Goal: Entertainment & Leisure: Browse casually

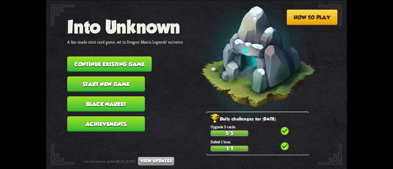
click at [135, 62] on button "Continue existing game" at bounding box center [109, 63] width 84 height 15
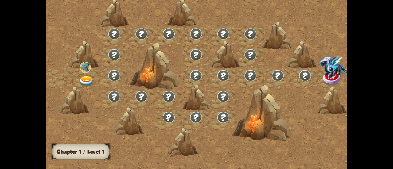
click at [85, 77] on img at bounding box center [86, 81] width 15 height 11
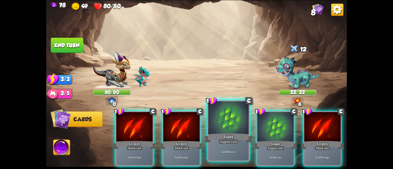
click at [237, 125] on div at bounding box center [228, 118] width 40 height 34
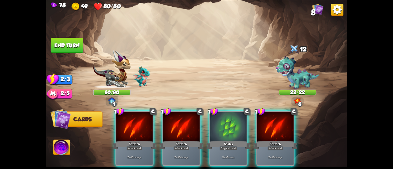
click at [237, 125] on div at bounding box center [228, 127] width 36 height 31
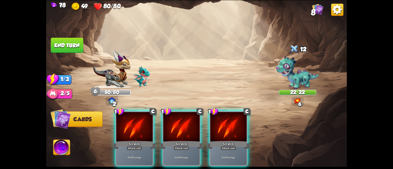
click at [237, 125] on div at bounding box center [228, 127] width 36 height 31
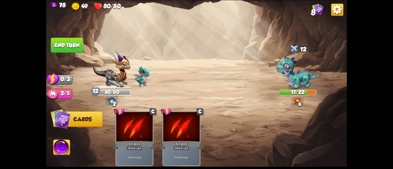
click at [82, 42] on button "End turn" at bounding box center [67, 44] width 33 height 15
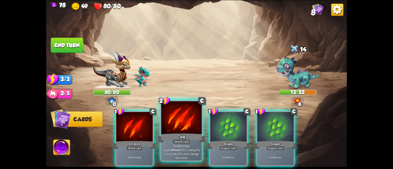
click at [189, 124] on div at bounding box center [181, 118] width 40 height 34
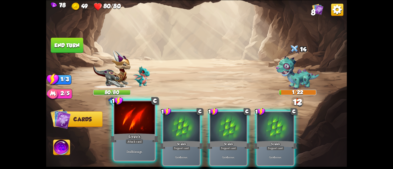
click at [120, 125] on div at bounding box center [134, 118] width 40 height 34
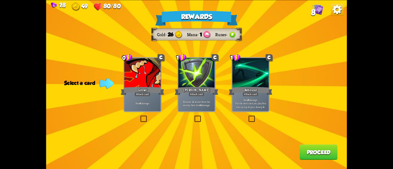
click at [138, 104] on p "Deal 4 damage." at bounding box center [142, 104] width 35 height 4
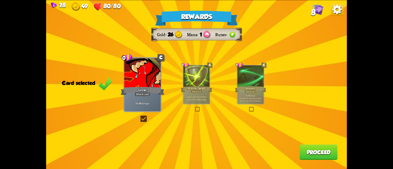
click at [307, 151] on button "Proceed" at bounding box center [318, 151] width 38 height 15
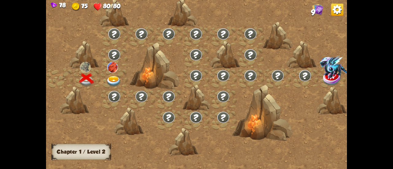
click at [116, 80] on img at bounding box center [113, 81] width 15 height 11
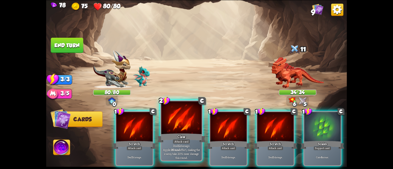
click at [163, 122] on div at bounding box center [181, 118] width 40 height 34
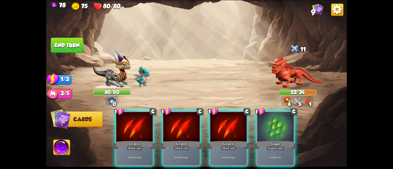
click at [163, 122] on div at bounding box center [181, 127] width 36 height 31
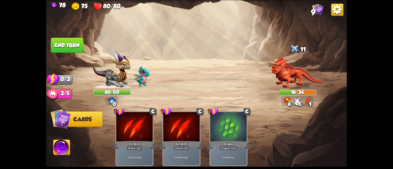
click at [61, 29] on img at bounding box center [196, 84] width 301 height 169
click at [71, 43] on button "End turn" at bounding box center [67, 44] width 33 height 15
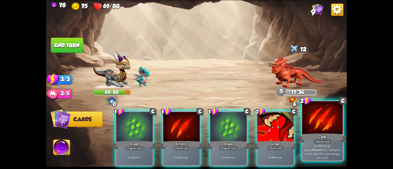
click at [307, 128] on div at bounding box center [322, 118] width 40 height 34
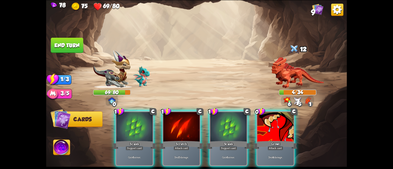
click at [63, 43] on button "End turn" at bounding box center [67, 44] width 33 height 15
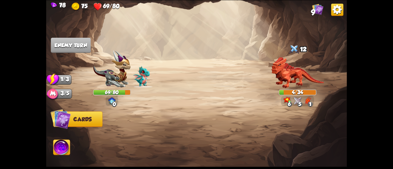
click at [52, 53] on img at bounding box center [196, 84] width 301 height 169
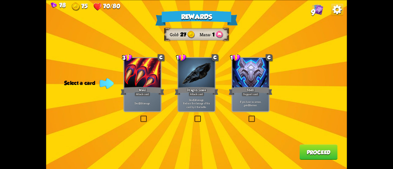
click at [197, 87] on div "Dragon Glass" at bounding box center [197, 91] width 44 height 10
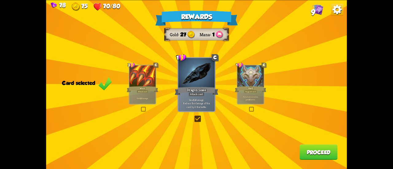
click at [320, 153] on button "Proceed" at bounding box center [318, 151] width 38 height 15
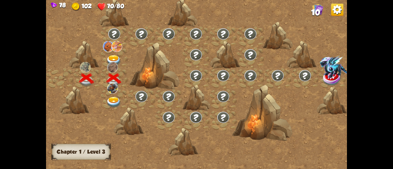
click at [111, 59] on img at bounding box center [113, 60] width 15 height 11
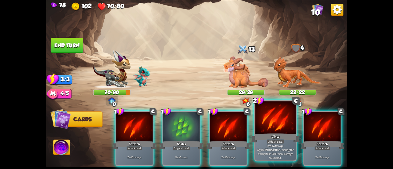
click at [267, 133] on div "Claw" at bounding box center [275, 138] width 48 height 11
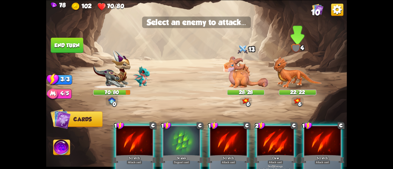
click at [290, 78] on img at bounding box center [297, 72] width 49 height 32
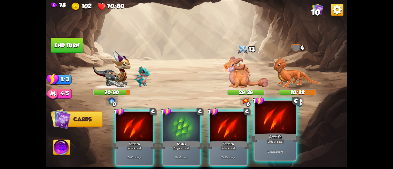
click at [263, 139] on div "Scratch" at bounding box center [275, 138] width 48 height 11
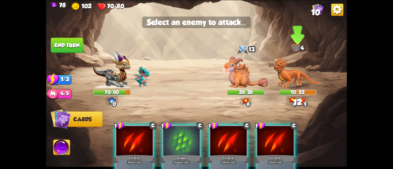
click at [301, 70] on img at bounding box center [297, 72] width 49 height 32
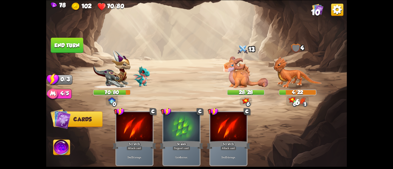
click at [67, 40] on button "End turn" at bounding box center [67, 44] width 33 height 15
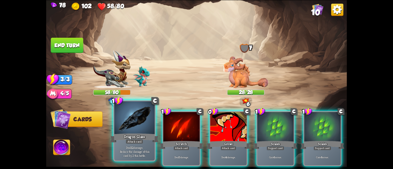
click at [133, 124] on div at bounding box center [134, 118] width 40 height 34
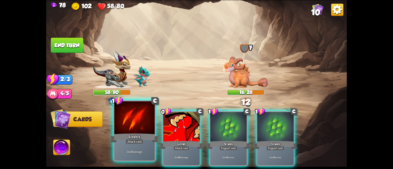
click at [141, 127] on div at bounding box center [134, 118] width 40 height 34
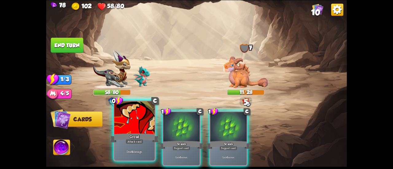
click at [137, 127] on div at bounding box center [134, 118] width 40 height 34
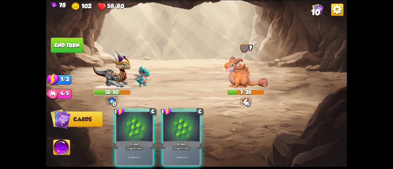
click at [137, 127] on div at bounding box center [134, 127] width 36 height 31
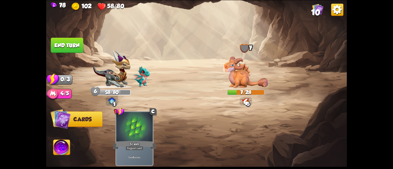
click at [54, 49] on button "End turn" at bounding box center [67, 44] width 33 height 15
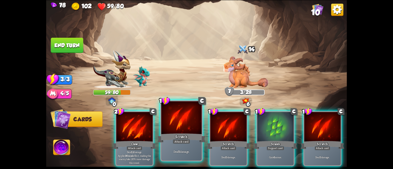
click at [181, 131] on div at bounding box center [181, 118] width 40 height 34
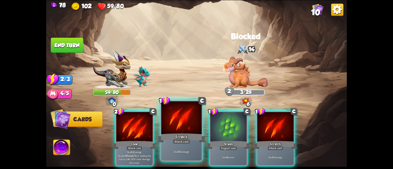
click at [162, 116] on div at bounding box center [181, 118] width 40 height 34
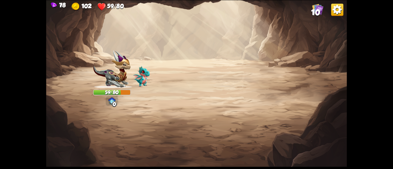
click at [171, 114] on img at bounding box center [196, 84] width 301 height 169
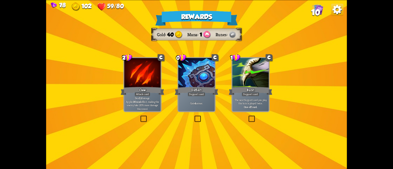
click at [180, 93] on div "Deflect" at bounding box center [197, 91] width 44 height 10
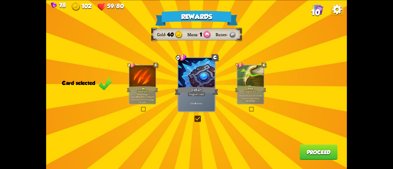
click at [233, 96] on div "Rewards Gold 40 Mana 1 Runes Card selected 2 C Claw Attack card Deal 12 damage.…" at bounding box center [196, 84] width 301 height 169
click at [237, 99] on div "The next Support card you play this turn is played twice. One-off card." at bounding box center [250, 97] width 26 height 11
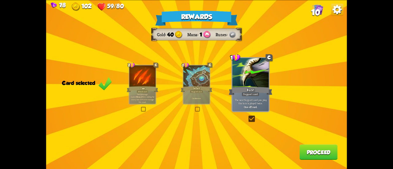
click at [327, 154] on button "Proceed" at bounding box center [318, 151] width 38 height 15
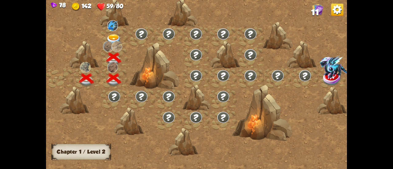
click at [113, 37] on img at bounding box center [113, 39] width 15 height 11
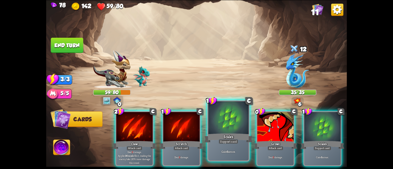
click at [236, 136] on div "Scales" at bounding box center [228, 138] width 48 height 11
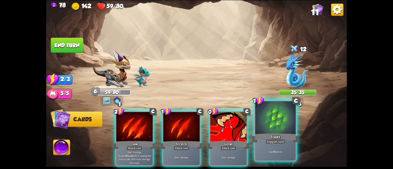
click at [285, 143] on div "Scales" at bounding box center [275, 138] width 48 height 11
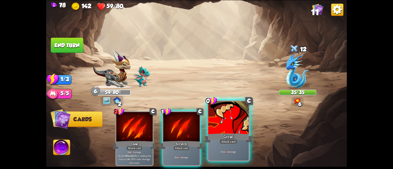
click at [237, 133] on div "Growl" at bounding box center [228, 138] width 48 height 11
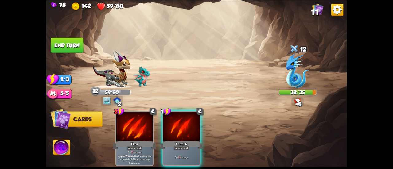
click at [68, 45] on button "End turn" at bounding box center [67, 44] width 33 height 15
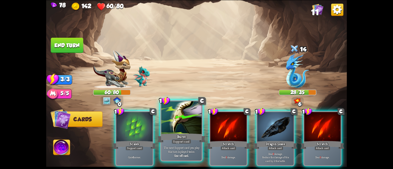
click at [177, 119] on div at bounding box center [181, 118] width 40 height 34
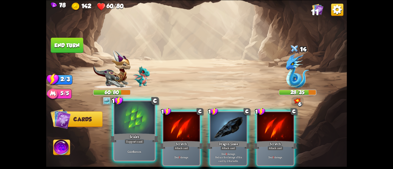
click at [138, 124] on div at bounding box center [134, 118] width 40 height 34
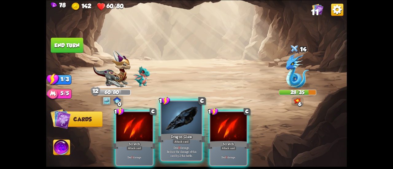
click at [169, 130] on div at bounding box center [181, 118] width 40 height 34
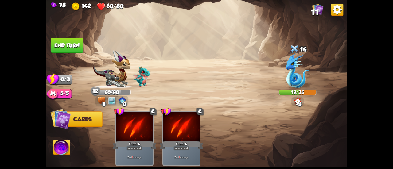
click at [75, 41] on button "End turn" at bounding box center [67, 44] width 33 height 15
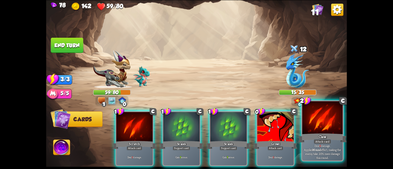
click at [313, 141] on div "Attack card" at bounding box center [321, 141] width 17 height 5
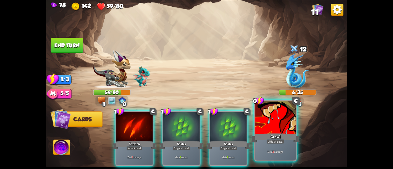
click at [272, 133] on div "Growl" at bounding box center [275, 138] width 48 height 11
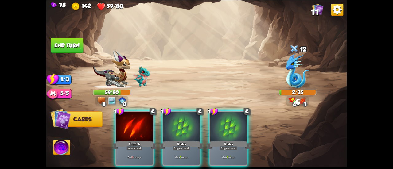
click at [81, 46] on button "End turn" at bounding box center [67, 44] width 33 height 15
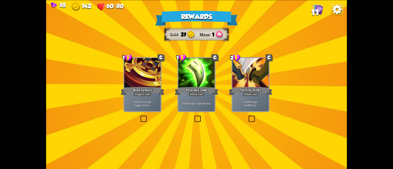
click at [181, 95] on div "Poisoned Claw" at bounding box center [197, 91] width 44 height 10
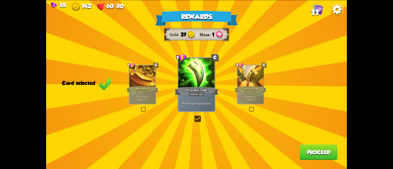
click at [313, 150] on button "Proceed" at bounding box center [318, 151] width 38 height 15
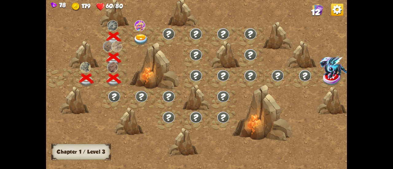
click at [143, 38] on img at bounding box center [140, 39] width 15 height 11
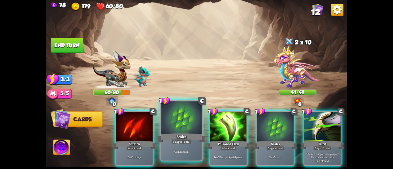
click at [193, 128] on div at bounding box center [181, 118] width 40 height 34
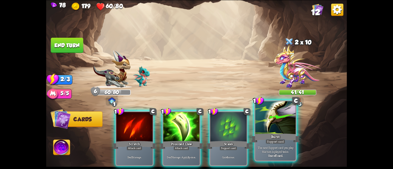
click at [270, 140] on div "Support card" at bounding box center [275, 141] width 20 height 5
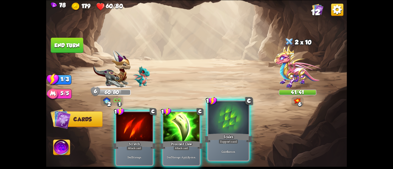
click at [244, 139] on div "Scales" at bounding box center [228, 138] width 48 height 11
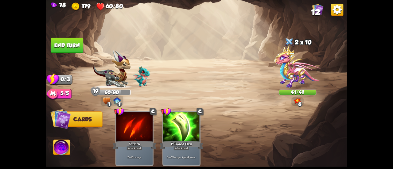
click at [75, 33] on img at bounding box center [196, 84] width 301 height 169
click at [73, 38] on button "End turn" at bounding box center [67, 44] width 33 height 15
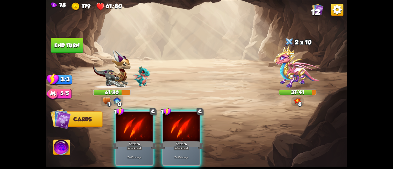
click at [289, 68] on div "Player turn" at bounding box center [196, 84] width 301 height 46
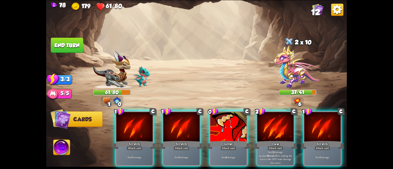
click at [292, 75] on div "Player turn" at bounding box center [196, 84] width 301 height 46
click at [283, 65] on img at bounding box center [297, 66] width 47 height 43
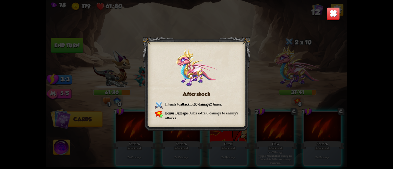
click at [327, 11] on img at bounding box center [332, 13] width 13 height 13
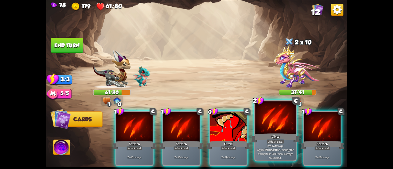
click at [266, 124] on div at bounding box center [275, 118] width 40 height 34
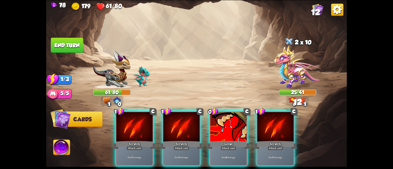
click at [180, 140] on div "Scratch" at bounding box center [182, 145] width 44 height 10
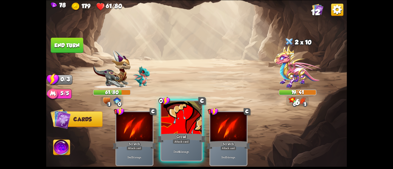
click at [179, 133] on div "Growl" at bounding box center [181, 138] width 48 height 11
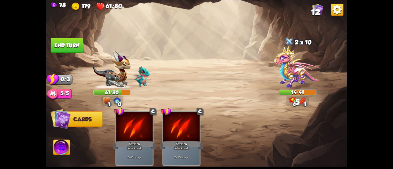
click at [80, 45] on button "End turn" at bounding box center [67, 44] width 33 height 15
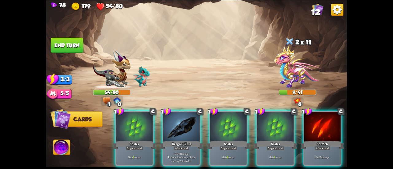
click at [190, 121] on div at bounding box center [181, 127] width 36 height 31
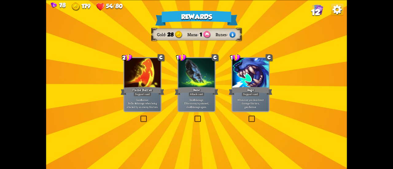
click at [134, 90] on div "Flame Barrier" at bounding box center [143, 91] width 44 height 10
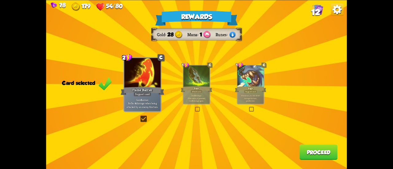
click at [309, 154] on button "Proceed" at bounding box center [318, 151] width 38 height 15
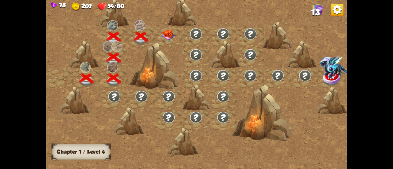
click at [167, 39] on div at bounding box center [168, 37] width 27 height 21
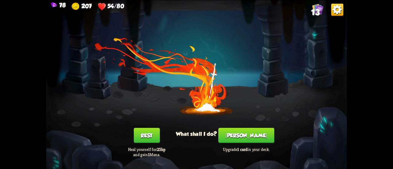
click at [247, 133] on button "[PERSON_NAME]" at bounding box center [246, 135] width 56 height 15
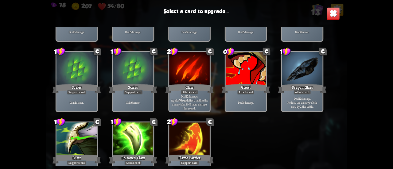
scroll to position [101, 0]
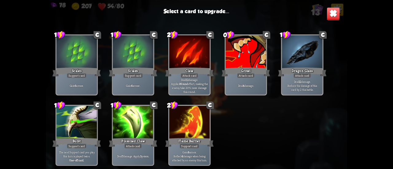
click at [89, 129] on div at bounding box center [76, 123] width 40 height 34
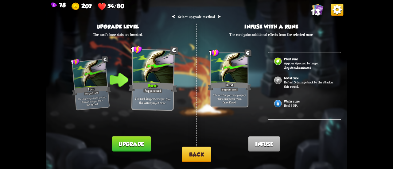
click at [186, 151] on button "Back" at bounding box center [196, 155] width 29 height 16
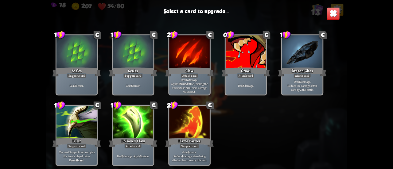
click at [188, 113] on div at bounding box center [189, 123] width 40 height 34
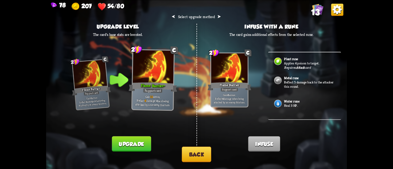
click at [279, 105] on img at bounding box center [277, 103] width 9 height 9
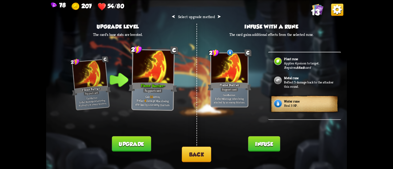
click at [266, 143] on button "Infuse" at bounding box center [264, 143] width 32 height 15
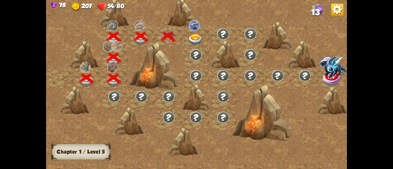
click at [196, 39] on img at bounding box center [195, 39] width 15 height 11
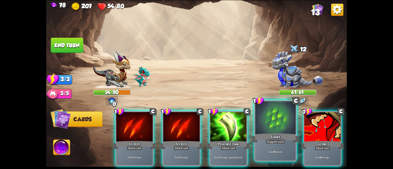
click at [263, 140] on div "Scales" at bounding box center [275, 138] width 48 height 11
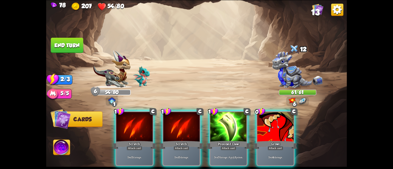
click at [213, 140] on div "Poisoned Claw" at bounding box center [228, 145] width 44 height 10
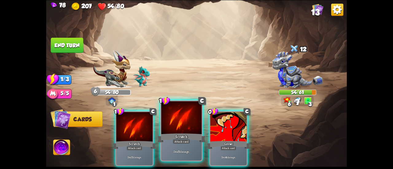
click at [188, 131] on div at bounding box center [181, 118] width 40 height 34
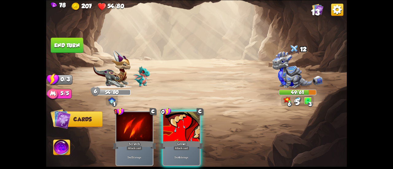
click at [188, 131] on div at bounding box center [181, 127] width 36 height 31
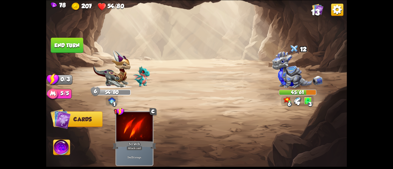
click at [60, 43] on button "End turn" at bounding box center [67, 44] width 33 height 15
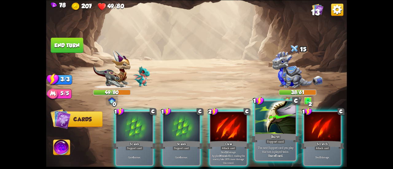
click at [270, 130] on div at bounding box center [275, 118] width 40 height 34
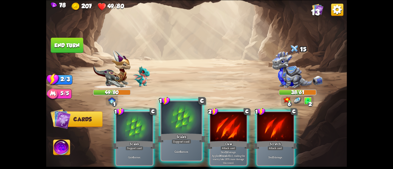
click at [170, 122] on div at bounding box center [181, 118] width 40 height 34
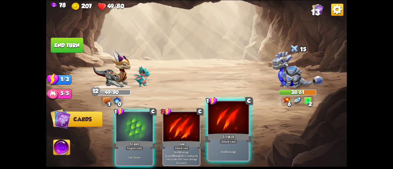
click at [215, 137] on div "Scratch" at bounding box center [228, 138] width 48 height 11
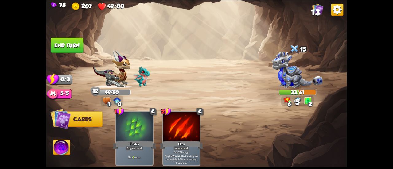
click at [83, 47] on img at bounding box center [196, 84] width 301 height 169
click at [81, 46] on button "End turn" at bounding box center [67, 44] width 33 height 15
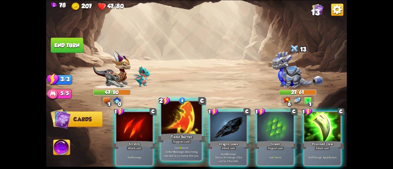
click at [173, 118] on div at bounding box center [181, 118] width 40 height 34
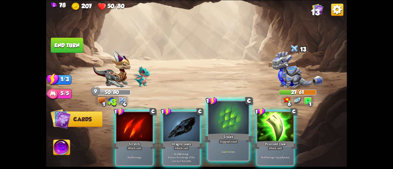
click at [217, 129] on div at bounding box center [228, 118] width 40 height 34
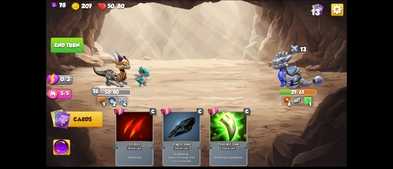
click at [79, 43] on button "End turn" at bounding box center [67, 44] width 33 height 15
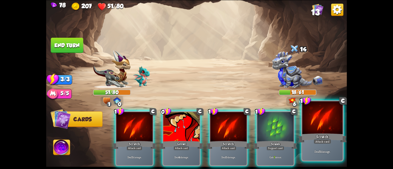
click at [317, 114] on div at bounding box center [322, 118] width 40 height 34
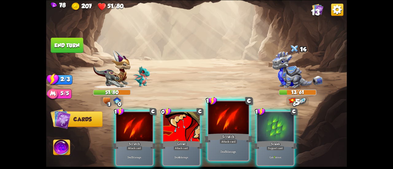
click at [221, 128] on div at bounding box center [228, 118] width 40 height 34
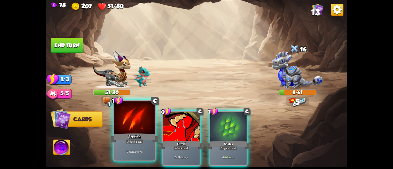
click at [119, 125] on div at bounding box center [134, 118] width 40 height 34
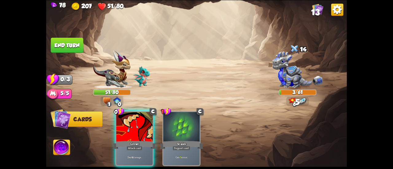
click at [55, 48] on button "End turn" at bounding box center [67, 44] width 33 height 15
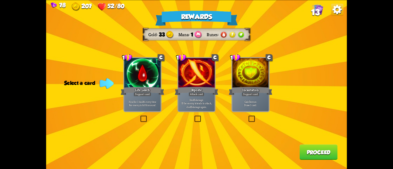
click at [256, 100] on p "Gain 7 armor. Draw 1 card." at bounding box center [250, 103] width 35 height 7
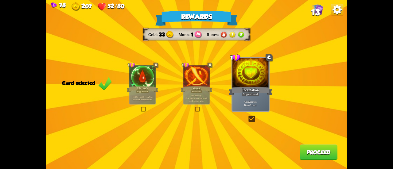
click at [303, 155] on button "Proceed" at bounding box center [318, 151] width 38 height 15
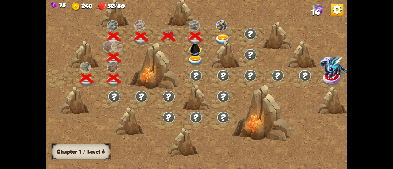
click at [196, 60] on img at bounding box center [195, 60] width 15 height 11
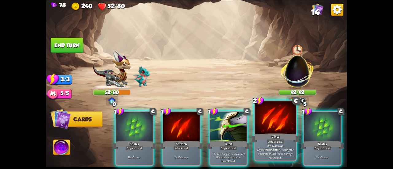
click at [255, 146] on div "Deal 12 damage. Applies Wound effect, making the enemy take 20% more damage thi…" at bounding box center [275, 151] width 40 height 17
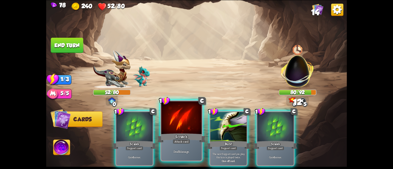
click at [168, 129] on div at bounding box center [181, 118] width 40 height 34
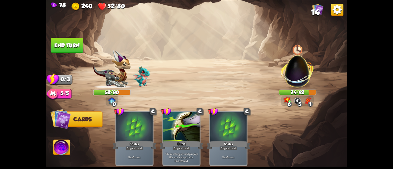
click at [55, 43] on button "End turn" at bounding box center [67, 44] width 33 height 15
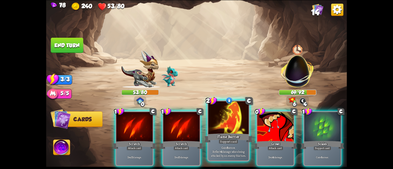
click at [216, 138] on div "Flame Barrier" at bounding box center [228, 138] width 48 height 11
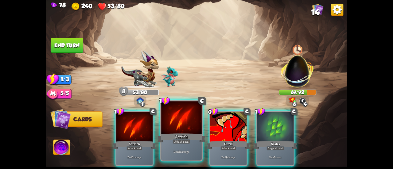
click at [170, 132] on div at bounding box center [181, 118] width 40 height 34
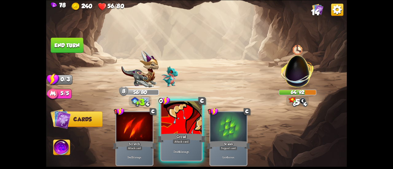
click at [170, 131] on div at bounding box center [181, 118] width 40 height 34
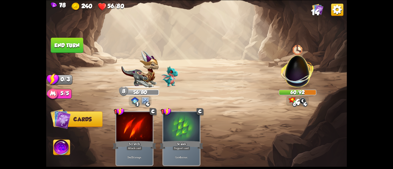
click at [71, 44] on button "End turn" at bounding box center [66, 45] width 33 height 16
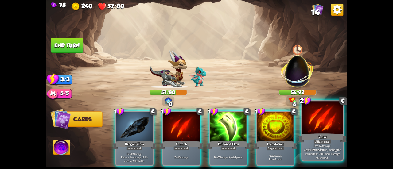
click at [311, 142] on div "Claw" at bounding box center [322, 138] width 48 height 11
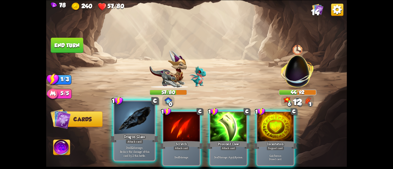
click at [139, 125] on div at bounding box center [134, 118] width 40 height 34
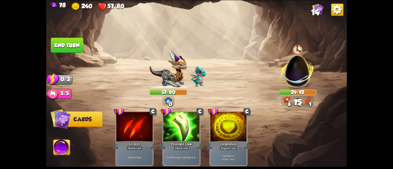
click at [76, 43] on button "End turn" at bounding box center [67, 44] width 33 height 15
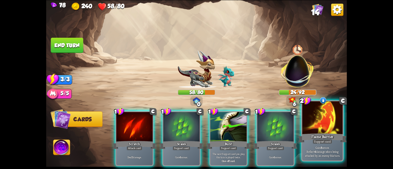
click at [309, 142] on div "Flame Barrier" at bounding box center [322, 138] width 48 height 11
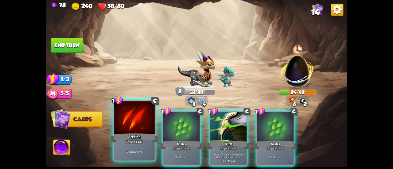
click at [130, 126] on div at bounding box center [134, 118] width 40 height 34
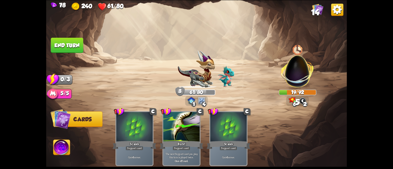
click at [78, 47] on button "End turn" at bounding box center [67, 44] width 33 height 15
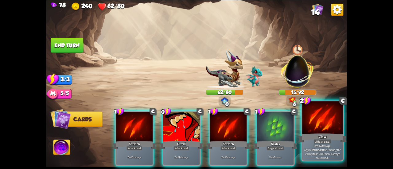
click at [321, 129] on div at bounding box center [322, 118] width 40 height 34
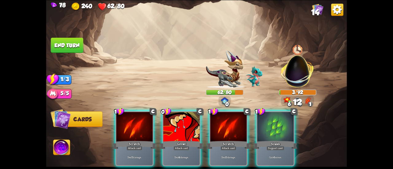
click at [67, 42] on button "End turn" at bounding box center [67, 44] width 33 height 15
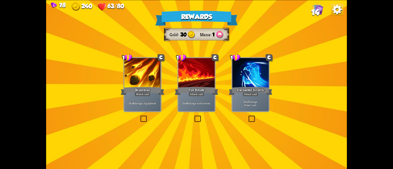
click at [145, 90] on div "Brimstone" at bounding box center [143, 91] width 44 height 10
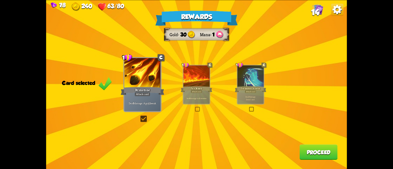
click at [310, 151] on button "Proceed" at bounding box center [318, 151] width 38 height 15
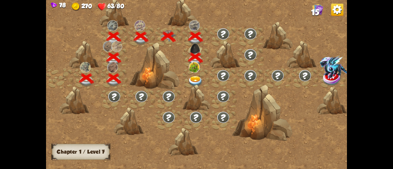
click at [196, 78] on img at bounding box center [195, 81] width 15 height 11
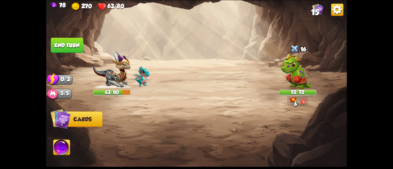
click at [63, 147] on img at bounding box center [61, 148] width 17 height 17
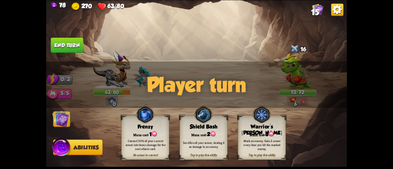
click at [261, 134] on div "Mana cost: 3" at bounding box center [262, 133] width 48 height 7
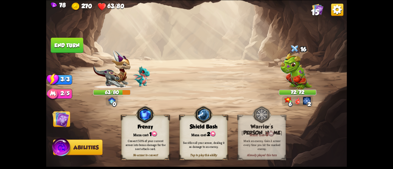
click at [69, 114] on img at bounding box center [60, 118] width 17 height 17
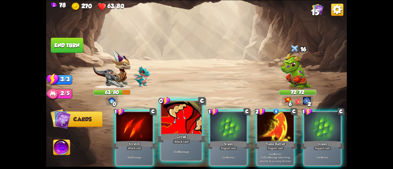
click at [175, 133] on div "Growl" at bounding box center [181, 138] width 48 height 11
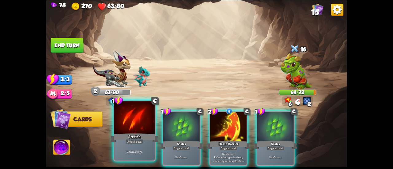
click at [126, 121] on div at bounding box center [134, 118] width 40 height 34
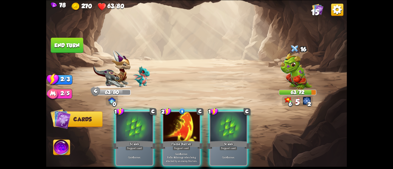
click at [74, 45] on button "End turn" at bounding box center [67, 44] width 33 height 15
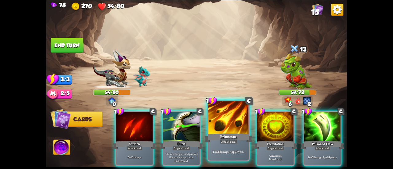
click at [218, 128] on div at bounding box center [228, 118] width 40 height 34
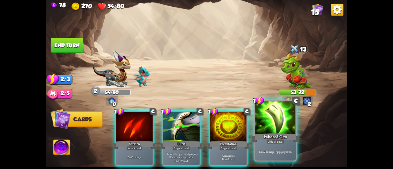
click at [259, 127] on div at bounding box center [275, 118] width 40 height 34
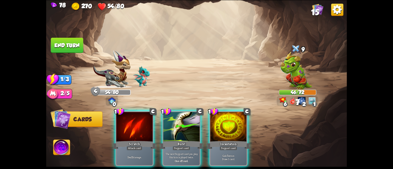
click at [130, 108] on div "1 C Scratch Attack card Deal 5 damage. 1 C Burst Support card The next Support …" at bounding box center [226, 131] width 240 height 75
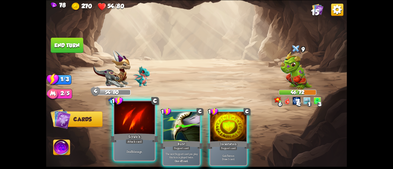
click at [129, 113] on div at bounding box center [134, 118] width 40 height 34
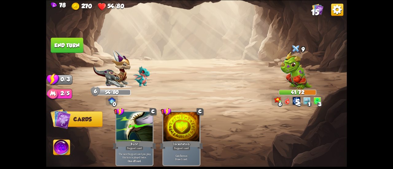
click at [70, 46] on button "End turn" at bounding box center [67, 44] width 33 height 15
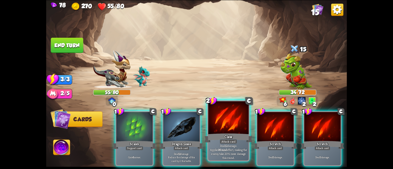
click at [215, 132] on div at bounding box center [228, 118] width 40 height 34
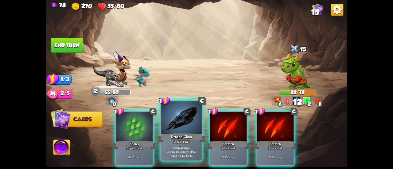
click at [178, 121] on div at bounding box center [181, 118] width 40 height 34
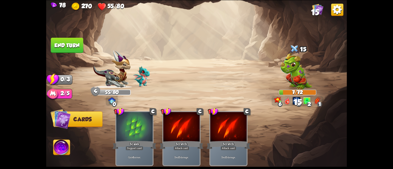
click at [72, 46] on button "End turn" at bounding box center [67, 44] width 33 height 15
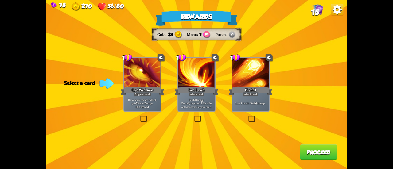
click at [146, 104] on p "If an enemy intends to block, gain 2 Bonus Damage." at bounding box center [142, 101] width 35 height 7
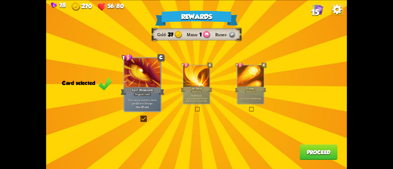
click at [261, 94] on div "Lose 2 health. Deal 14 damage." at bounding box center [250, 97] width 26 height 11
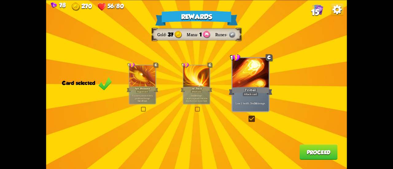
click at [321, 152] on button "Proceed" at bounding box center [318, 151] width 38 height 15
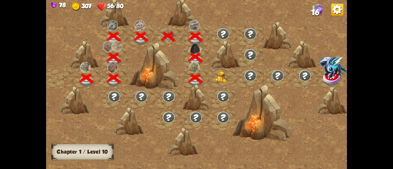
click at [223, 80] on div at bounding box center [222, 78] width 27 height 21
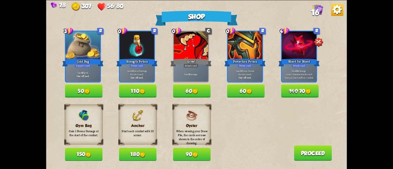
click at [131, 156] on button "180" at bounding box center [137, 154] width 37 height 13
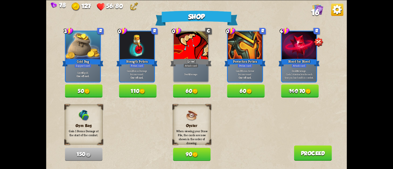
click at [189, 93] on button "60" at bounding box center [191, 90] width 37 height 13
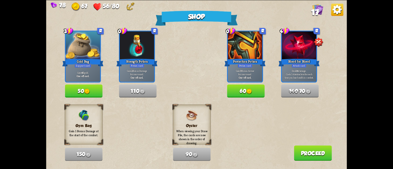
click at [246, 92] on button "60" at bounding box center [245, 90] width 37 height 13
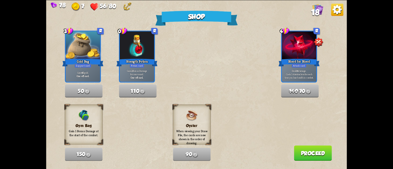
click at [313, 156] on button "Proceed" at bounding box center [313, 152] width 38 height 15
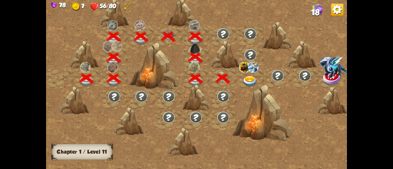
scroll to position [0, 93]
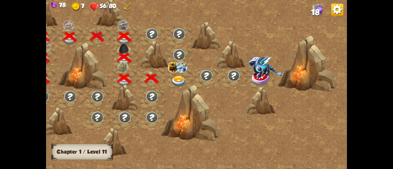
click at [179, 74] on div at bounding box center [178, 78] width 27 height 21
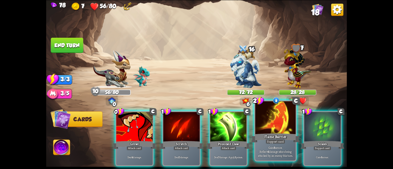
click at [262, 131] on div at bounding box center [275, 118] width 40 height 34
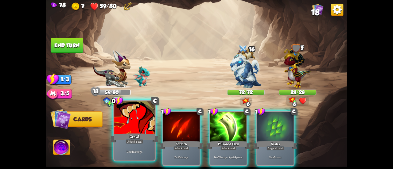
click at [132, 124] on div at bounding box center [134, 118] width 40 height 34
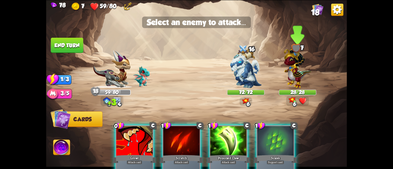
click at [298, 75] on img at bounding box center [296, 66] width 27 height 43
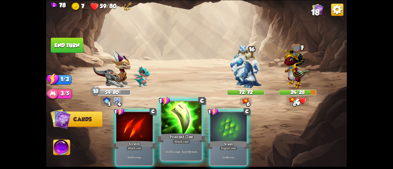
click at [181, 127] on div at bounding box center [181, 118] width 40 height 34
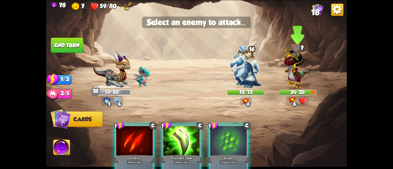
click at [290, 74] on img at bounding box center [296, 66] width 27 height 43
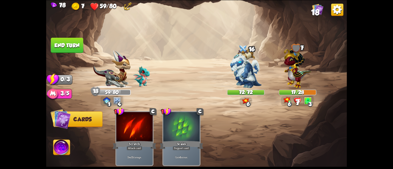
click at [72, 46] on button "End turn" at bounding box center [67, 44] width 33 height 15
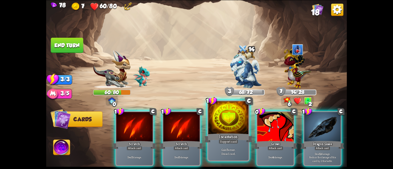
click at [232, 128] on div at bounding box center [228, 118] width 40 height 34
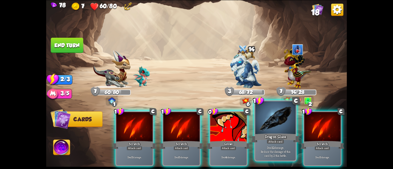
click at [278, 125] on div at bounding box center [275, 118] width 40 height 34
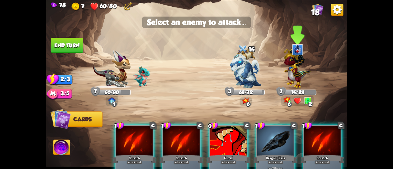
click at [285, 79] on img at bounding box center [296, 66] width 27 height 43
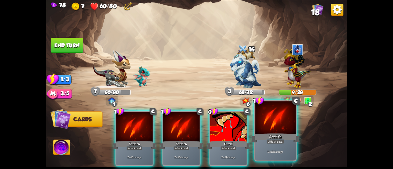
click at [278, 131] on div at bounding box center [275, 118] width 40 height 34
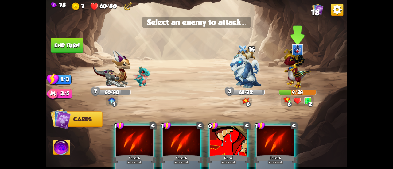
click at [289, 83] on img at bounding box center [296, 66] width 27 height 43
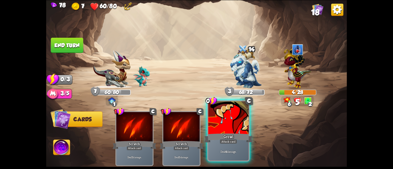
click at [218, 116] on div at bounding box center [228, 118] width 40 height 34
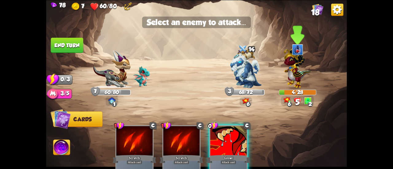
click at [297, 83] on img at bounding box center [296, 66] width 27 height 43
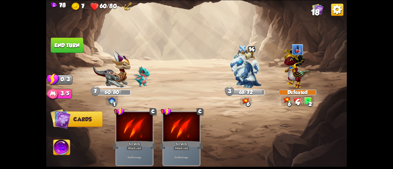
click at [70, 47] on button "End turn" at bounding box center [67, 44] width 33 height 15
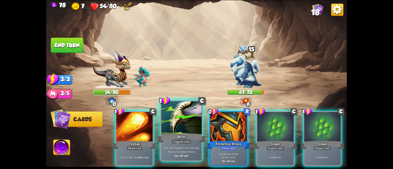
click at [190, 129] on div at bounding box center [181, 118] width 40 height 34
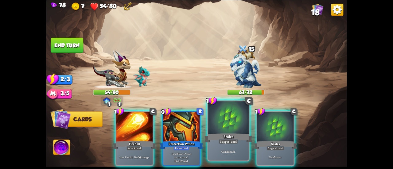
click at [244, 132] on div at bounding box center [228, 118] width 40 height 34
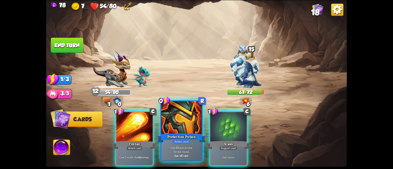
click at [199, 133] on div "Protection Potion" at bounding box center [181, 138] width 48 height 11
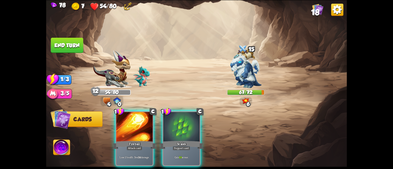
click at [199, 140] on div "Scales" at bounding box center [182, 145] width 44 height 10
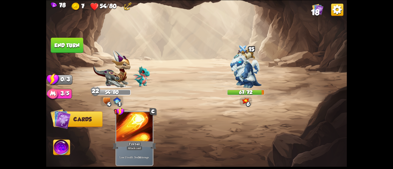
click at [61, 43] on button "End turn" at bounding box center [67, 44] width 33 height 15
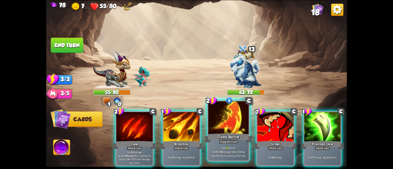
click at [223, 129] on div at bounding box center [228, 118] width 40 height 34
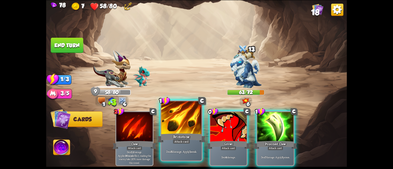
click at [179, 127] on div at bounding box center [181, 118] width 40 height 34
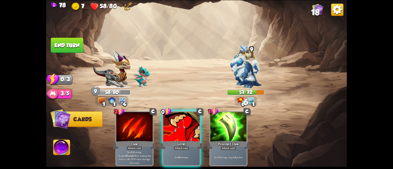
click at [179, 127] on div at bounding box center [181, 127] width 36 height 31
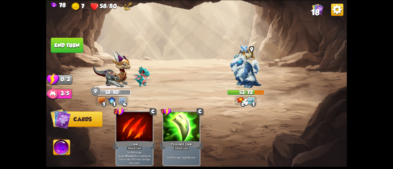
click at [71, 45] on button "End turn" at bounding box center [67, 44] width 33 height 15
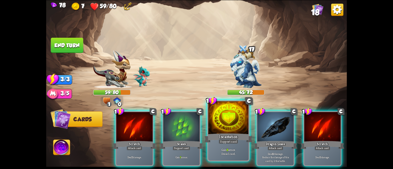
click at [215, 121] on div at bounding box center [228, 118] width 40 height 34
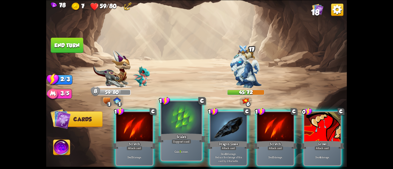
click at [183, 117] on div at bounding box center [181, 118] width 40 height 34
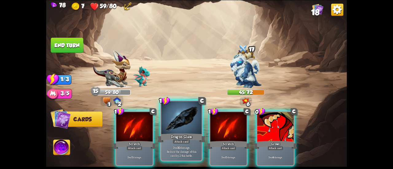
click at [172, 122] on div at bounding box center [181, 118] width 40 height 34
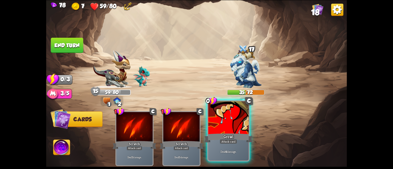
click at [229, 128] on div at bounding box center [228, 118] width 40 height 34
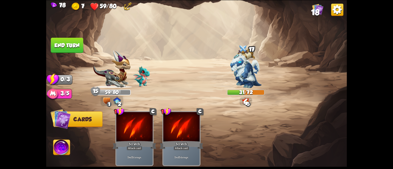
click at [66, 43] on button "End turn" at bounding box center [67, 44] width 33 height 15
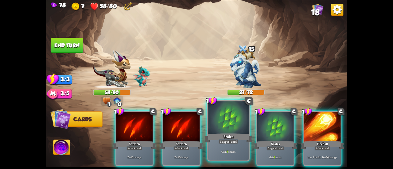
click at [231, 133] on div "Scales" at bounding box center [228, 138] width 48 height 11
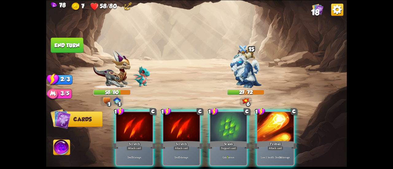
click at [231, 140] on div "Scales" at bounding box center [228, 145] width 44 height 10
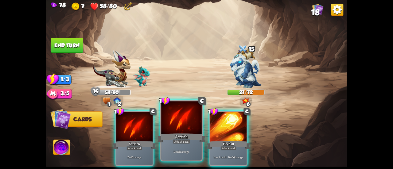
click at [183, 127] on div at bounding box center [181, 118] width 40 height 34
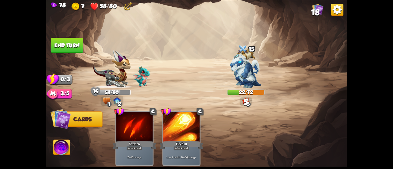
click at [70, 40] on button "End turn" at bounding box center [67, 45] width 33 height 16
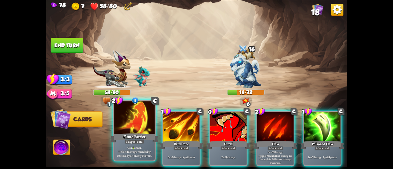
click at [133, 122] on div at bounding box center [134, 118] width 40 height 34
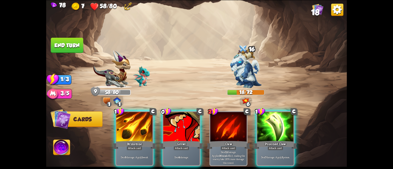
click at [129, 128] on div at bounding box center [134, 127] width 36 height 31
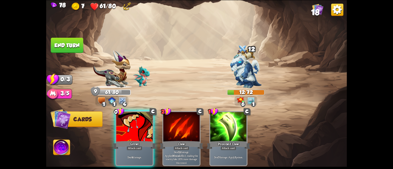
click at [129, 128] on div at bounding box center [134, 127] width 36 height 31
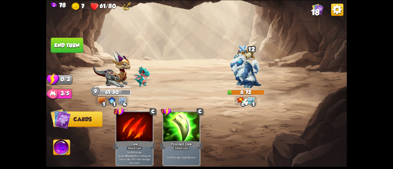
click at [73, 43] on button "End turn" at bounding box center [67, 44] width 33 height 15
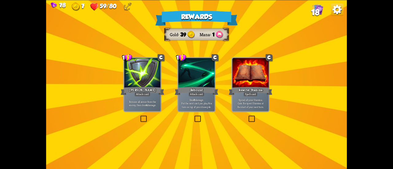
click at [186, 90] on div "Rebound" at bounding box center [197, 91] width 44 height 10
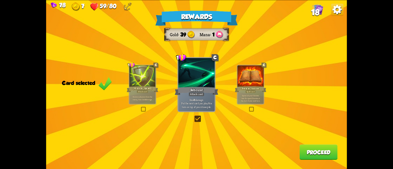
click at [313, 153] on button "Proceed" at bounding box center [318, 151] width 38 height 15
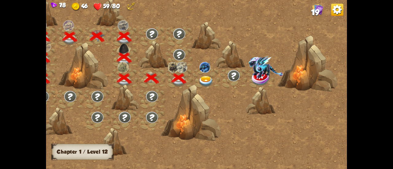
click at [206, 79] on img at bounding box center [205, 81] width 15 height 11
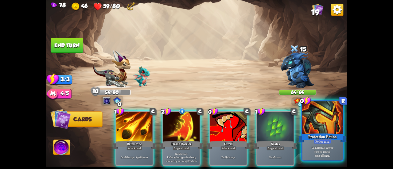
click at [309, 130] on div at bounding box center [322, 118] width 40 height 34
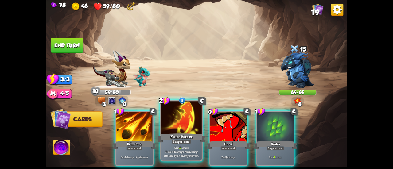
click at [163, 133] on div "Flame Barrier" at bounding box center [181, 138] width 48 height 11
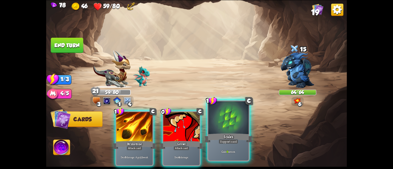
click at [215, 128] on div at bounding box center [228, 118] width 40 height 34
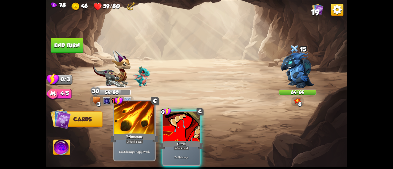
click at [135, 130] on div at bounding box center [134, 118] width 40 height 34
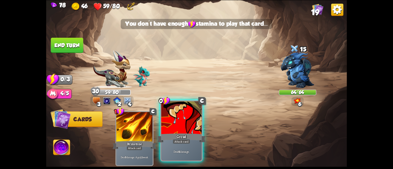
click at [172, 129] on div at bounding box center [181, 118] width 40 height 34
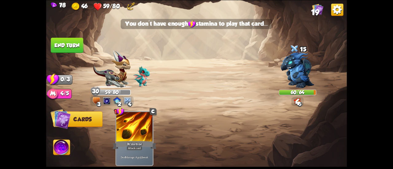
click at [63, 49] on button "End turn" at bounding box center [67, 44] width 33 height 15
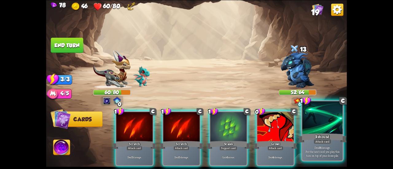
click at [320, 136] on div "Rebound" at bounding box center [322, 138] width 48 height 11
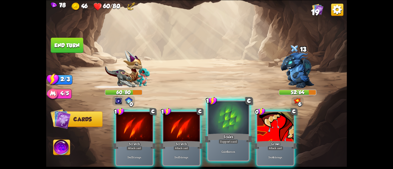
click at [226, 125] on div at bounding box center [228, 118] width 40 height 34
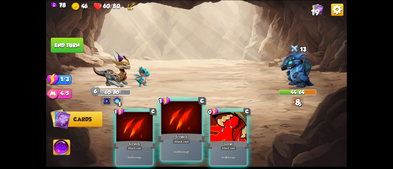
click at [190, 127] on div at bounding box center [181, 118] width 40 height 34
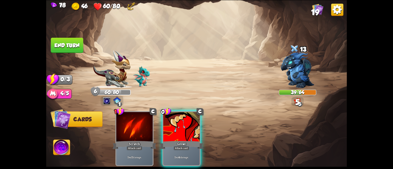
click at [190, 127] on div at bounding box center [181, 127] width 36 height 31
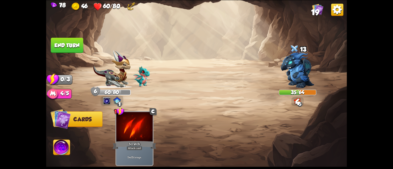
click at [56, 42] on button "End turn" at bounding box center [66, 45] width 33 height 16
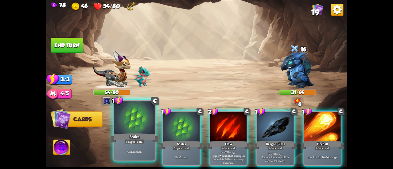
click at [137, 125] on div at bounding box center [134, 118] width 40 height 34
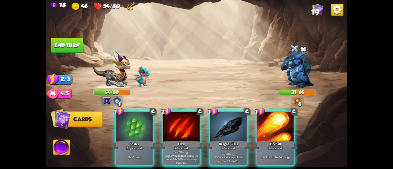
click at [137, 125] on div at bounding box center [134, 127] width 36 height 31
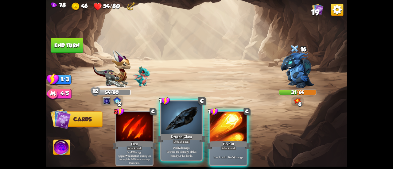
click at [176, 123] on div at bounding box center [181, 118] width 40 height 34
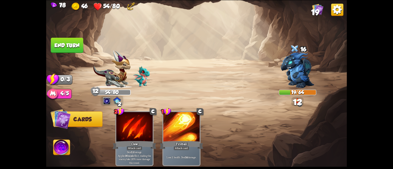
click at [70, 49] on button "End turn" at bounding box center [67, 44] width 33 height 15
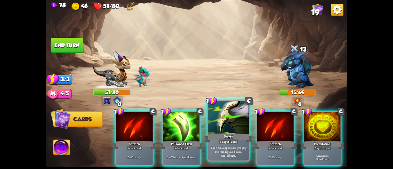
click at [237, 121] on div at bounding box center [228, 118] width 40 height 34
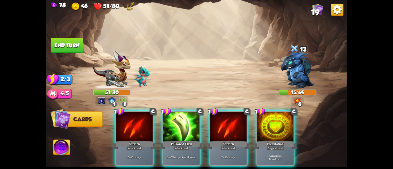
click at [286, 125] on div at bounding box center [275, 127] width 36 height 31
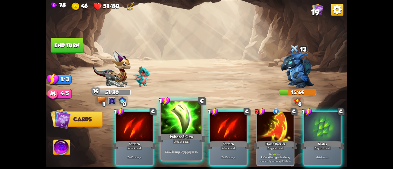
click at [184, 151] on p "Deal 7 damage. Apply 3 poison." at bounding box center [181, 151] width 38 height 4
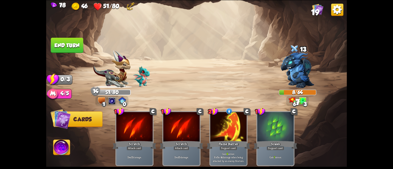
click at [78, 40] on button "End turn" at bounding box center [66, 45] width 33 height 16
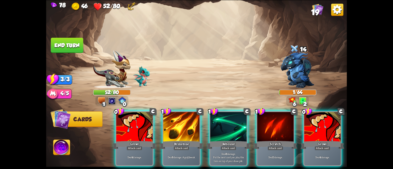
click at [74, 45] on button "End turn" at bounding box center [66, 45] width 33 height 16
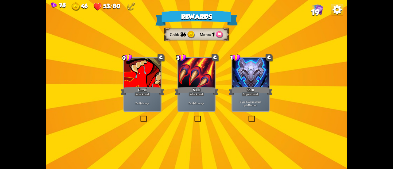
click at [147, 84] on div at bounding box center [142, 73] width 36 height 31
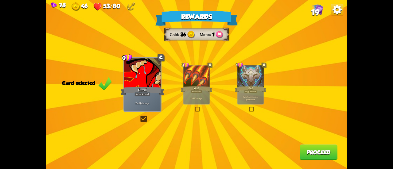
click at [300, 153] on button "Proceed" at bounding box center [318, 151] width 38 height 15
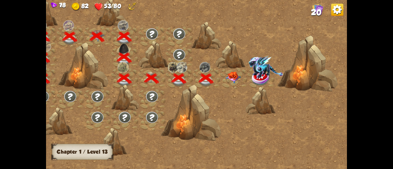
click at [229, 78] on img at bounding box center [232, 77] width 15 height 12
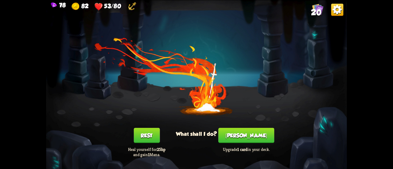
click at [246, 125] on div "You feel rested! What shall I do? Rest Heal yourself for 25hp and gain 1 Mana. …" at bounding box center [196, 84] width 301 height 169
click at [244, 132] on button "[PERSON_NAME]" at bounding box center [246, 135] width 56 height 15
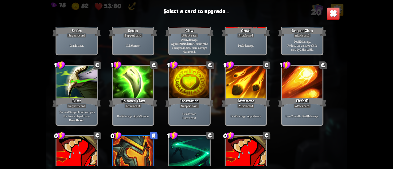
scroll to position [193, 0]
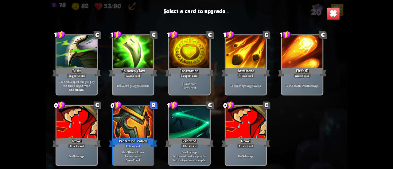
click at [94, 67] on div "Burst" at bounding box center [76, 72] width 48 height 11
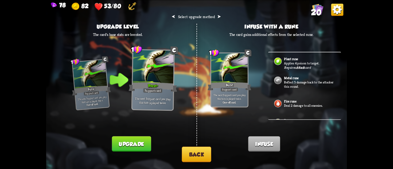
click at [121, 145] on button "Upgrade" at bounding box center [131, 143] width 39 height 15
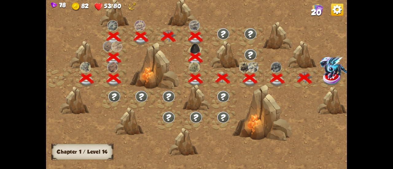
scroll to position [0, 93]
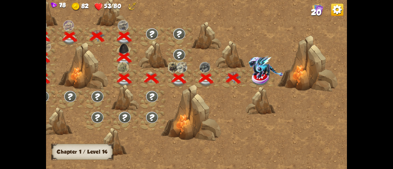
click at [256, 78] on img at bounding box center [260, 78] width 19 height 15
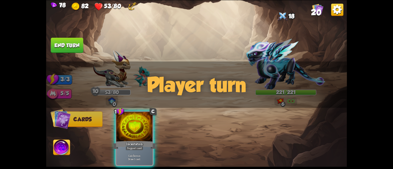
click at [68, 146] on img at bounding box center [61, 148] width 17 height 17
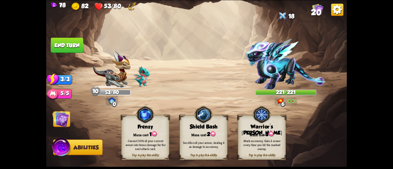
click at [281, 40] on img at bounding box center [285, 64] width 79 height 51
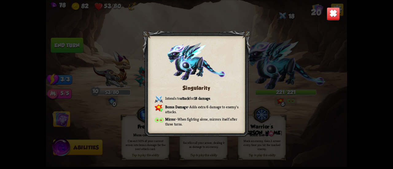
click at [333, 14] on img at bounding box center [332, 13] width 13 height 13
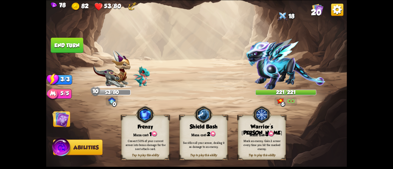
click at [257, 119] on img at bounding box center [261, 115] width 19 height 20
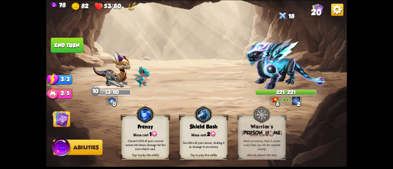
click at [59, 126] on img at bounding box center [60, 118] width 17 height 17
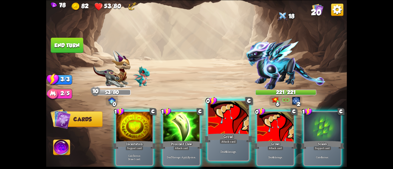
click at [233, 130] on div at bounding box center [228, 118] width 40 height 34
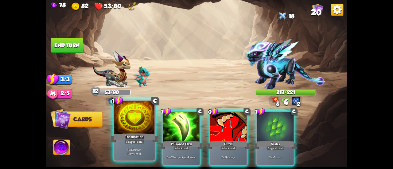
click at [116, 128] on div at bounding box center [134, 118] width 40 height 34
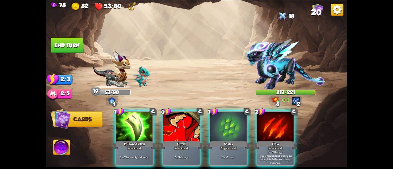
drag, startPoint x: 182, startPoint y: 128, endPoint x: 212, endPoint y: 78, distance: 58.5
click at [206, 77] on div "Select an enemy to attack... You don't have enough stamina to play that card...…" at bounding box center [196, 84] width 301 height 169
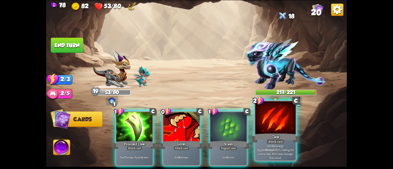
click at [262, 121] on div at bounding box center [275, 118] width 40 height 34
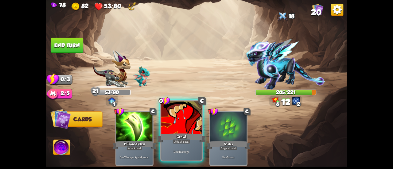
click at [173, 113] on div at bounding box center [181, 118] width 40 height 34
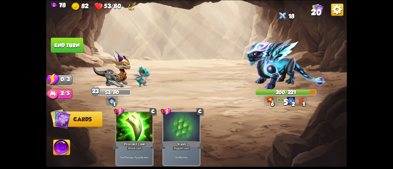
click at [67, 40] on button "End turn" at bounding box center [67, 44] width 33 height 15
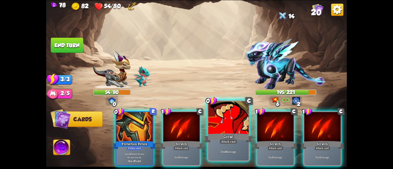
click at [217, 132] on div at bounding box center [228, 118] width 40 height 34
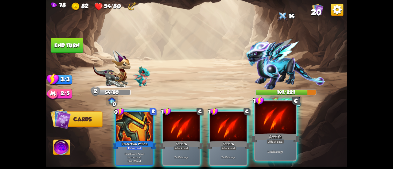
click at [273, 136] on div "Scratch" at bounding box center [275, 138] width 48 height 11
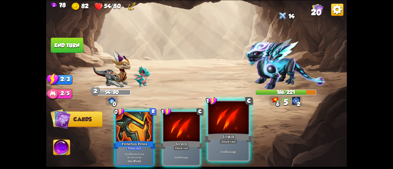
click at [226, 127] on div at bounding box center [228, 118] width 40 height 34
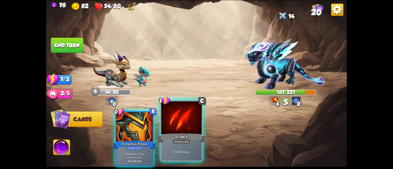
click at [193, 126] on div at bounding box center [181, 118] width 40 height 34
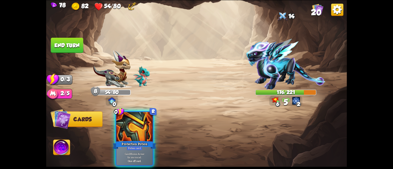
click at [65, 43] on button "End turn" at bounding box center [67, 44] width 33 height 15
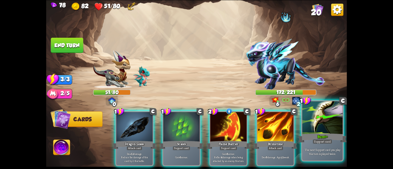
click at [306, 134] on div "Burst+" at bounding box center [322, 138] width 48 height 11
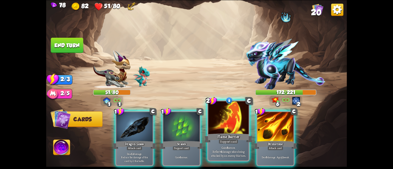
click at [218, 121] on div at bounding box center [228, 118] width 40 height 34
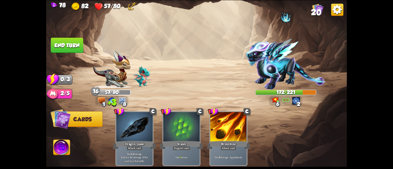
click at [75, 40] on button "End turn" at bounding box center [67, 44] width 33 height 15
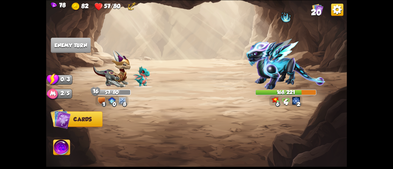
click at [64, 145] on img at bounding box center [61, 148] width 17 height 17
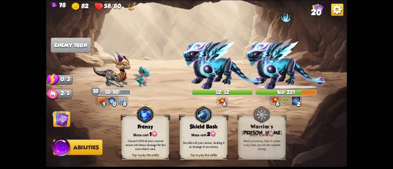
click at [56, 115] on img at bounding box center [60, 118] width 17 height 17
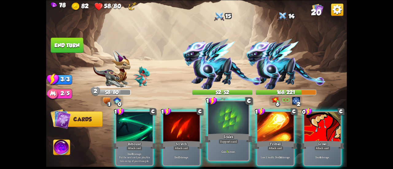
click at [217, 129] on div at bounding box center [228, 118] width 40 height 34
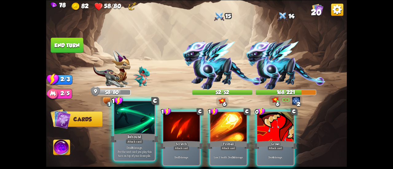
click at [137, 129] on div at bounding box center [134, 118] width 40 height 34
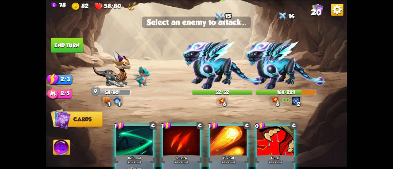
click at [208, 63] on img at bounding box center [222, 64] width 79 height 51
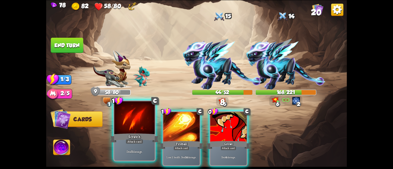
click at [144, 129] on div at bounding box center [134, 118] width 40 height 34
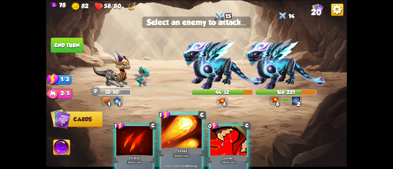
click at [176, 130] on div at bounding box center [181, 132] width 40 height 34
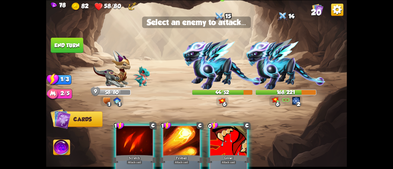
click at [210, 62] on img at bounding box center [222, 64] width 79 height 51
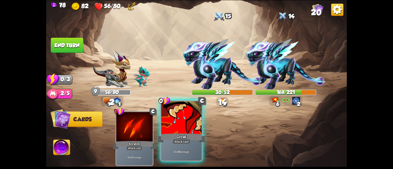
click at [177, 124] on div at bounding box center [181, 118] width 40 height 34
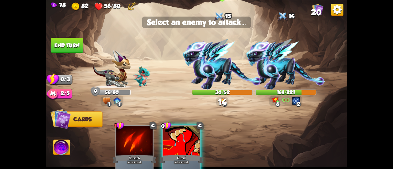
click at [212, 64] on img at bounding box center [222, 64] width 79 height 51
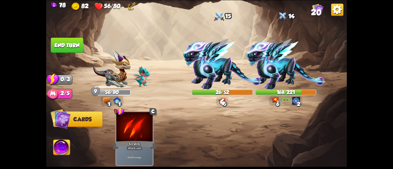
click at [81, 46] on button "End turn" at bounding box center [67, 44] width 33 height 15
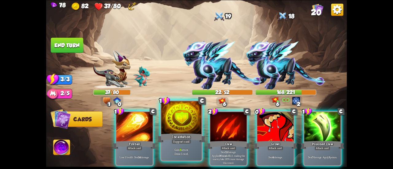
click at [170, 123] on div at bounding box center [181, 118] width 40 height 34
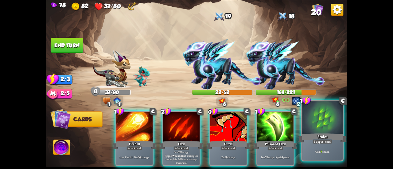
click at [320, 127] on div at bounding box center [322, 118] width 40 height 34
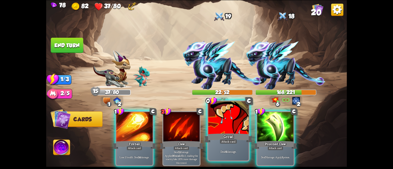
click at [218, 128] on div at bounding box center [228, 118] width 40 height 34
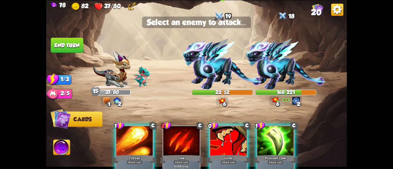
click at [210, 66] on img at bounding box center [222, 64] width 79 height 51
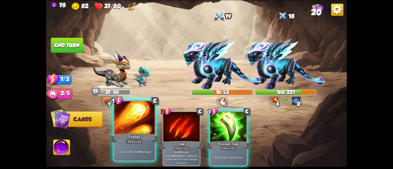
click at [135, 122] on div at bounding box center [134, 118] width 40 height 34
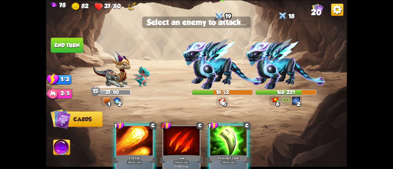
click at [208, 67] on img at bounding box center [222, 64] width 79 height 51
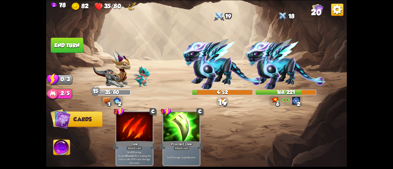
click at [63, 47] on button "End turn" at bounding box center [67, 44] width 33 height 15
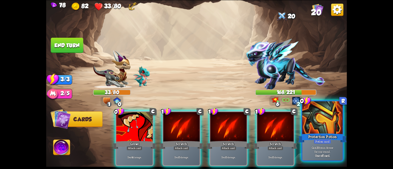
click at [307, 139] on div "Protection Potion" at bounding box center [322, 138] width 48 height 11
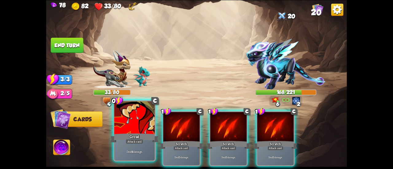
click at [136, 142] on div "Attack card" at bounding box center [133, 141] width 17 height 5
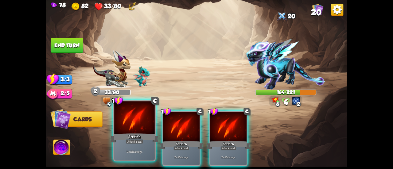
click at [133, 138] on div "Scratch" at bounding box center [134, 138] width 48 height 11
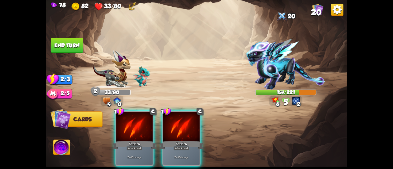
click at [133, 140] on div "Scratch" at bounding box center [135, 145] width 44 height 10
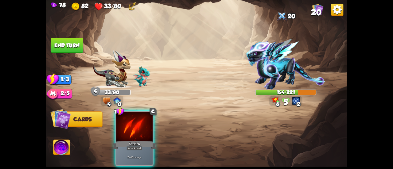
click at [133, 140] on div "Scratch" at bounding box center [135, 145] width 44 height 10
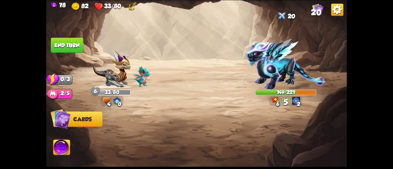
click at [70, 46] on button "End turn" at bounding box center [67, 44] width 33 height 15
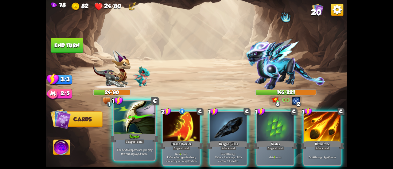
click at [132, 121] on div at bounding box center [134, 118] width 40 height 34
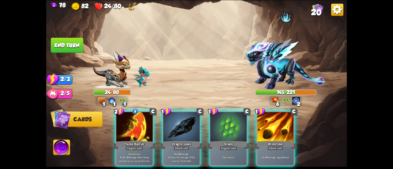
click at [132, 121] on div at bounding box center [134, 127] width 36 height 31
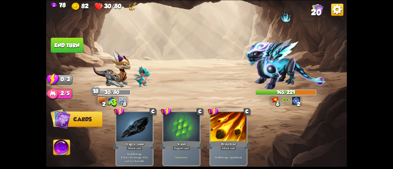
click at [80, 44] on button "End turn" at bounding box center [67, 44] width 33 height 15
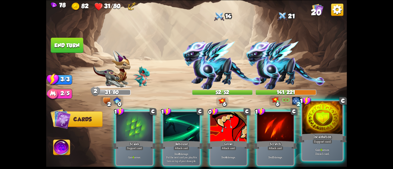
click at [303, 133] on div "Incantation" at bounding box center [322, 138] width 48 height 11
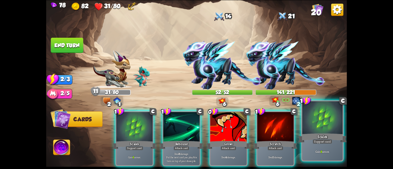
click at [304, 137] on div "Scales" at bounding box center [322, 138] width 48 height 11
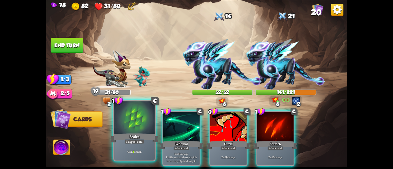
click at [120, 133] on div "Scales" at bounding box center [134, 138] width 48 height 11
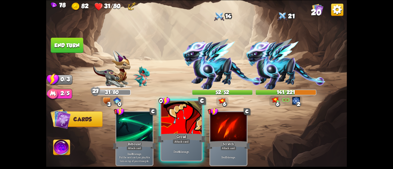
click at [171, 128] on div at bounding box center [181, 118] width 40 height 34
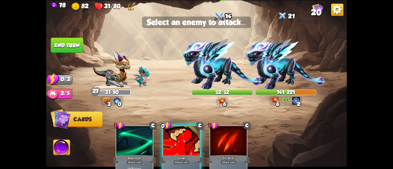
click at [204, 59] on img at bounding box center [222, 64] width 79 height 51
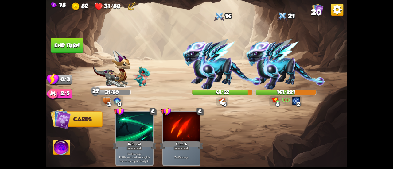
click at [71, 48] on button "End turn" at bounding box center [67, 44] width 33 height 15
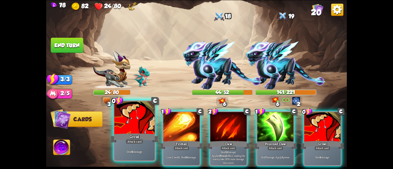
click at [150, 141] on div "Growl" at bounding box center [134, 138] width 48 height 11
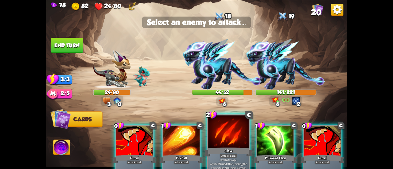
click at [226, 143] on div at bounding box center [228, 132] width 40 height 34
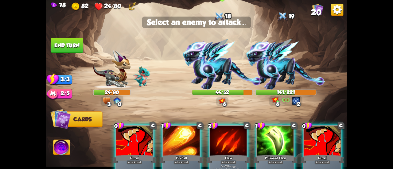
click at [225, 65] on img at bounding box center [222, 64] width 79 height 51
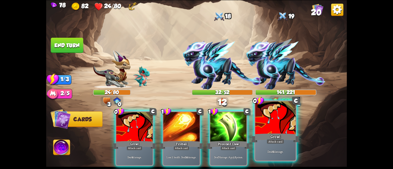
click at [282, 126] on div at bounding box center [275, 118] width 40 height 34
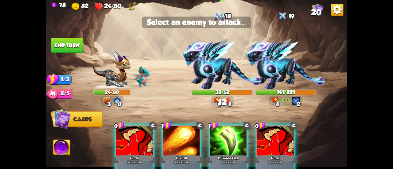
click at [221, 73] on img at bounding box center [222, 64] width 79 height 51
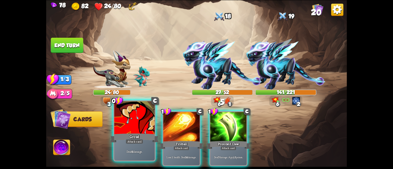
click at [134, 116] on div at bounding box center [134, 118] width 40 height 34
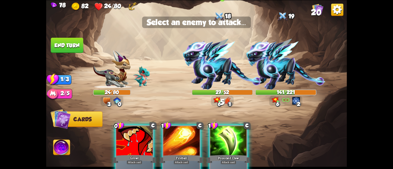
click at [201, 73] on img at bounding box center [222, 64] width 79 height 51
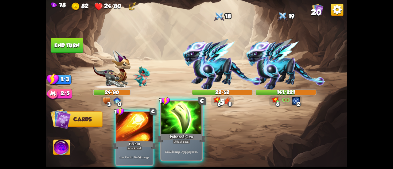
click at [165, 116] on div at bounding box center [181, 118] width 40 height 34
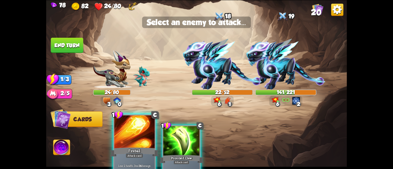
click at [139, 139] on div at bounding box center [134, 132] width 40 height 34
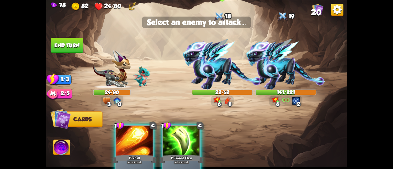
click at [204, 66] on img at bounding box center [222, 64] width 79 height 51
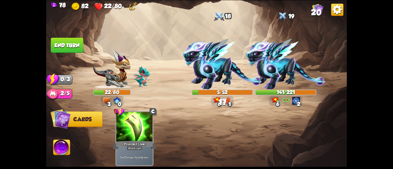
click at [69, 41] on button "End turn" at bounding box center [67, 44] width 33 height 15
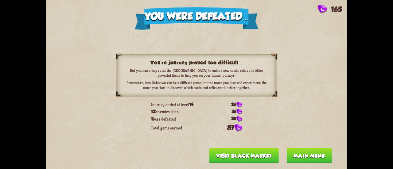
click at [314, 154] on button "Main menu" at bounding box center [308, 155] width 45 height 15
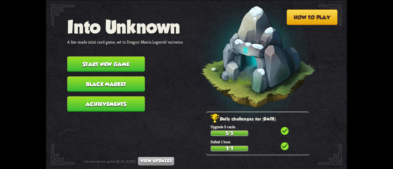
click at [112, 86] on button "Black Market" at bounding box center [106, 83] width 78 height 15
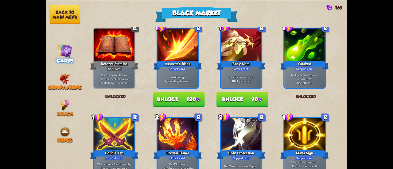
scroll to position [31, 0]
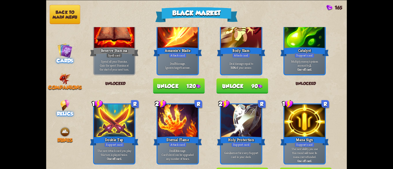
click at [72, 100] on div "Relics" at bounding box center [64, 107] width 37 height 17
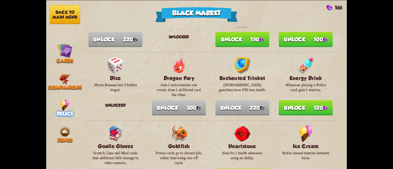
scroll to position [215, 0]
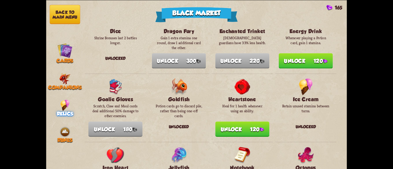
click at [309, 56] on button "Unlock 120" at bounding box center [306, 60] width 54 height 15
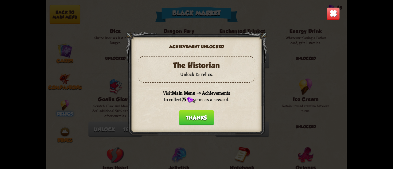
click at [191, 117] on button "Thanks" at bounding box center [196, 117] width 35 height 15
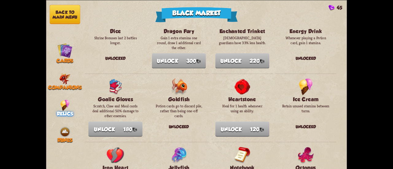
click at [68, 14] on button "Back to main menu" at bounding box center [65, 14] width 30 height 19
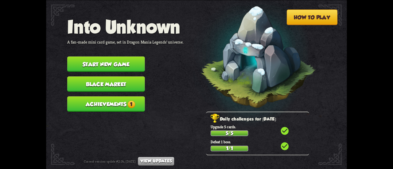
click at [88, 108] on button "Achievements 1" at bounding box center [106, 103] width 78 height 15
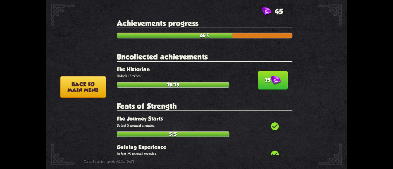
click at [279, 77] on button "75" at bounding box center [273, 80] width 30 height 18
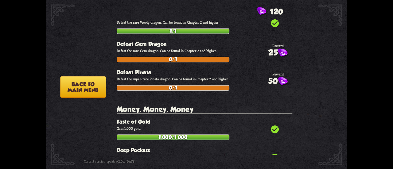
scroll to position [1012, 0]
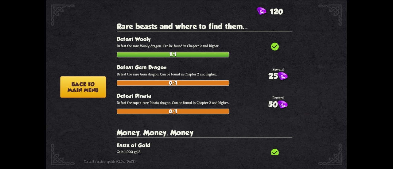
click at [93, 93] on button "Back to main menu" at bounding box center [83, 86] width 46 height 21
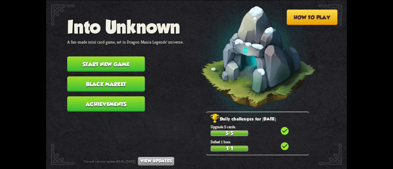
click at [75, 86] on button "Black Market" at bounding box center [106, 83] width 78 height 15
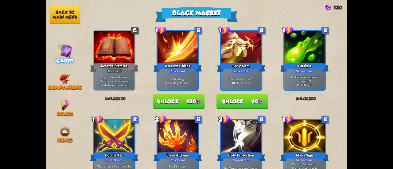
scroll to position [0, 0]
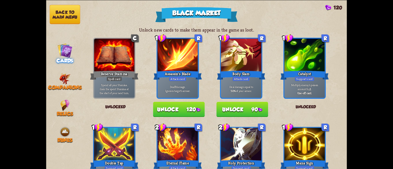
drag, startPoint x: 223, startPoint y: 111, endPoint x: 216, endPoint y: 124, distance: 14.8
click at [233, 108] on button "Unlock 90" at bounding box center [242, 109] width 52 height 15
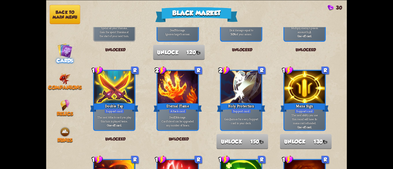
scroll to position [123, 0]
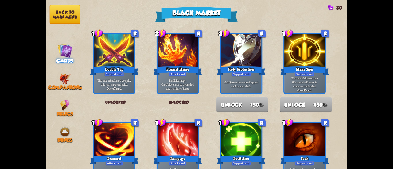
click at [58, 3] on nav "Back to main menu Cards Companions Relics Runes" at bounding box center [64, 84] width 37 height 169
click at [65, 18] on button "Back to main menu" at bounding box center [65, 14] width 30 height 19
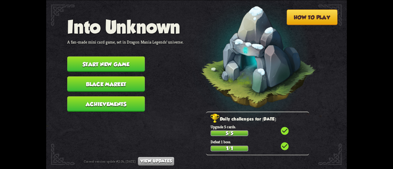
click at [80, 59] on button "Start new game" at bounding box center [106, 63] width 78 height 15
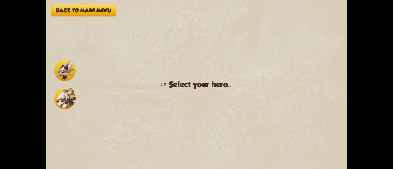
click at [61, 69] on img at bounding box center [64, 70] width 21 height 21
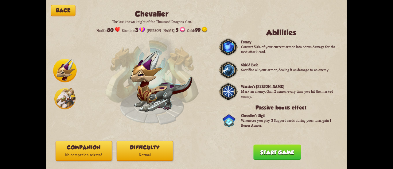
click at [70, 100] on img at bounding box center [64, 98] width 21 height 21
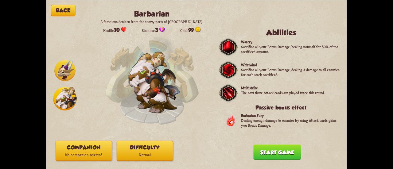
click at [122, 141] on div "Back Barbarian A ferocious denizen from the snowy parts of [GEOGRAPHIC_DATA]. H…" at bounding box center [196, 84] width 301 height 169
click at [127, 147] on button "Difficulty Normal" at bounding box center [145, 150] width 56 height 20
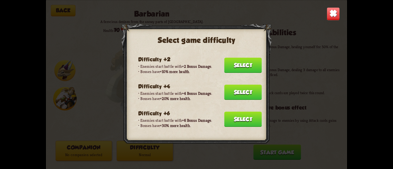
scroll to position [31, 0]
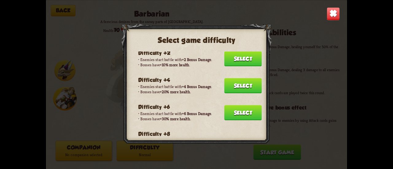
click at [228, 110] on button "Select" at bounding box center [242, 112] width 37 height 15
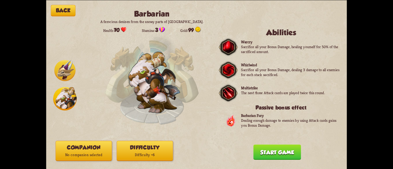
click at [68, 67] on img at bounding box center [64, 70] width 21 height 21
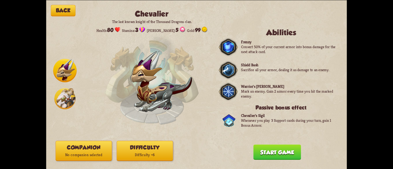
click at [156, 141] on button "Difficulty Difficulty +6" at bounding box center [145, 150] width 56 height 20
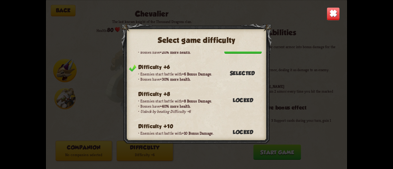
scroll to position [92, 0]
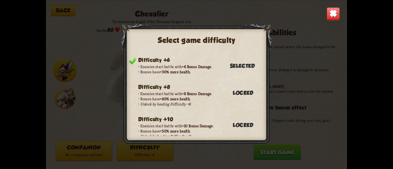
click at [334, 16] on img at bounding box center [332, 13] width 13 height 13
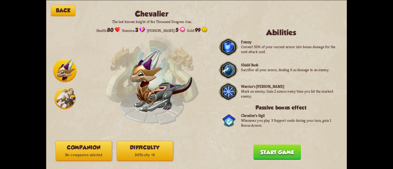
click at [78, 152] on p "No companion selected" at bounding box center [84, 154] width 56 height 7
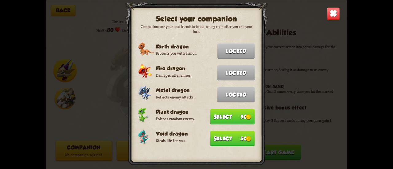
click at [224, 141] on button "Select 50" at bounding box center [232, 138] width 44 height 15
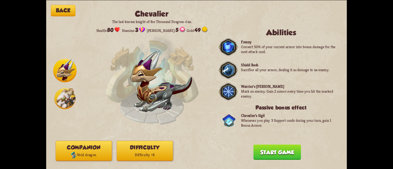
click at [270, 156] on button "Start game" at bounding box center [277, 151] width 48 height 15
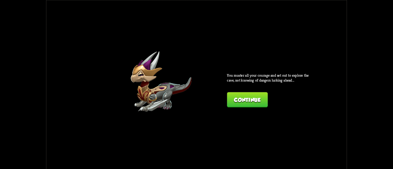
drag, startPoint x: 229, startPoint y: 90, endPoint x: 234, endPoint y: 94, distance: 6.1
click at [234, 94] on div "You muster all your courage and set out to explore the cave, not knowing of dan…" at bounding box center [269, 90] width 85 height 34
click at [234, 94] on button "Continue" at bounding box center [247, 99] width 40 height 15
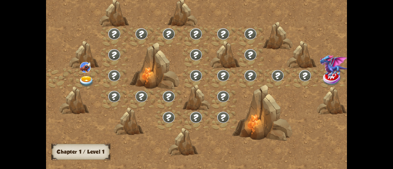
click at [89, 78] on img at bounding box center [86, 81] width 15 height 11
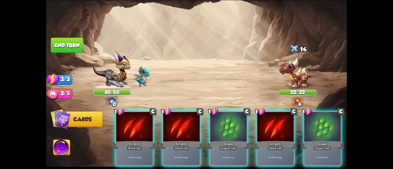
click at [63, 145] on img at bounding box center [61, 148] width 17 height 17
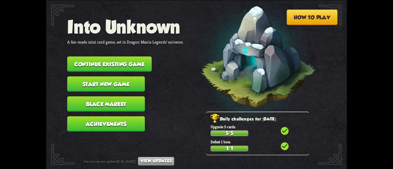
click at [119, 82] on button "Start new game" at bounding box center [106, 83] width 78 height 15
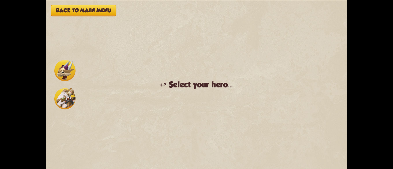
click at [72, 70] on img at bounding box center [64, 70] width 21 height 21
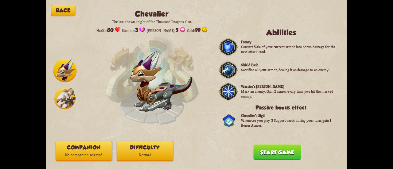
click at [142, 146] on button "Difficulty Normal" at bounding box center [145, 150] width 56 height 20
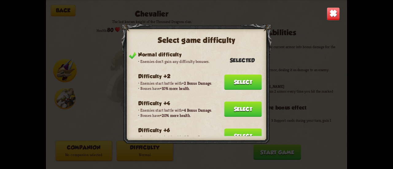
click at [236, 130] on button "Select" at bounding box center [242, 136] width 37 height 15
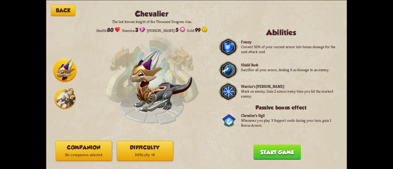
click at [69, 151] on p "No companion selected" at bounding box center [84, 154] width 56 height 7
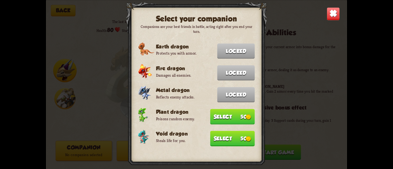
click at [244, 133] on button "Select 50" at bounding box center [232, 138] width 44 height 15
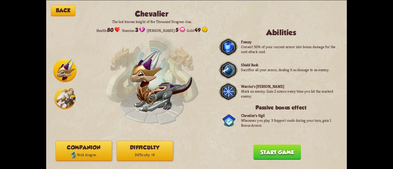
click at [259, 149] on button "Start game" at bounding box center [277, 151] width 48 height 15
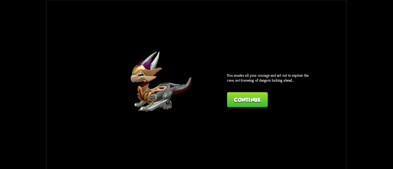
click at [233, 100] on button "Continue" at bounding box center [247, 99] width 40 height 15
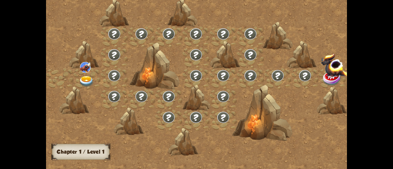
click at [81, 81] on img at bounding box center [86, 81] width 15 height 11
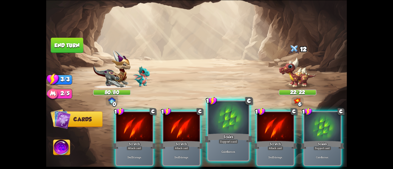
click at [230, 127] on div at bounding box center [228, 118] width 40 height 34
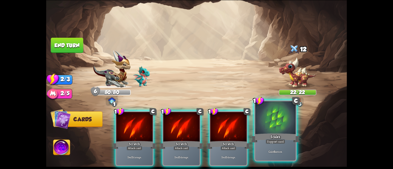
drag, startPoint x: 267, startPoint y: 140, endPoint x: 238, endPoint y: 138, distance: 29.5
click at [267, 140] on div "Support card" at bounding box center [275, 141] width 20 height 5
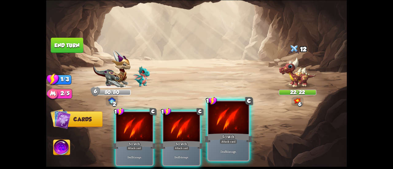
click at [229, 138] on div "Scratch" at bounding box center [228, 138] width 48 height 11
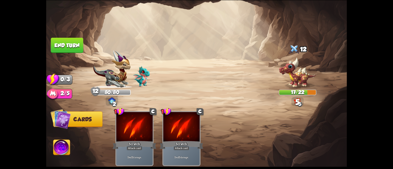
click at [65, 46] on button "End turn" at bounding box center [67, 44] width 33 height 15
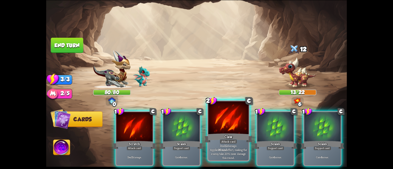
click at [226, 135] on div "Claw" at bounding box center [228, 138] width 48 height 11
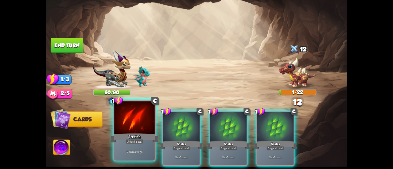
click at [133, 130] on div at bounding box center [134, 118] width 40 height 34
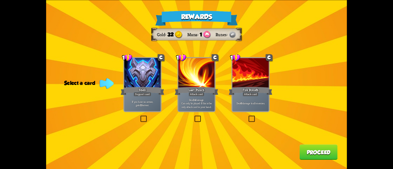
click at [141, 110] on div "If you have no armor, gain 10 armor." at bounding box center [142, 103] width 36 height 16
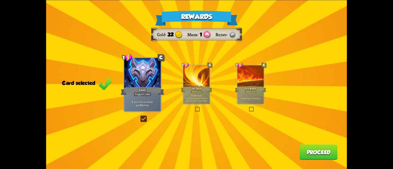
click at [303, 153] on button "Proceed" at bounding box center [318, 151] width 38 height 15
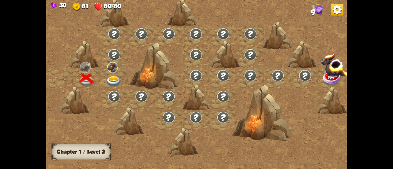
click at [112, 75] on div at bounding box center [114, 78] width 27 height 21
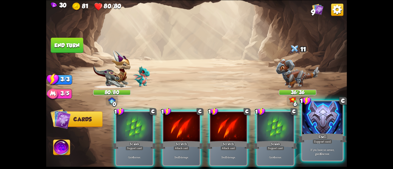
click at [318, 136] on div "Shell" at bounding box center [322, 138] width 48 height 11
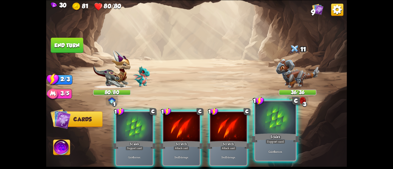
click at [264, 135] on div "Scales" at bounding box center [275, 138] width 48 height 11
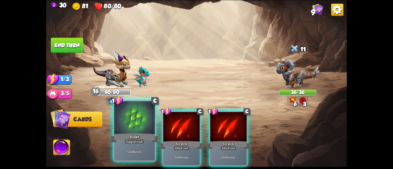
click at [128, 123] on div at bounding box center [134, 118] width 40 height 34
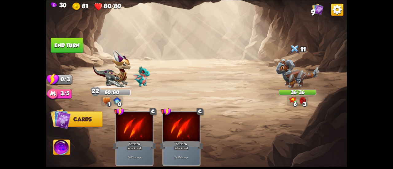
click at [70, 44] on button "End turn" at bounding box center [67, 44] width 33 height 15
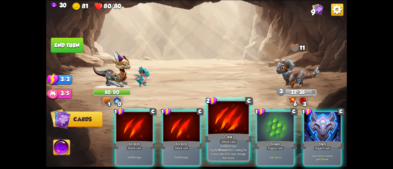
click at [223, 128] on div at bounding box center [228, 118] width 40 height 34
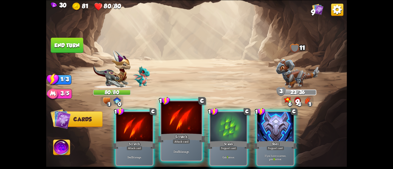
click at [177, 121] on div at bounding box center [181, 118] width 40 height 34
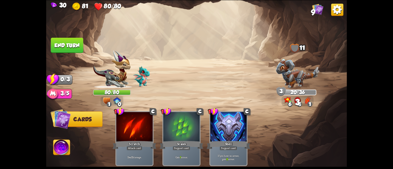
click at [53, 44] on button "End turn" at bounding box center [67, 44] width 33 height 15
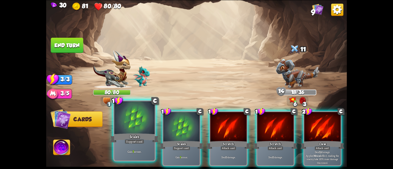
click at [143, 120] on div at bounding box center [134, 118] width 40 height 34
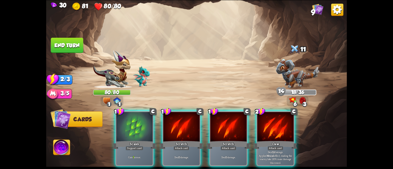
click at [143, 120] on div at bounding box center [134, 127] width 36 height 31
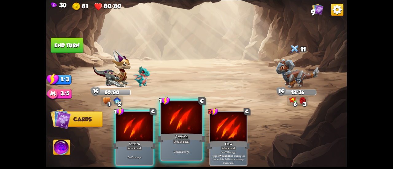
click at [188, 129] on div at bounding box center [181, 118] width 40 height 34
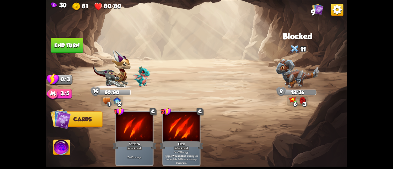
click at [78, 46] on button "End turn" at bounding box center [67, 44] width 33 height 15
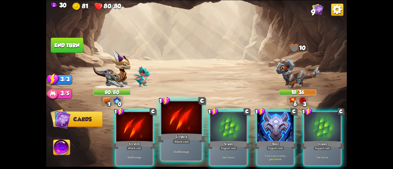
click at [171, 124] on div at bounding box center [181, 118] width 40 height 34
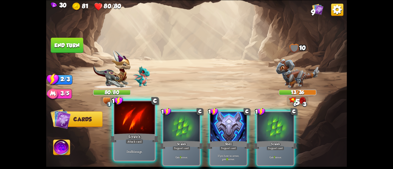
click at [128, 126] on div at bounding box center [134, 118] width 40 height 34
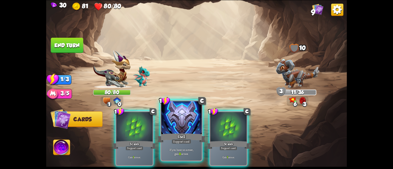
click at [187, 127] on div at bounding box center [181, 118] width 40 height 34
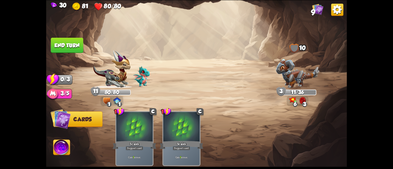
click at [69, 41] on button "End turn" at bounding box center [67, 44] width 33 height 15
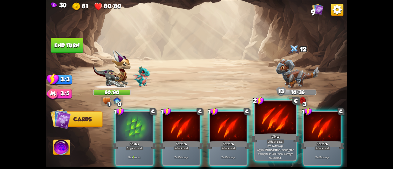
click at [260, 139] on div "Claw" at bounding box center [275, 138] width 48 height 11
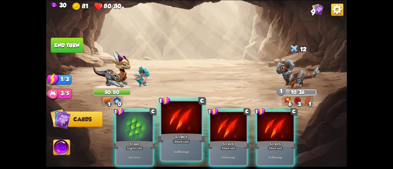
click at [181, 142] on div "Attack card" at bounding box center [180, 141] width 17 height 5
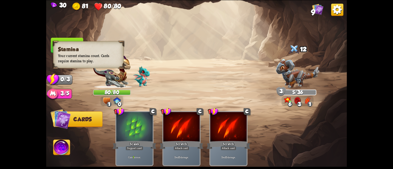
click at [58, 50] on span at bounding box center [55, 45] width 9 height 10
click at [56, 43] on span at bounding box center [55, 45] width 9 height 10
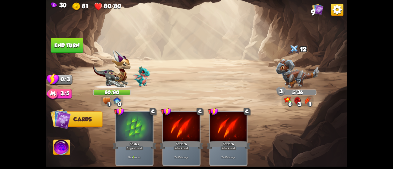
click at [56, 41] on button "End turn" at bounding box center [67, 44] width 33 height 15
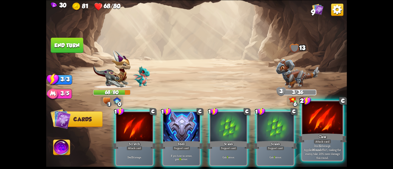
click at [305, 140] on div "Claw" at bounding box center [322, 138] width 48 height 11
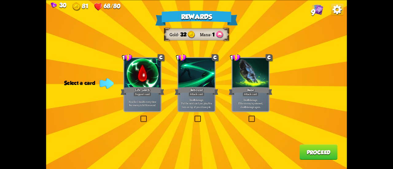
click at [150, 95] on div "Support card" at bounding box center [142, 94] width 18 height 4
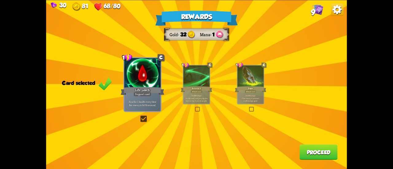
click at [301, 155] on button "Proceed" at bounding box center [318, 151] width 38 height 15
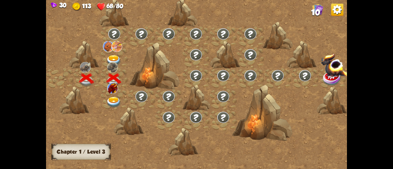
click at [117, 99] on img at bounding box center [113, 102] width 15 height 11
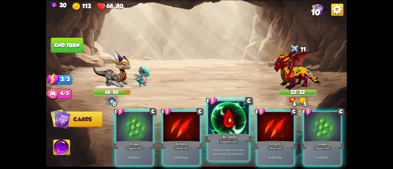
click at [238, 124] on div at bounding box center [228, 118] width 40 height 34
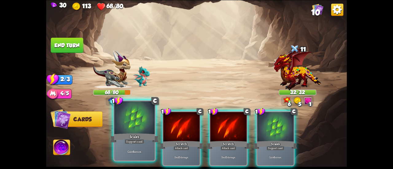
click at [121, 130] on div at bounding box center [134, 118] width 40 height 34
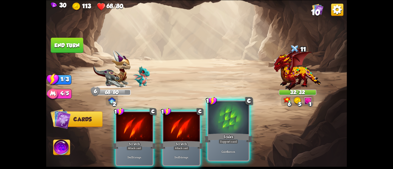
click at [228, 132] on div at bounding box center [228, 118] width 40 height 34
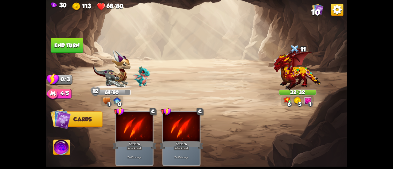
click at [69, 46] on button "End turn" at bounding box center [67, 44] width 33 height 15
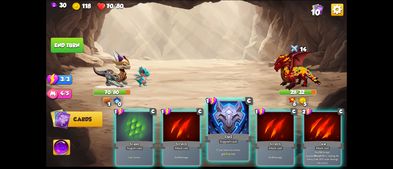
click at [234, 134] on div "Shell" at bounding box center [228, 138] width 48 height 11
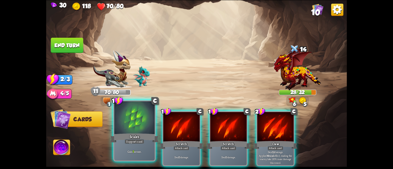
click at [132, 133] on div "Scales" at bounding box center [134, 138] width 48 height 11
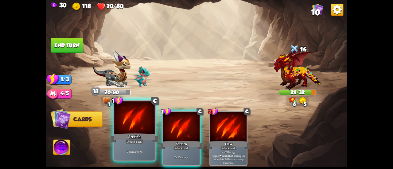
click at [144, 138] on div "Scratch" at bounding box center [134, 138] width 48 height 11
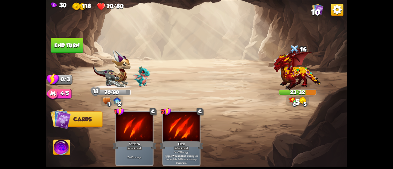
click at [74, 52] on button "End turn" at bounding box center [67, 44] width 33 height 15
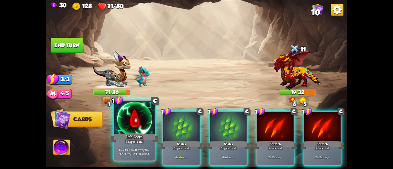
click at [125, 121] on div at bounding box center [134, 118] width 40 height 34
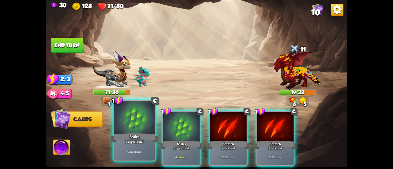
click at [122, 123] on div at bounding box center [134, 118] width 40 height 34
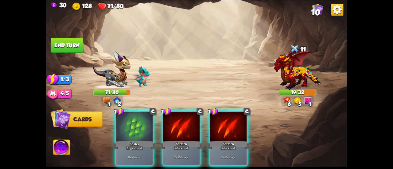
click at [122, 123] on div at bounding box center [134, 127] width 36 height 31
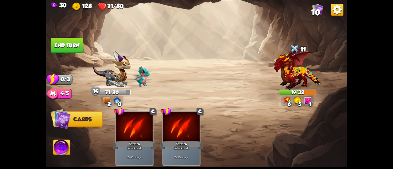
click at [63, 48] on button "End turn" at bounding box center [67, 44] width 33 height 15
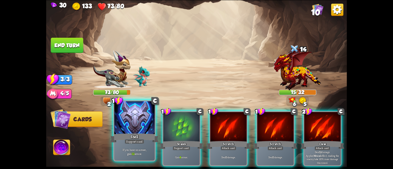
click at [140, 130] on div at bounding box center [134, 118] width 40 height 34
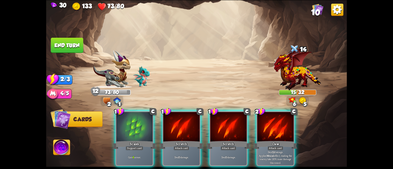
click at [140, 130] on div at bounding box center [134, 127] width 36 height 31
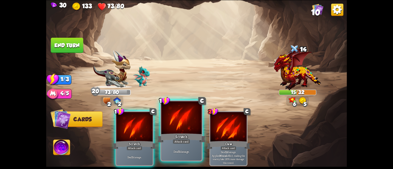
click at [172, 129] on div at bounding box center [181, 118] width 40 height 34
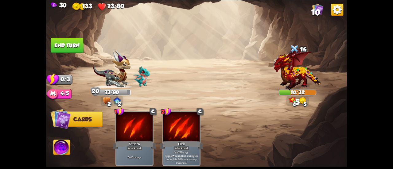
click at [72, 46] on button "End turn" at bounding box center [67, 44] width 33 height 15
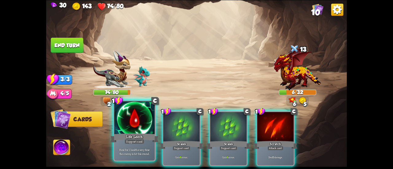
click at [139, 134] on div "Life Leech" at bounding box center [134, 138] width 48 height 11
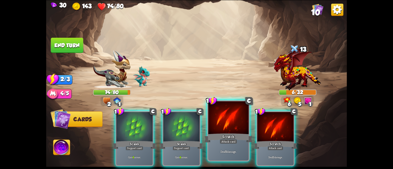
click at [211, 130] on div at bounding box center [228, 118] width 40 height 34
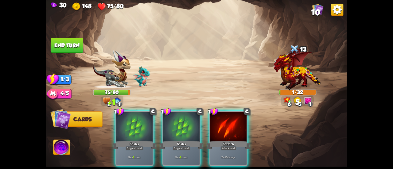
click at [72, 41] on button "End turn" at bounding box center [67, 44] width 33 height 15
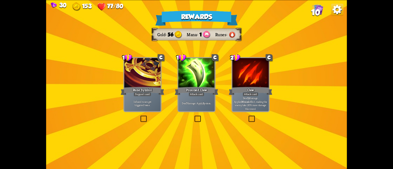
click at [198, 95] on div "Attack card" at bounding box center [196, 94] width 16 height 4
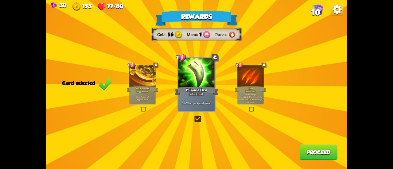
click at [329, 155] on button "Proceed" at bounding box center [318, 151] width 38 height 15
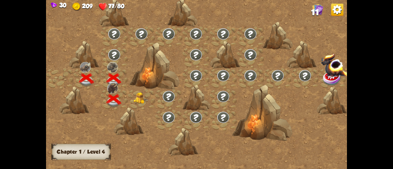
click at [139, 96] on img at bounding box center [140, 97] width 15 height 11
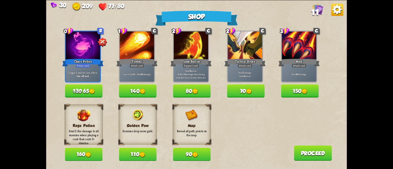
click at [94, 90] on img at bounding box center [92, 92] width 6 height 6
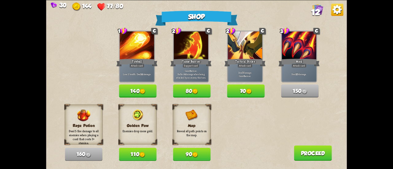
click at [186, 158] on button "90" at bounding box center [191, 154] width 37 height 13
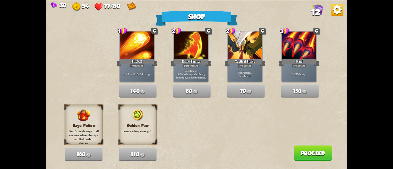
click at [322, 154] on button "Proceed" at bounding box center [313, 152] width 38 height 15
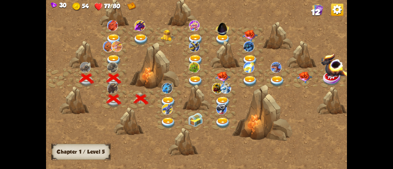
click at [169, 99] on img at bounding box center [168, 102] width 15 height 11
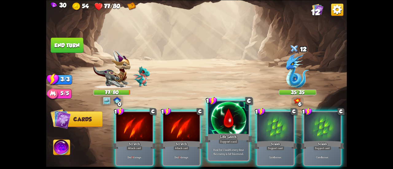
click at [221, 125] on div at bounding box center [228, 118] width 40 height 34
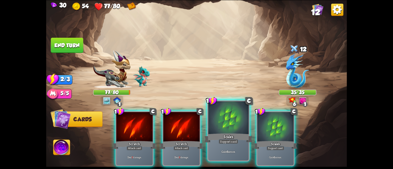
click at [226, 125] on div at bounding box center [228, 118] width 40 height 34
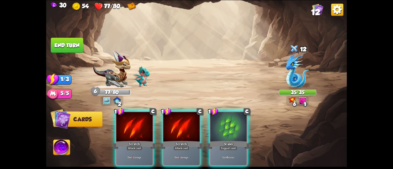
click at [226, 125] on div at bounding box center [228, 127] width 36 height 31
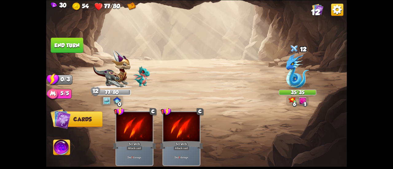
click at [65, 49] on button "End turn" at bounding box center [67, 44] width 33 height 15
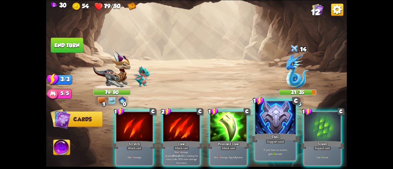
click at [275, 146] on div "If you have no armor, gain 11 armor." at bounding box center [275, 151] width 40 height 17
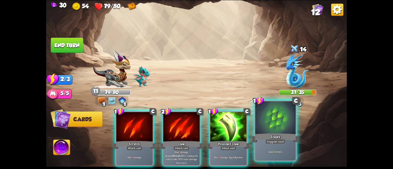
click at [275, 144] on div "Gain 7 armor." at bounding box center [275, 151] width 40 height 17
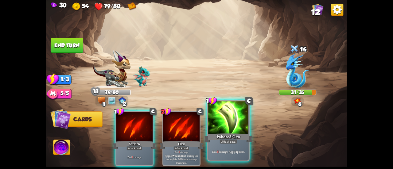
drag, startPoint x: 153, startPoint y: 132, endPoint x: 217, endPoint y: 130, distance: 63.2
click at [217, 130] on div "1 C Scratch Attack card Deal 3 damage. 2 C Claw Attack card Deal 9 damage. Appl…" at bounding box center [226, 131] width 240 height 75
click at [217, 130] on div at bounding box center [228, 118] width 40 height 34
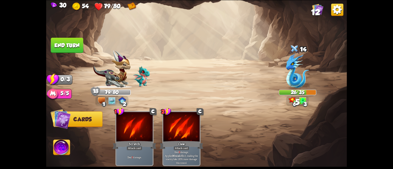
click at [62, 42] on button "End turn" at bounding box center [67, 44] width 33 height 15
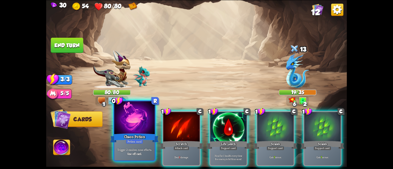
click at [118, 128] on div at bounding box center [134, 118] width 40 height 34
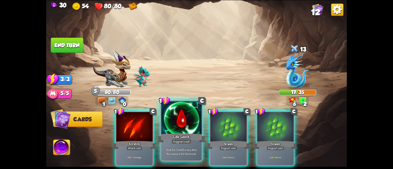
click at [179, 126] on div at bounding box center [181, 118] width 40 height 34
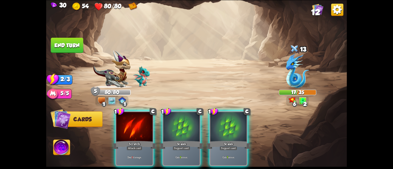
click at [179, 126] on div at bounding box center [181, 127] width 36 height 31
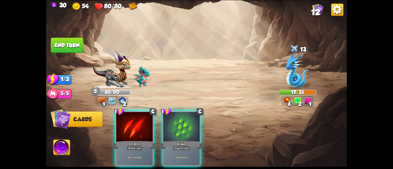
click at [179, 126] on div at bounding box center [181, 127] width 36 height 31
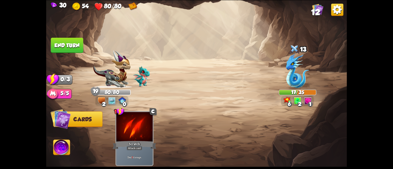
click at [57, 37] on img at bounding box center [196, 84] width 301 height 169
click at [61, 40] on button "End turn" at bounding box center [67, 44] width 33 height 15
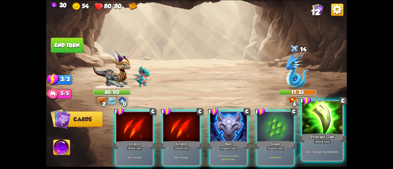
click at [307, 133] on div "Poisoned Claw" at bounding box center [322, 138] width 48 height 11
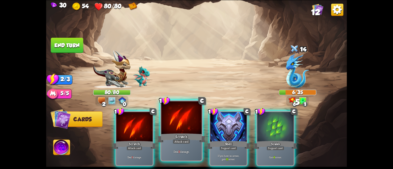
click at [171, 117] on div at bounding box center [181, 118] width 40 height 34
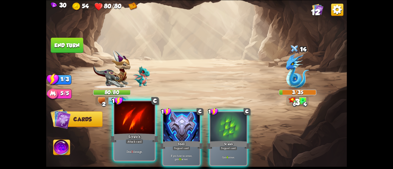
click at [131, 119] on div at bounding box center [134, 118] width 40 height 34
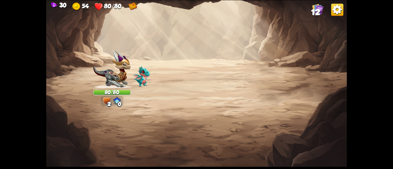
click at [129, 7] on img at bounding box center [132, 6] width 9 height 9
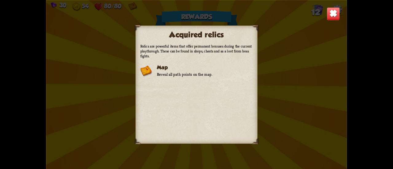
click at [331, 17] on img at bounding box center [332, 13] width 13 height 13
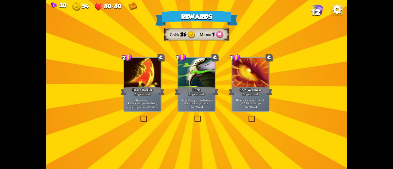
click at [183, 97] on div "The next Support card you play this turn is played twice. One-off card." at bounding box center [196, 103] width 36 height 16
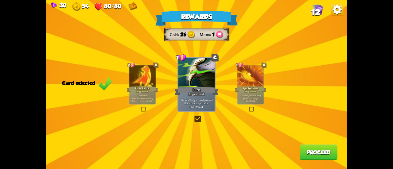
click at [317, 152] on button "Proceed" at bounding box center [318, 151] width 38 height 15
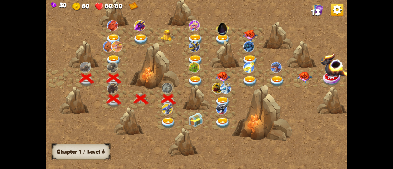
click at [172, 117] on div at bounding box center [168, 120] width 27 height 21
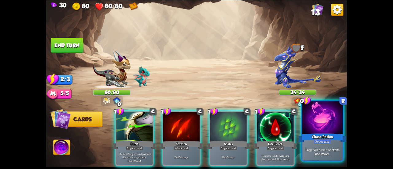
click at [328, 144] on div "Trigger 2 random rune effects. One-off card." at bounding box center [322, 151] width 40 height 17
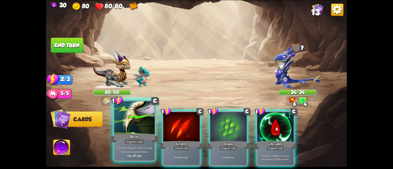
click at [132, 117] on div at bounding box center [134, 118] width 40 height 34
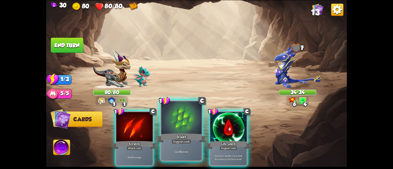
click at [171, 119] on div at bounding box center [181, 118] width 40 height 34
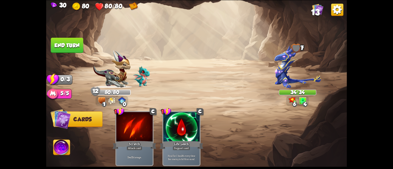
click at [75, 47] on button "End turn" at bounding box center [66, 45] width 33 height 16
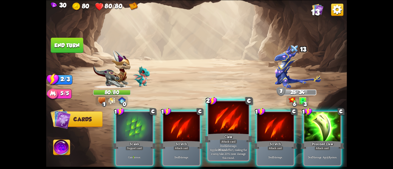
click at [225, 126] on div at bounding box center [228, 118] width 40 height 34
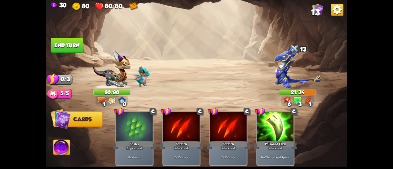
click at [74, 39] on button "End turn" at bounding box center [67, 44] width 33 height 15
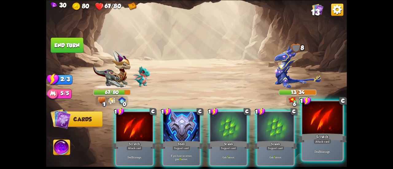
click at [314, 137] on div "Scratch" at bounding box center [322, 138] width 48 height 11
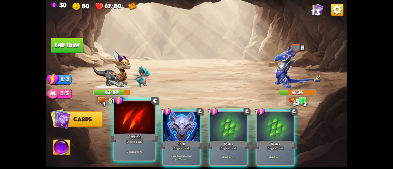
click at [123, 115] on div at bounding box center [134, 118] width 40 height 34
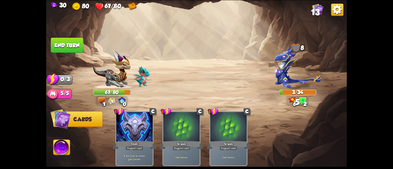
click at [57, 41] on button "End turn" at bounding box center [67, 44] width 33 height 15
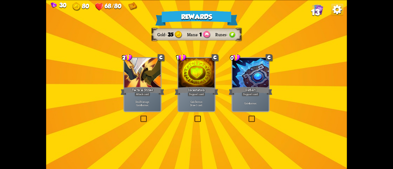
click at [195, 94] on div "Support card" at bounding box center [196, 94] width 18 height 4
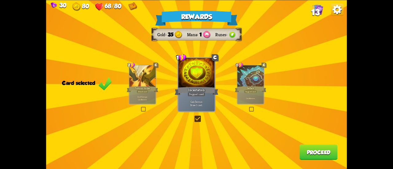
click at [315, 150] on button "Proceed" at bounding box center [318, 151] width 38 height 15
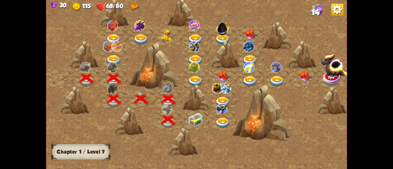
click at [191, 117] on img at bounding box center [195, 120] width 15 height 14
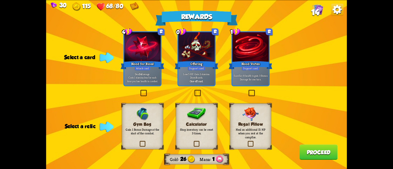
drag, startPoint x: 154, startPoint y: 136, endPoint x: 262, endPoint y: 134, distance: 108.3
click at [262, 0] on div "Gym Bag Gain 1 Bonus Damage at the start of the combat. Calculator Shop invento…" at bounding box center [196, 0] width 301 height 0
click at [260, 138] on p "Heal an additional 15 HP when you rest at the campfire." at bounding box center [250, 133] width 33 height 12
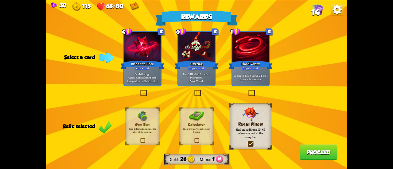
click at [312, 151] on button "Proceed" at bounding box center [318, 151] width 38 height 15
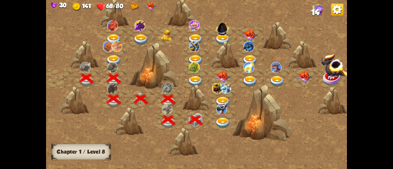
click at [221, 120] on img at bounding box center [222, 123] width 15 height 11
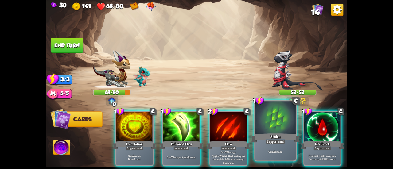
click at [272, 135] on div "Scales" at bounding box center [275, 138] width 48 height 11
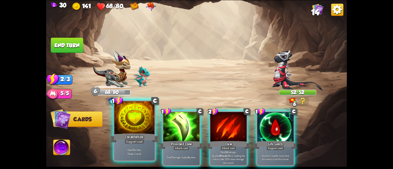
click at [134, 133] on div "Incantation" at bounding box center [134, 138] width 48 height 11
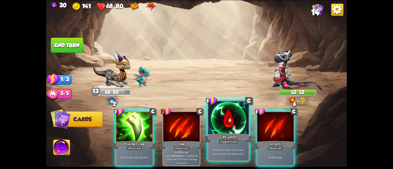
click at [233, 127] on div at bounding box center [228, 118] width 40 height 34
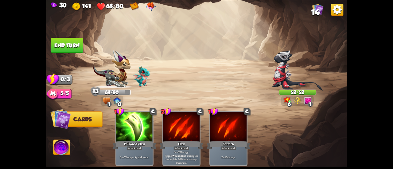
click at [67, 40] on button "End turn" at bounding box center [67, 44] width 33 height 15
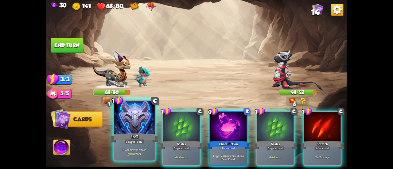
click at [129, 120] on div at bounding box center [134, 118] width 40 height 34
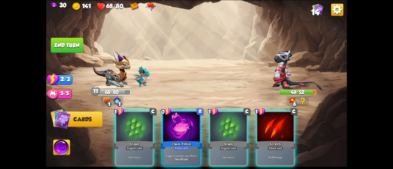
click at [129, 120] on div at bounding box center [134, 127] width 36 height 31
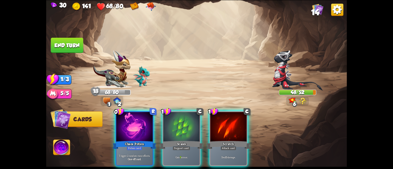
click at [129, 120] on div at bounding box center [134, 127] width 36 height 31
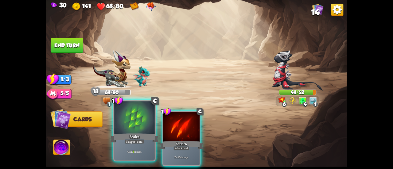
click at [126, 127] on div at bounding box center [134, 118] width 40 height 34
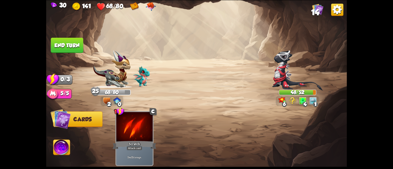
click at [76, 37] on button "End turn" at bounding box center [67, 44] width 33 height 15
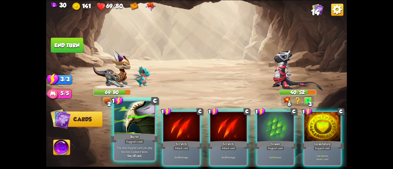
click at [142, 126] on div at bounding box center [134, 118] width 40 height 34
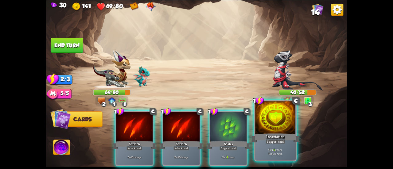
click at [283, 137] on div "Incantation" at bounding box center [275, 138] width 48 height 11
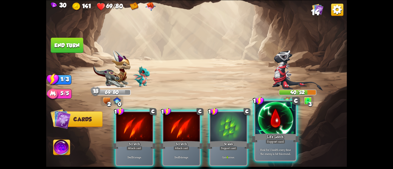
click at [262, 137] on div "Life Leech" at bounding box center [275, 138] width 48 height 11
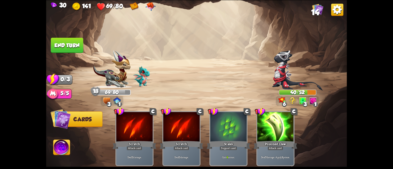
click at [82, 44] on button "End turn" at bounding box center [67, 44] width 33 height 15
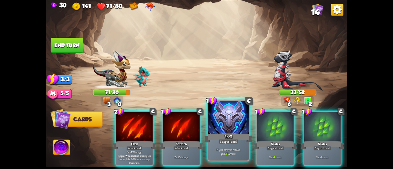
click at [239, 140] on div "Shell" at bounding box center [228, 138] width 48 height 11
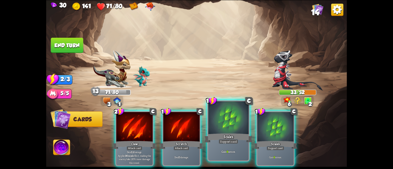
click at [235, 139] on div "Scales" at bounding box center [228, 138] width 48 height 11
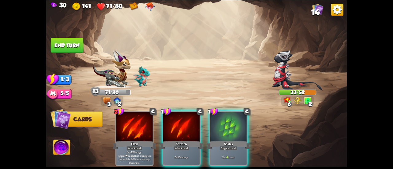
click at [235, 140] on div "Scales" at bounding box center [228, 145] width 44 height 10
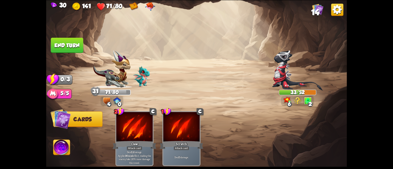
click at [58, 42] on button "End turn" at bounding box center [67, 44] width 33 height 15
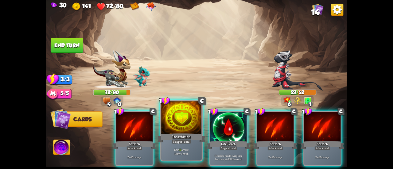
click at [184, 126] on div at bounding box center [181, 118] width 40 height 34
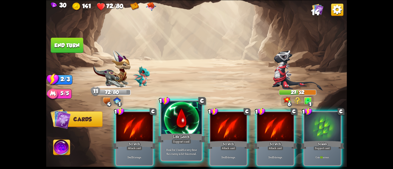
click at [174, 133] on div "Life Leech" at bounding box center [181, 138] width 48 height 11
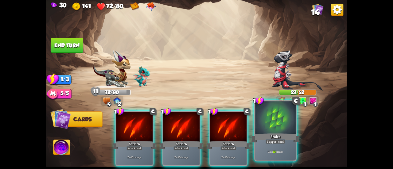
click at [273, 146] on div "Gain 10 armor." at bounding box center [275, 151] width 40 height 17
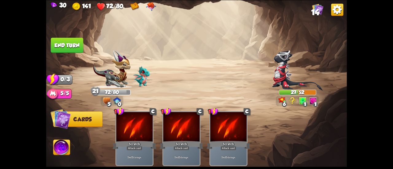
click at [73, 52] on button "End turn" at bounding box center [67, 44] width 33 height 15
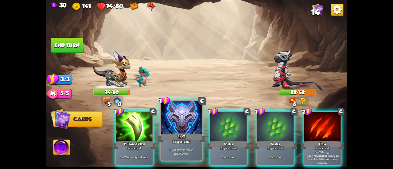
click at [180, 116] on div at bounding box center [181, 118] width 40 height 34
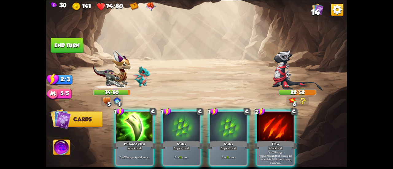
click at [180, 116] on div at bounding box center [181, 127] width 36 height 31
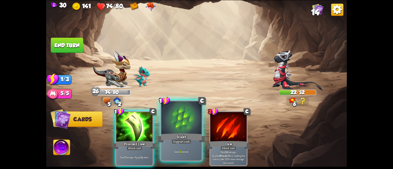
drag, startPoint x: 160, startPoint y: 130, endPoint x: 166, endPoint y: 130, distance: 6.5
click at [166, 130] on div "1 C Poisoned Claw Attack card Deal 7 damage. Apply 3 poison. 1 C Scales Support…" at bounding box center [226, 131] width 240 height 75
click at [162, 127] on div at bounding box center [181, 118] width 40 height 34
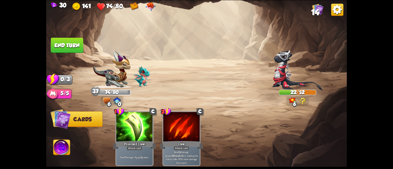
drag, startPoint x: 74, startPoint y: 44, endPoint x: 76, endPoint y: 33, distance: 10.5
click at [74, 43] on button "End turn" at bounding box center [66, 45] width 33 height 16
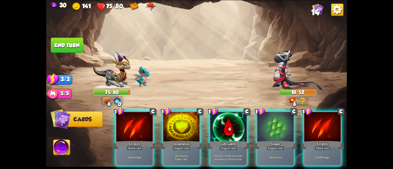
click at [217, 140] on div "Life Leech" at bounding box center [228, 145] width 44 height 10
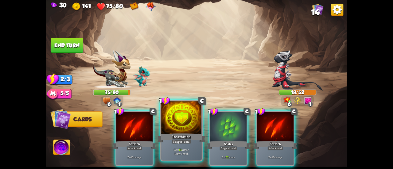
click at [193, 129] on div at bounding box center [181, 118] width 40 height 34
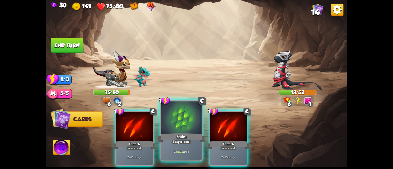
click at [191, 129] on div at bounding box center [181, 118] width 40 height 34
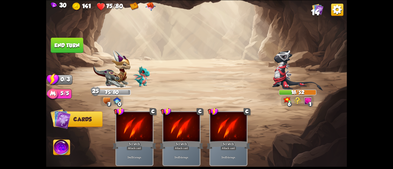
click at [72, 42] on button "End turn" at bounding box center [67, 44] width 33 height 15
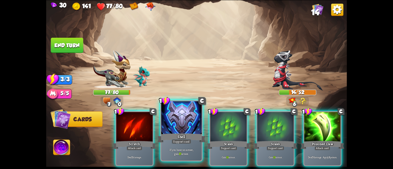
click at [188, 128] on div at bounding box center [181, 118] width 40 height 34
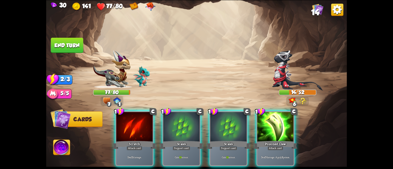
click at [188, 128] on div at bounding box center [181, 127] width 36 height 31
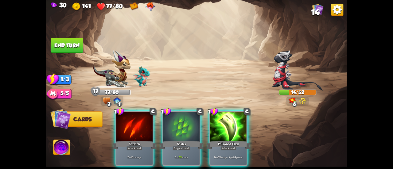
click at [188, 128] on div at bounding box center [181, 127] width 36 height 31
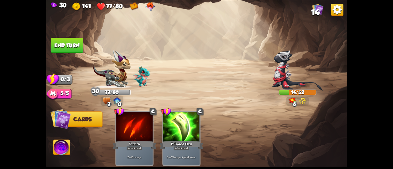
click at [71, 41] on button "End turn" at bounding box center [67, 44] width 33 height 15
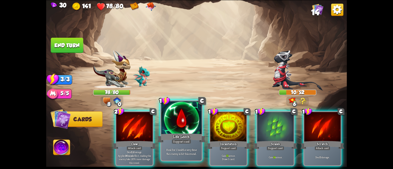
click at [183, 115] on div at bounding box center [181, 118] width 40 height 34
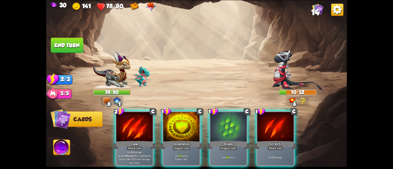
click at [183, 115] on div at bounding box center [181, 127] width 36 height 31
click at [209, 115] on div "1 C Scales Support card Gain 14 armor." at bounding box center [228, 138] width 38 height 55
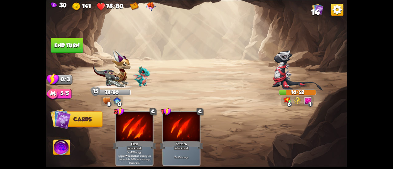
click at [76, 45] on button "End turn" at bounding box center [67, 44] width 33 height 15
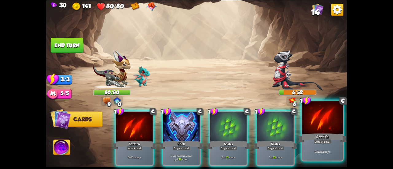
click at [306, 146] on div "Deal 5 damage." at bounding box center [322, 151] width 40 height 17
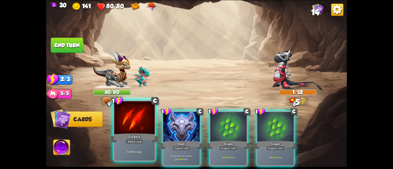
click at [119, 126] on div at bounding box center [134, 118] width 40 height 34
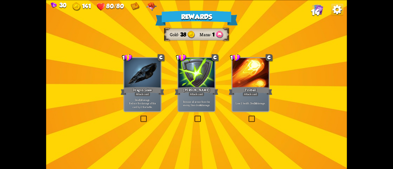
click at [152, 84] on div at bounding box center [142, 73] width 36 height 31
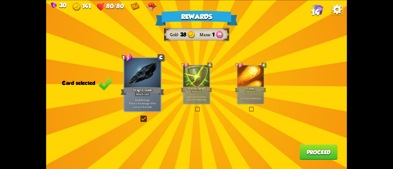
click at [303, 156] on button "Proceed" at bounding box center [318, 151] width 38 height 15
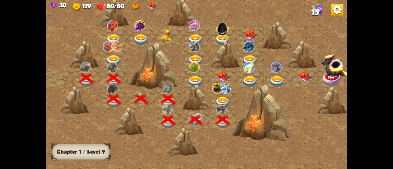
click at [220, 94] on div at bounding box center [222, 99] width 27 height 21
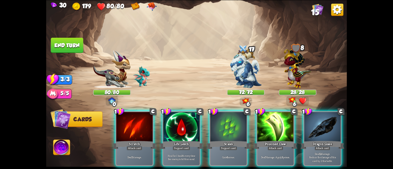
click at [223, 140] on div "Scales" at bounding box center [228, 145] width 44 height 10
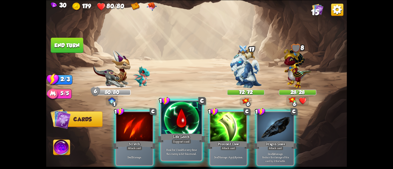
click at [186, 135] on div "Life Leech" at bounding box center [181, 138] width 48 height 11
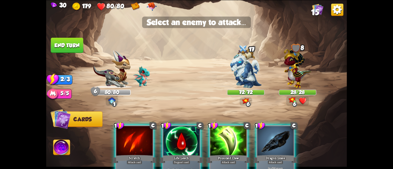
click at [186, 135] on div at bounding box center [181, 141] width 36 height 31
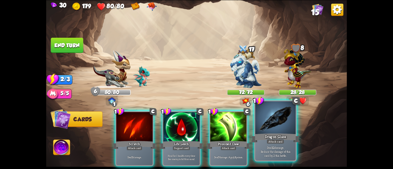
click at [275, 147] on p "Deal 12 damage. Reduce the damage of this card by 2 this battle." at bounding box center [275, 151] width 38 height 12
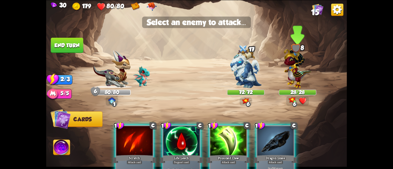
click at [302, 73] on img at bounding box center [296, 66] width 27 height 43
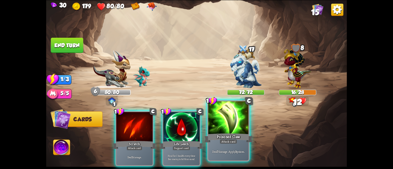
click at [229, 133] on div "Poisoned Claw" at bounding box center [228, 138] width 48 height 11
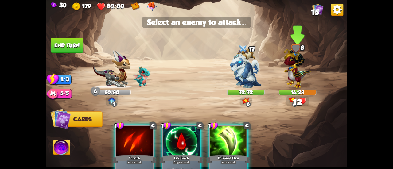
click at [296, 73] on img at bounding box center [296, 66] width 27 height 43
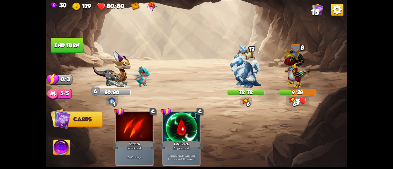
click at [80, 43] on button "End turn" at bounding box center [67, 44] width 33 height 15
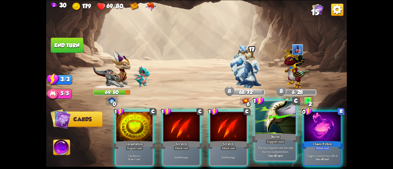
click at [264, 125] on div at bounding box center [275, 118] width 40 height 34
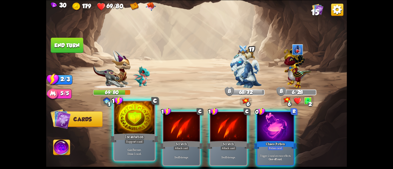
click at [140, 129] on div at bounding box center [134, 118] width 40 height 34
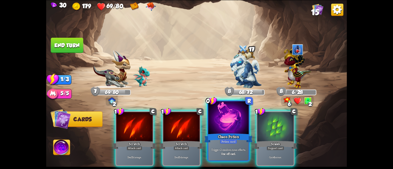
click at [218, 132] on div at bounding box center [228, 118] width 40 height 34
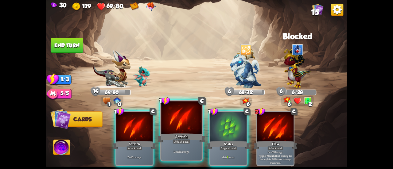
click at [186, 124] on div at bounding box center [181, 118] width 40 height 34
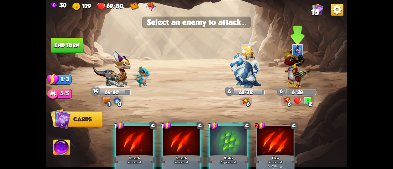
click at [284, 80] on img at bounding box center [296, 66] width 27 height 43
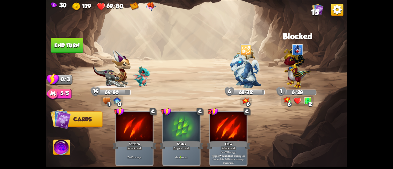
click at [79, 48] on button "End turn" at bounding box center [67, 44] width 33 height 15
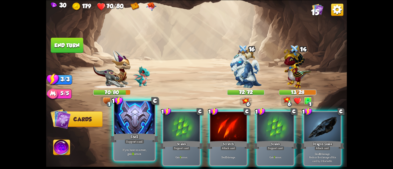
click at [149, 123] on div at bounding box center [134, 118] width 40 height 34
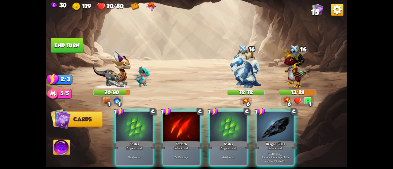
click at [149, 123] on div at bounding box center [134, 127] width 36 height 31
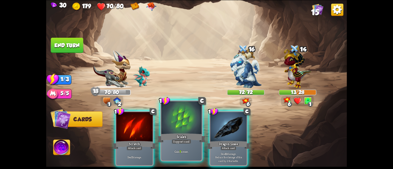
click at [173, 123] on div at bounding box center [181, 118] width 40 height 34
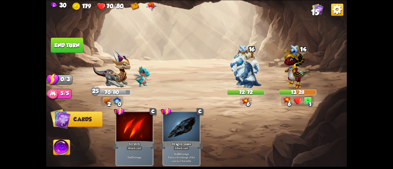
click at [70, 44] on button "End turn" at bounding box center [67, 44] width 33 height 15
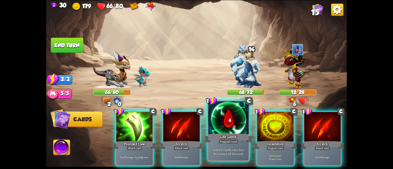
click at [219, 132] on div "1 C Life Leech Support card Heal for 1 health every time the enemy is hit this …" at bounding box center [228, 130] width 42 height 61
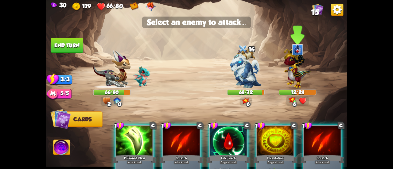
click at [286, 75] on img at bounding box center [296, 66] width 27 height 43
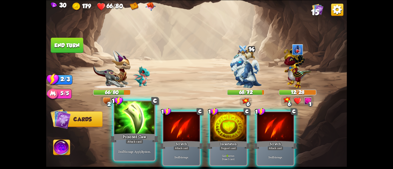
click at [148, 129] on div at bounding box center [134, 118] width 40 height 34
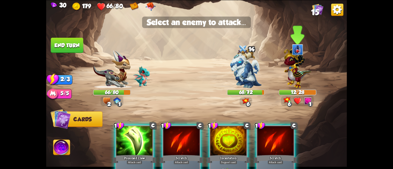
click at [283, 69] on div at bounding box center [297, 71] width 37 height 33
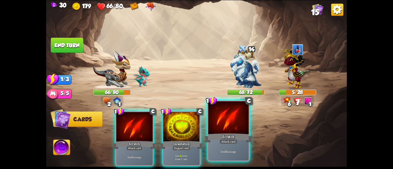
click at [233, 128] on div at bounding box center [228, 118] width 40 height 34
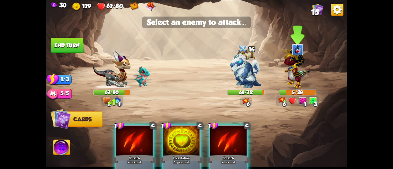
click at [290, 75] on img at bounding box center [296, 66] width 27 height 43
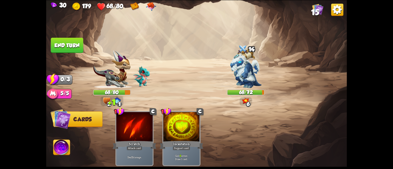
click at [67, 48] on button "End turn" at bounding box center [67, 44] width 33 height 15
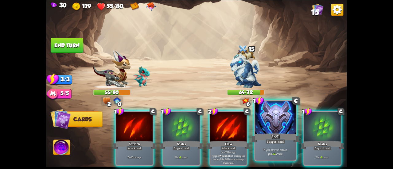
click at [264, 140] on div "Shell" at bounding box center [275, 138] width 48 height 11
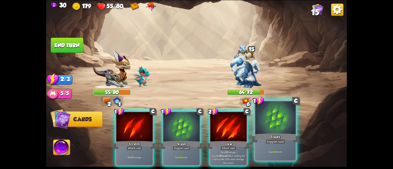
click at [267, 141] on div "Support card" at bounding box center [275, 141] width 20 height 5
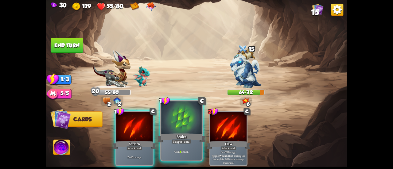
click at [181, 129] on div at bounding box center [181, 118] width 40 height 34
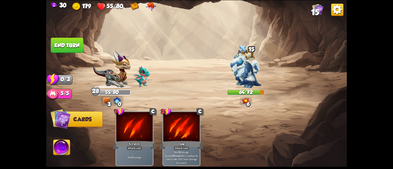
click at [69, 44] on button "End turn" at bounding box center [67, 44] width 33 height 15
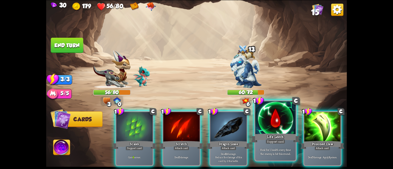
click at [279, 137] on div "Life Leech" at bounding box center [275, 138] width 48 height 11
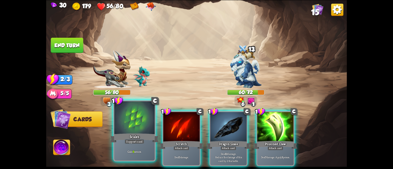
click at [135, 126] on div at bounding box center [134, 118] width 40 height 34
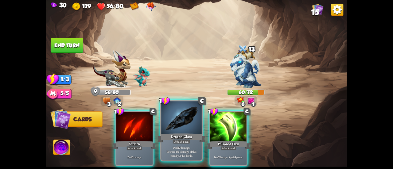
click at [191, 145] on div "Deal 10 damage. Reduce the damage of this card by 2 this battle." at bounding box center [181, 151] width 40 height 17
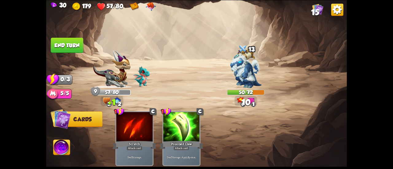
click at [74, 44] on button "End turn" at bounding box center [67, 44] width 33 height 15
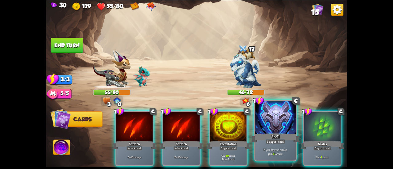
click at [271, 142] on div "Support card" at bounding box center [275, 141] width 20 height 5
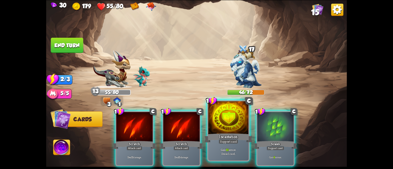
click at [237, 138] on div "Incantation" at bounding box center [228, 138] width 48 height 11
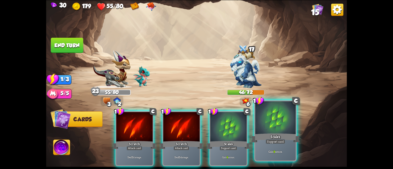
click at [263, 138] on div "Scales" at bounding box center [275, 138] width 48 height 11
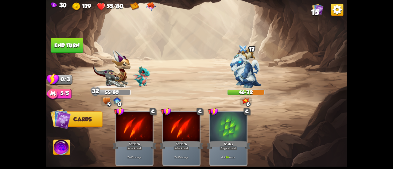
click at [69, 49] on button "End turn" at bounding box center [67, 44] width 33 height 15
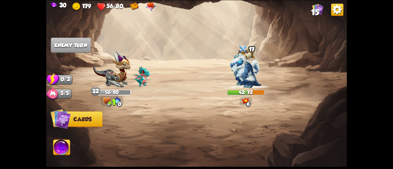
click at [312, 12] on span "15" at bounding box center [315, 12] width 8 height 9
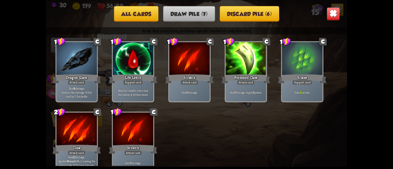
click at [333, 11] on img at bounding box center [332, 13] width 13 height 13
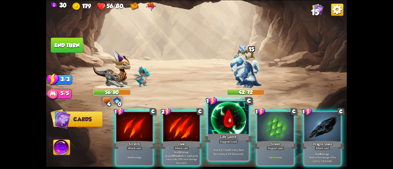
click at [211, 131] on div at bounding box center [228, 118] width 40 height 34
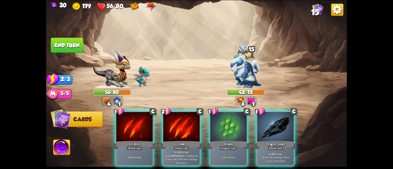
click at [211, 131] on div at bounding box center [228, 127] width 36 height 31
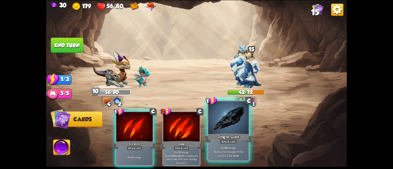
click at [222, 131] on div at bounding box center [228, 118] width 40 height 34
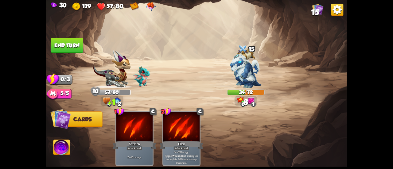
click at [70, 43] on button "End turn" at bounding box center [67, 44] width 33 height 15
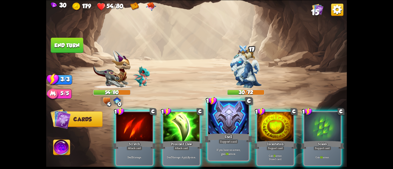
click at [228, 123] on div at bounding box center [228, 118] width 40 height 34
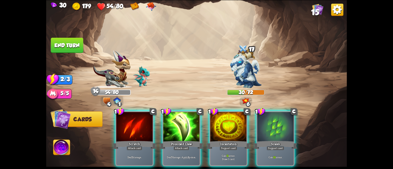
click at [228, 123] on div at bounding box center [228, 127] width 36 height 31
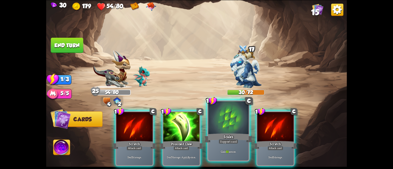
drag, startPoint x: 267, startPoint y: 122, endPoint x: 225, endPoint y: 131, distance: 42.5
click at [225, 131] on div "1 C Scratch Attack card Deal 5 damage. 1 C Poisoned Claw Attack card Deal 7 dam…" at bounding box center [226, 131] width 240 height 75
click at [225, 131] on div at bounding box center [228, 118] width 40 height 34
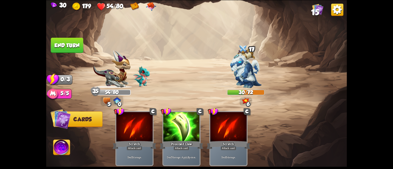
click at [67, 51] on button "End turn" at bounding box center [67, 44] width 33 height 15
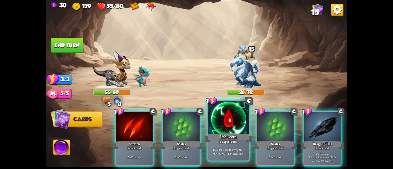
click at [212, 130] on div at bounding box center [228, 118] width 40 height 34
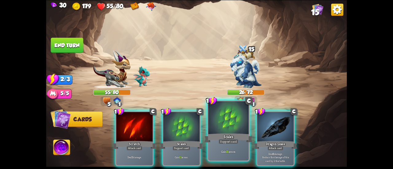
click at [213, 129] on div at bounding box center [228, 118] width 40 height 34
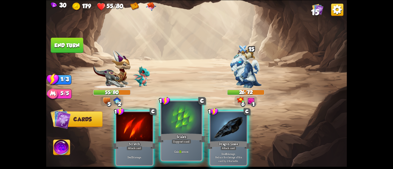
click at [199, 132] on div at bounding box center [181, 118] width 40 height 34
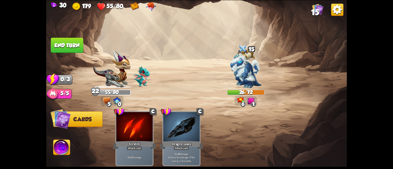
click at [64, 43] on button "End turn" at bounding box center [67, 44] width 33 height 15
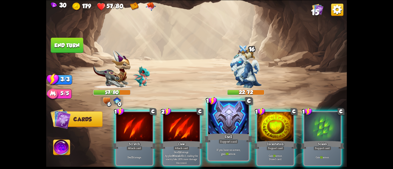
click at [229, 136] on div "Shell" at bounding box center [228, 138] width 48 height 11
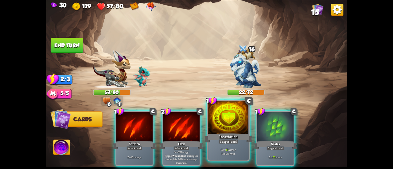
click at [233, 137] on div "Incantation" at bounding box center [228, 138] width 48 height 11
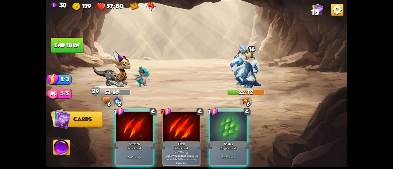
click at [222, 140] on div "Scales" at bounding box center [228, 145] width 44 height 10
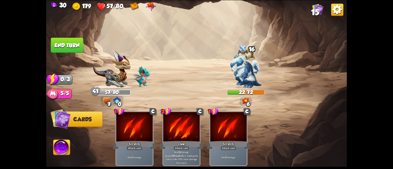
click at [69, 46] on button "End turn" at bounding box center [67, 44] width 33 height 15
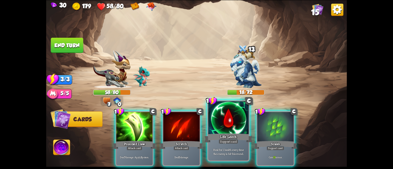
click at [217, 133] on div "Life Leech" at bounding box center [228, 138] width 48 height 11
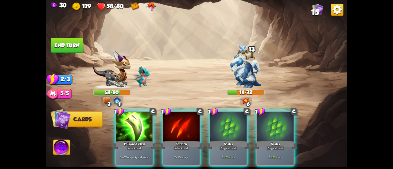
click at [217, 140] on div "Scales" at bounding box center [228, 145] width 44 height 10
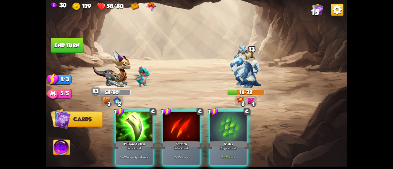
click at [217, 140] on div "Scales" at bounding box center [228, 145] width 44 height 10
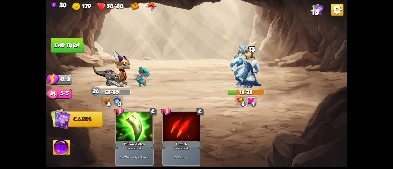
click at [57, 46] on button "End turn" at bounding box center [67, 44] width 33 height 15
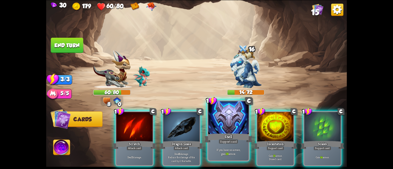
click at [236, 132] on div at bounding box center [228, 118] width 40 height 34
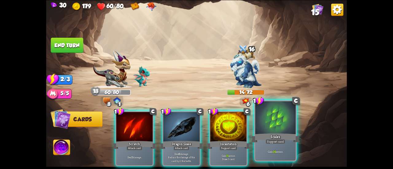
click at [276, 130] on div at bounding box center [275, 118] width 40 height 34
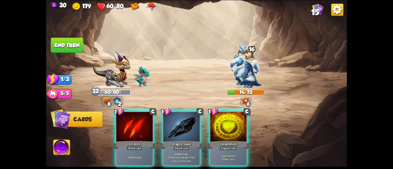
click at [60, 46] on button "End turn" at bounding box center [67, 44] width 33 height 15
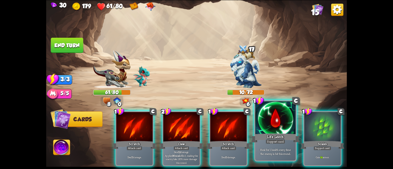
click at [263, 131] on div at bounding box center [275, 118] width 40 height 34
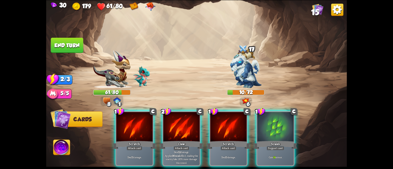
click at [263, 131] on div at bounding box center [275, 127] width 36 height 31
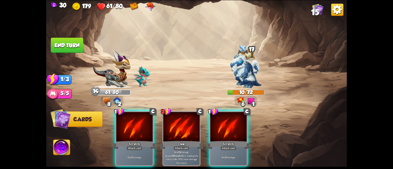
click at [72, 44] on button "End turn" at bounding box center [67, 44] width 33 height 15
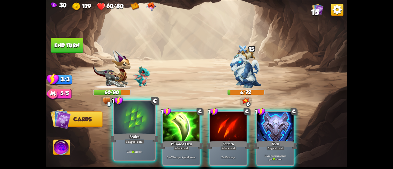
click at [145, 125] on div at bounding box center [134, 118] width 40 height 34
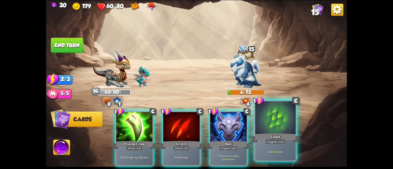
click at [264, 124] on div at bounding box center [275, 118] width 40 height 34
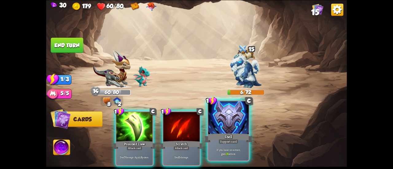
click at [235, 126] on div at bounding box center [228, 118] width 40 height 34
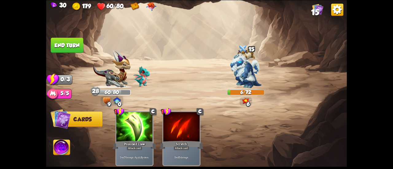
click at [74, 41] on button "End turn" at bounding box center [67, 44] width 33 height 15
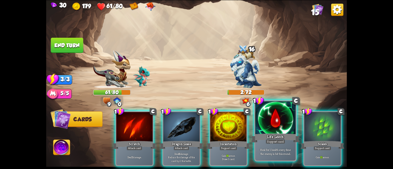
click at [280, 127] on div at bounding box center [275, 118] width 40 height 34
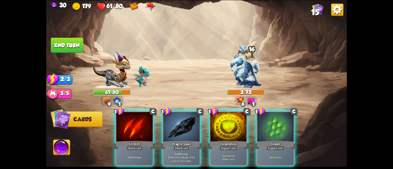
click at [72, 45] on button "End turn" at bounding box center [67, 44] width 33 height 15
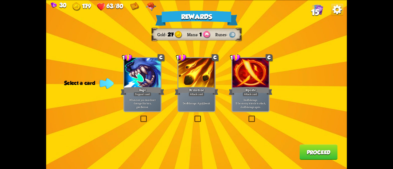
click at [188, 97] on div "Deal 6 damage. Apply 1 weak." at bounding box center [196, 103] width 36 height 16
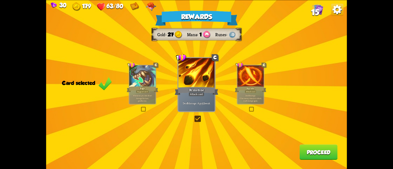
drag, startPoint x: 302, startPoint y: 142, endPoint x: 306, endPoint y: 147, distance: 5.7
click at [306, 147] on div "Rewards Gold 27 Mana 1 Runes Card selected 1 C Rage Support card Whenever you d…" at bounding box center [196, 84] width 301 height 169
click at [306, 147] on button "Proceed" at bounding box center [318, 151] width 38 height 15
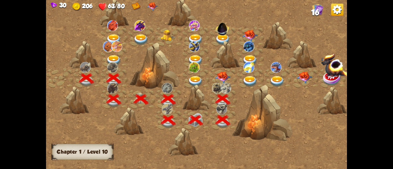
click at [221, 73] on img at bounding box center [222, 77] width 15 height 12
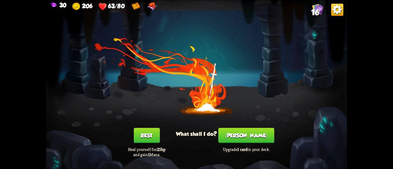
click at [256, 129] on div "You feel rested! What shall I do? Rest Heal yourself for 25hp and gain 1 Mana. …" at bounding box center [196, 84] width 301 height 169
click at [253, 133] on button "[PERSON_NAME]" at bounding box center [246, 135] width 56 height 15
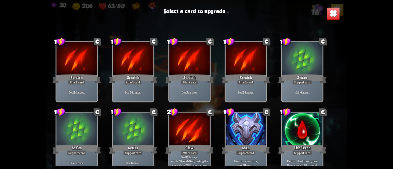
scroll to position [123, 0]
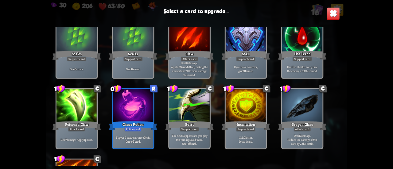
click at [171, 127] on div "Burst" at bounding box center [189, 125] width 48 height 11
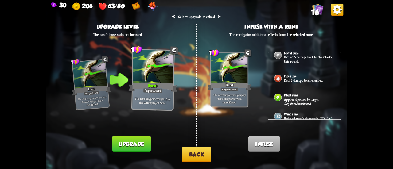
scroll to position [21, 0]
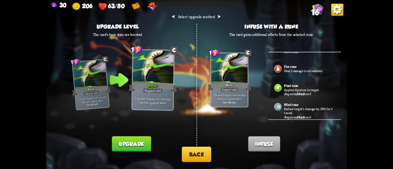
click at [150, 144] on button "Upgrade" at bounding box center [131, 143] width 39 height 15
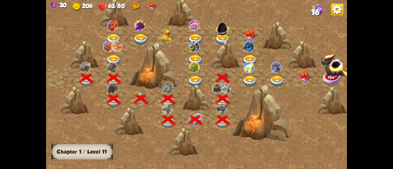
scroll to position [0, 93]
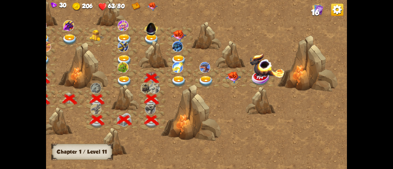
click at [180, 79] on img at bounding box center [178, 81] width 15 height 11
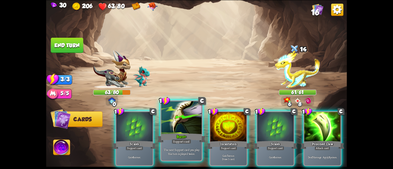
click at [174, 124] on div at bounding box center [181, 118] width 40 height 34
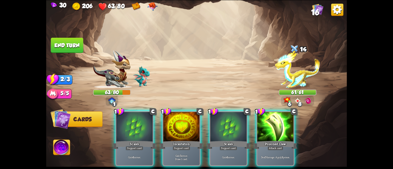
click at [174, 124] on div at bounding box center [181, 127] width 36 height 31
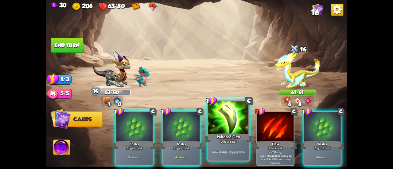
drag, startPoint x: 214, startPoint y: 124, endPoint x: 213, endPoint y: 120, distance: 4.3
click at [213, 120] on div at bounding box center [228, 118] width 40 height 34
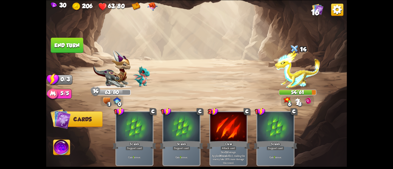
click at [80, 40] on button "End turn" at bounding box center [67, 44] width 33 height 15
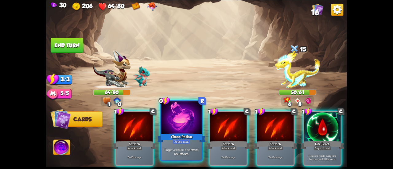
click at [184, 121] on div at bounding box center [181, 118] width 40 height 34
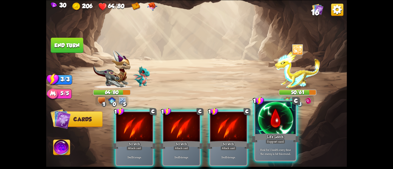
click at [280, 124] on div at bounding box center [275, 118] width 40 height 34
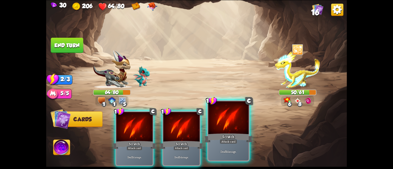
click at [236, 134] on div "Scratch" at bounding box center [228, 138] width 48 height 11
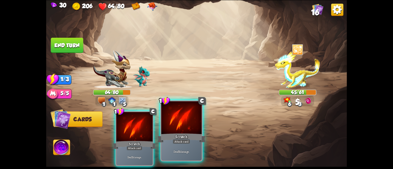
click at [179, 135] on div "Scratch" at bounding box center [181, 138] width 48 height 11
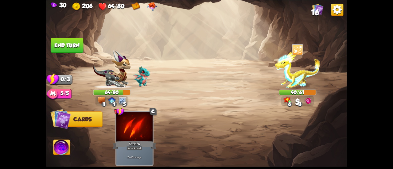
click at [72, 47] on button "End turn" at bounding box center [67, 44] width 33 height 15
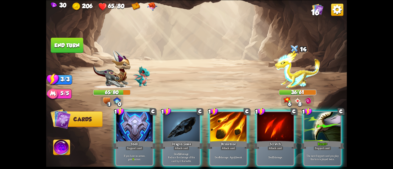
drag, startPoint x: 128, startPoint y: 139, endPoint x: 177, endPoint y: 56, distance: 96.3
click at [177, 56] on div "Select an enemy to attack... You don't have enough stamina to play that card...…" at bounding box center [196, 84] width 301 height 169
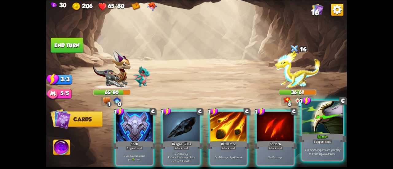
click at [320, 119] on div at bounding box center [322, 118] width 40 height 34
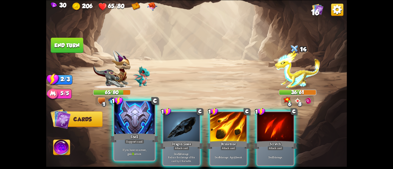
click at [140, 124] on div at bounding box center [134, 118] width 40 height 34
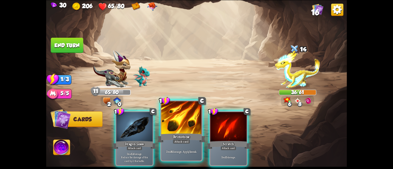
click at [172, 144] on div "Deal 6 damage. Apply 1 weak." at bounding box center [181, 151] width 40 height 17
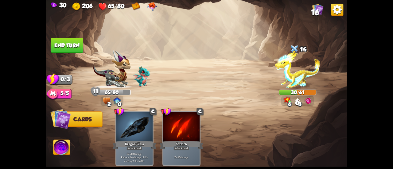
click at [69, 48] on button "End turn" at bounding box center [67, 44] width 33 height 15
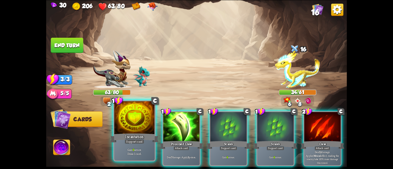
click at [136, 127] on div at bounding box center [134, 118] width 40 height 34
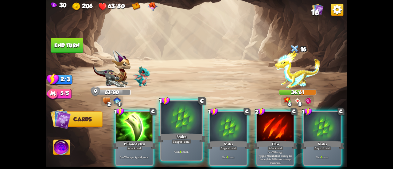
click at [184, 123] on div at bounding box center [181, 118] width 40 height 34
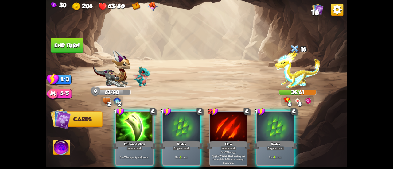
click at [184, 123] on div at bounding box center [181, 127] width 36 height 31
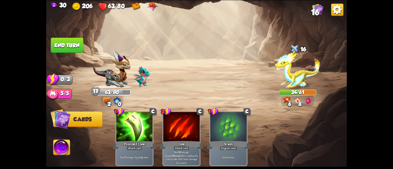
click at [73, 40] on button "End turn" at bounding box center [67, 44] width 33 height 15
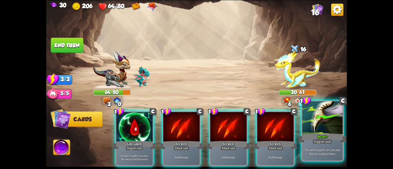
click at [305, 140] on div "Burst+" at bounding box center [322, 138] width 48 height 11
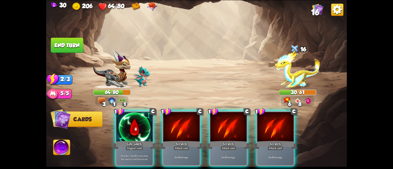
click at [112, 126] on div "1 C Life Leech Support card Heal for 1 health every time the enemy is hit this …" at bounding box center [226, 131] width 240 height 75
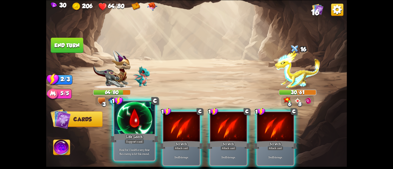
click at [124, 131] on div at bounding box center [134, 118] width 40 height 34
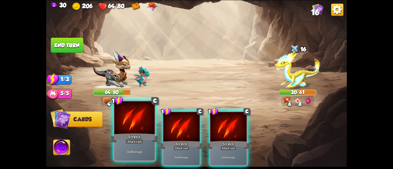
click at [124, 137] on div "Scratch" at bounding box center [134, 138] width 48 height 11
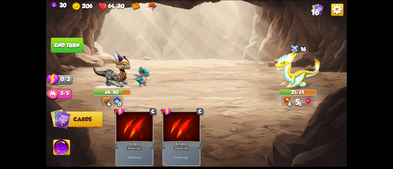
click at [69, 44] on button "End turn" at bounding box center [67, 44] width 33 height 15
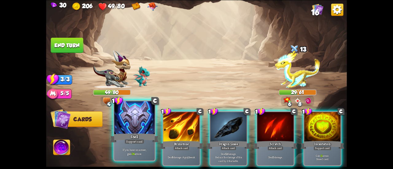
click at [137, 125] on div at bounding box center [134, 118] width 40 height 34
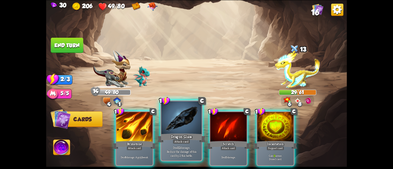
click at [173, 127] on div at bounding box center [181, 118] width 40 height 34
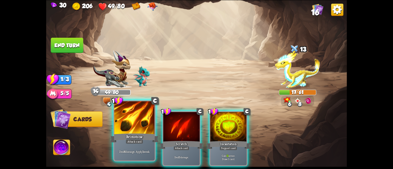
click at [125, 129] on div at bounding box center [134, 118] width 40 height 34
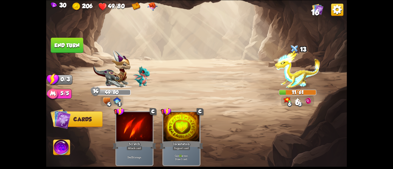
click at [63, 47] on button "End turn" at bounding box center [67, 44] width 33 height 15
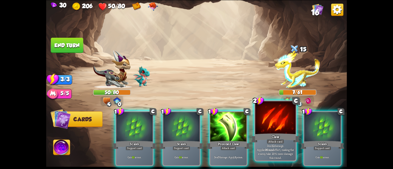
click at [266, 133] on div "Claw" at bounding box center [275, 138] width 48 height 11
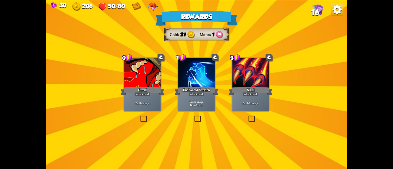
click at [148, 101] on div "Deal 4 damage." at bounding box center [142, 103] width 36 height 16
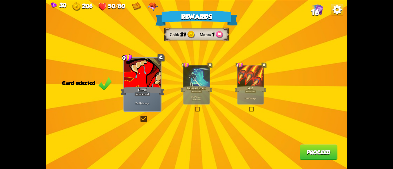
click at [302, 154] on button "Proceed" at bounding box center [318, 151] width 38 height 15
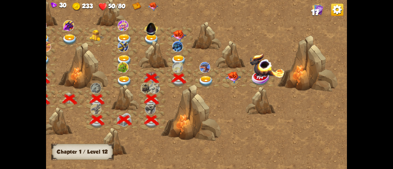
click at [203, 79] on img at bounding box center [205, 81] width 15 height 11
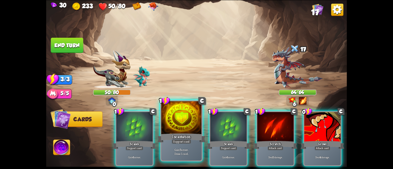
click at [175, 122] on div at bounding box center [181, 118] width 40 height 34
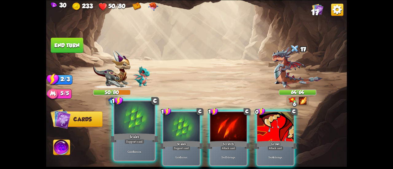
click at [139, 133] on div "Scales" at bounding box center [134, 138] width 48 height 11
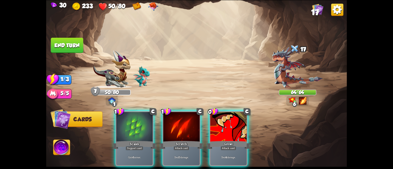
click at [139, 140] on div "Scales" at bounding box center [135, 145] width 44 height 10
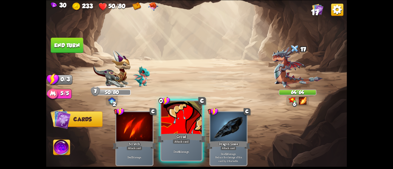
click at [193, 130] on div at bounding box center [181, 118] width 40 height 34
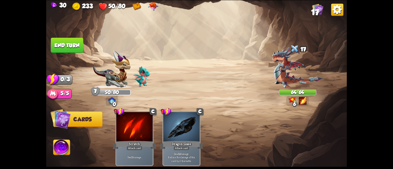
click at [193, 130] on div at bounding box center [181, 127] width 36 height 31
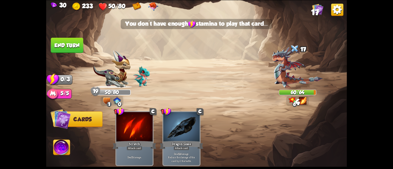
click at [77, 46] on button "End turn" at bounding box center [67, 44] width 33 height 15
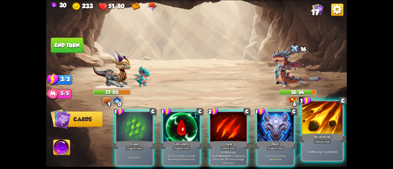
click at [305, 135] on div "Brimstone" at bounding box center [322, 138] width 48 height 11
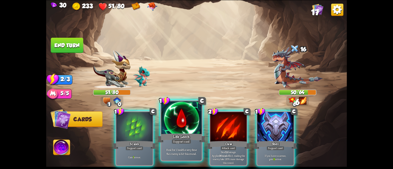
click at [183, 141] on div "Support card" at bounding box center [181, 141] width 20 height 5
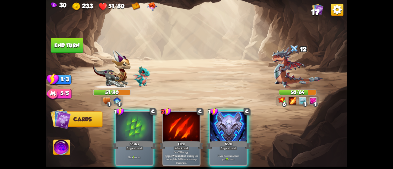
drag, startPoint x: 146, startPoint y: 142, endPoint x: 142, endPoint y: 141, distance: 3.5
click at [142, 141] on div "1 C Scales Support card Gain 7 armor." at bounding box center [134, 138] width 38 height 55
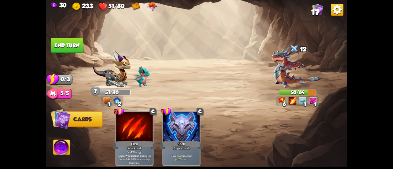
click at [71, 50] on button "End turn" at bounding box center [67, 44] width 33 height 15
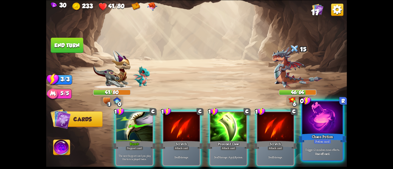
click at [327, 114] on div at bounding box center [322, 118] width 40 height 34
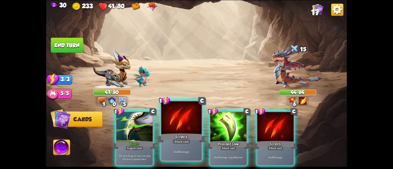
click at [163, 141] on div "Scratch" at bounding box center [181, 138] width 48 height 11
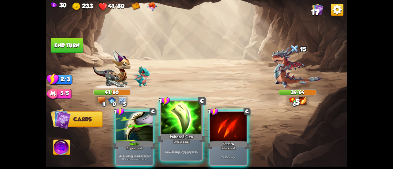
click at [163, 137] on div "Poisoned Claw" at bounding box center [181, 138] width 48 height 11
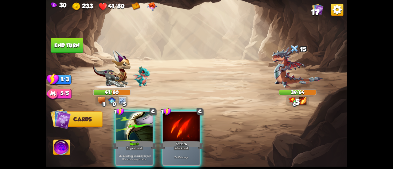
click at [164, 140] on div "Scratch" at bounding box center [182, 145] width 44 height 10
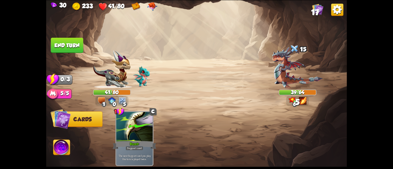
click at [69, 34] on img at bounding box center [196, 84] width 301 height 169
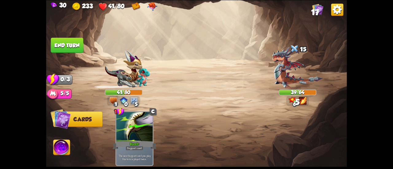
click at [72, 41] on button "End turn" at bounding box center [67, 45] width 33 height 16
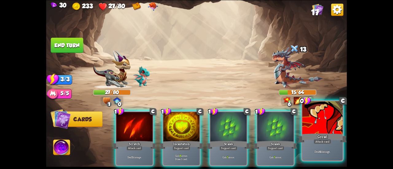
click at [310, 131] on div at bounding box center [322, 118] width 40 height 34
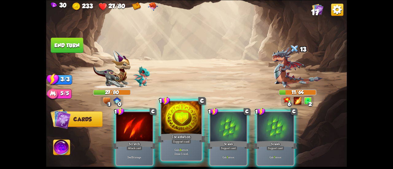
click at [167, 129] on div at bounding box center [181, 118] width 40 height 34
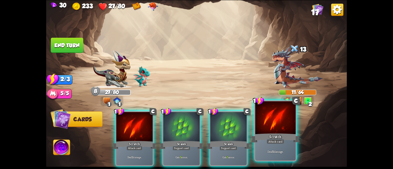
click at [266, 131] on div at bounding box center [275, 118] width 40 height 34
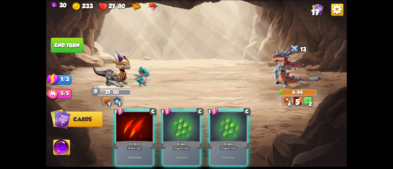
click at [133, 140] on div "Scratch" at bounding box center [135, 145] width 44 height 10
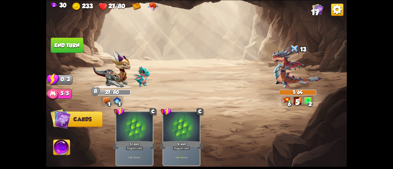
click at [64, 43] on button "End turn" at bounding box center [67, 44] width 33 height 15
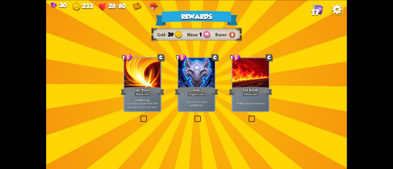
click at [198, 83] on div at bounding box center [196, 73] width 36 height 31
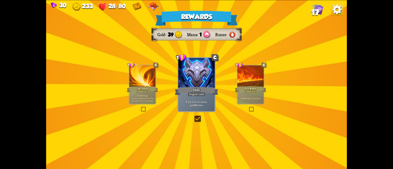
click at [240, 94] on div "Deal 6 damage to all enemies." at bounding box center [250, 97] width 26 height 11
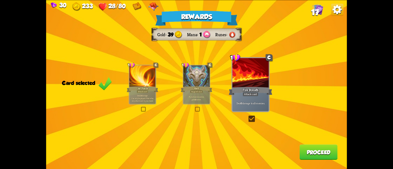
click at [309, 149] on button "Proceed" at bounding box center [318, 151] width 38 height 15
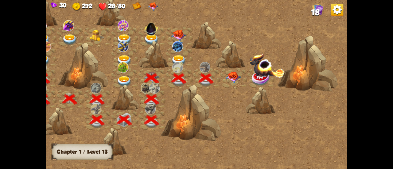
click at [222, 78] on div at bounding box center [233, 78] width 27 height 21
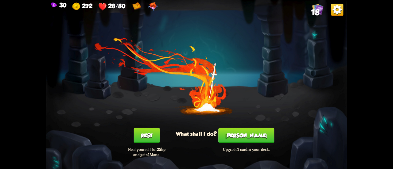
click at [154, 133] on button "Rest" at bounding box center [146, 135] width 26 height 15
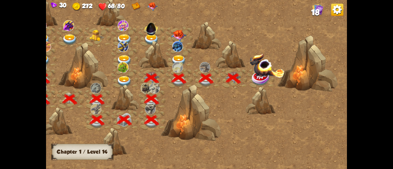
click at [261, 75] on img at bounding box center [266, 65] width 35 height 24
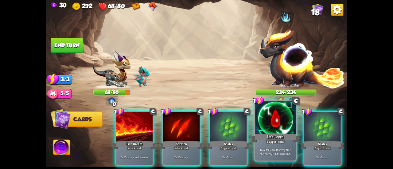
click at [259, 138] on div "Life Leech" at bounding box center [275, 138] width 48 height 11
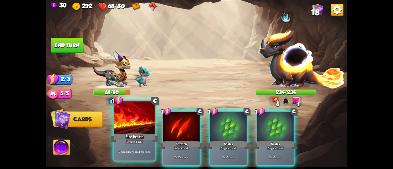
click at [133, 132] on div at bounding box center [134, 118] width 40 height 34
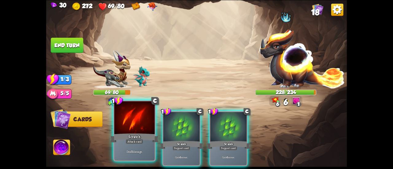
click at [128, 134] on div "Scratch" at bounding box center [134, 138] width 48 height 11
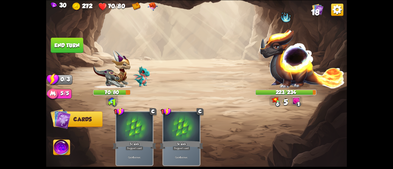
click at [67, 45] on button "End turn" at bounding box center [67, 44] width 33 height 15
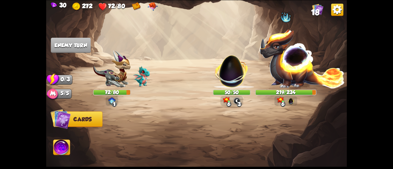
click at [62, 144] on img at bounding box center [61, 148] width 17 height 17
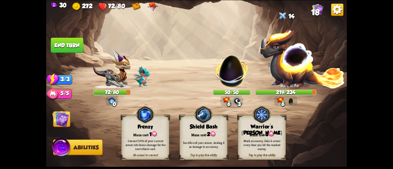
click at [260, 136] on div "Mark an enemy. Gain 2 armor every time you hit the marked enemy." at bounding box center [262, 144] width 48 height 19
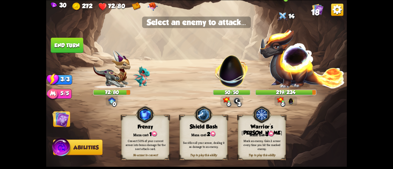
click at [286, 71] on img at bounding box center [302, 59] width 86 height 60
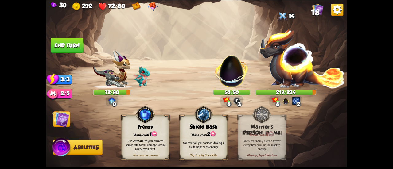
click at [67, 119] on img at bounding box center [60, 118] width 17 height 17
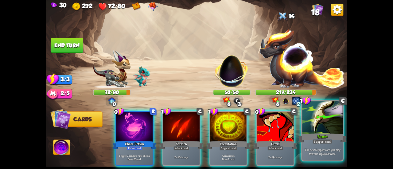
click at [321, 142] on div "Support card" at bounding box center [322, 141] width 20 height 5
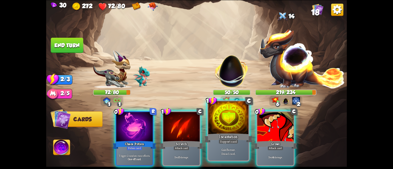
click at [233, 141] on div "Support card" at bounding box center [228, 141] width 20 height 5
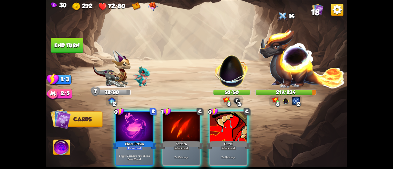
click at [133, 123] on div at bounding box center [134, 127] width 36 height 31
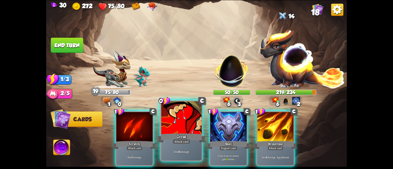
click at [184, 118] on div at bounding box center [181, 118] width 40 height 34
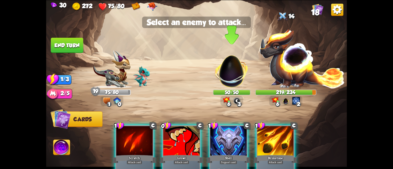
click at [220, 76] on img at bounding box center [232, 68] width 40 height 40
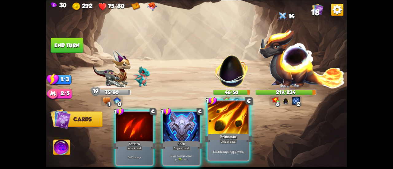
click at [234, 114] on div at bounding box center [228, 118] width 40 height 34
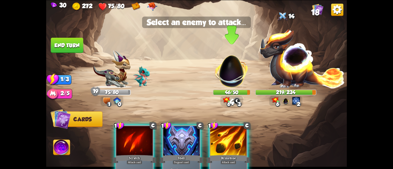
click at [229, 82] on img at bounding box center [232, 68] width 40 height 40
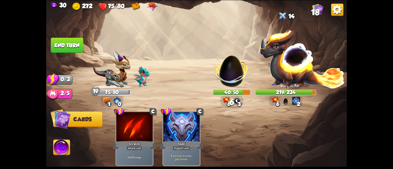
click at [66, 41] on button "End turn" at bounding box center [67, 44] width 33 height 15
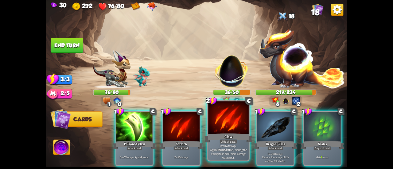
click at [214, 123] on div at bounding box center [228, 118] width 40 height 34
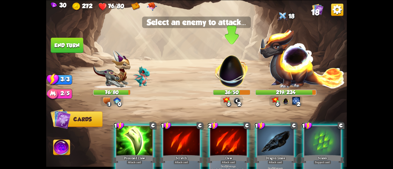
click at [231, 65] on img at bounding box center [232, 68] width 40 height 40
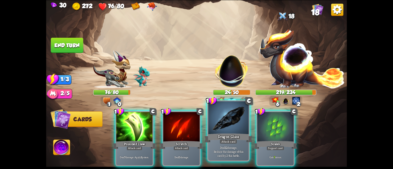
click at [224, 118] on div at bounding box center [228, 118] width 40 height 34
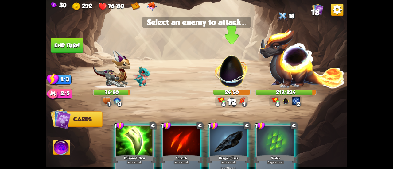
click at [231, 72] on img at bounding box center [232, 68] width 40 height 40
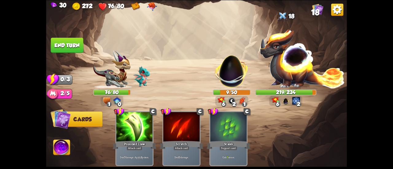
click at [66, 48] on button "End turn" at bounding box center [67, 44] width 33 height 15
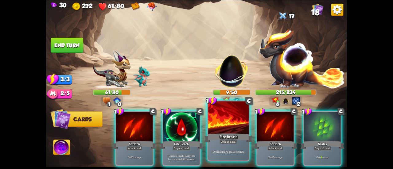
click at [223, 131] on div at bounding box center [228, 118] width 40 height 34
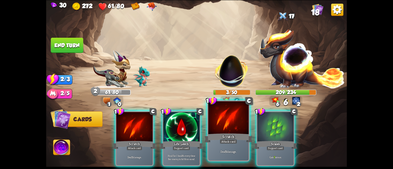
click at [222, 123] on div at bounding box center [228, 118] width 40 height 34
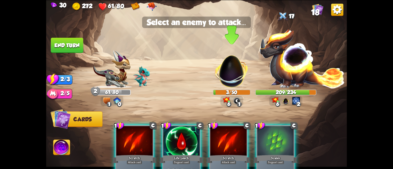
click at [230, 74] on img at bounding box center [232, 68] width 40 height 40
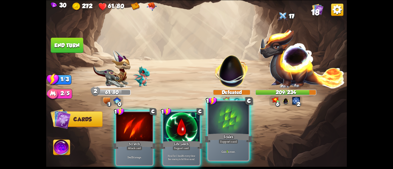
click at [232, 126] on div at bounding box center [228, 118] width 40 height 34
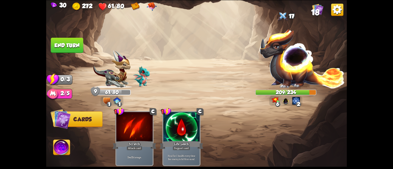
click at [59, 46] on button "End turn" at bounding box center [66, 45] width 33 height 16
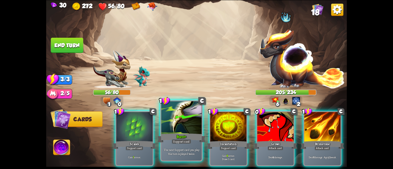
click at [192, 122] on div at bounding box center [181, 118] width 40 height 34
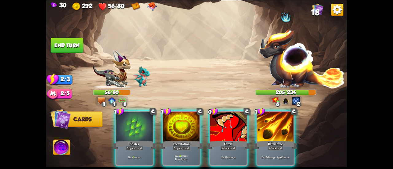
click at [192, 122] on div at bounding box center [181, 127] width 36 height 31
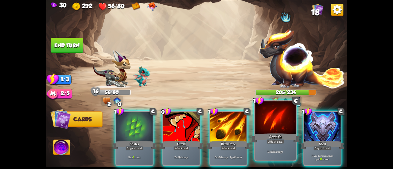
click at [286, 126] on div at bounding box center [275, 118] width 40 height 34
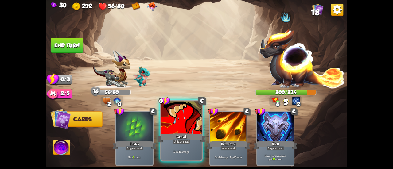
click at [172, 127] on div at bounding box center [181, 118] width 40 height 34
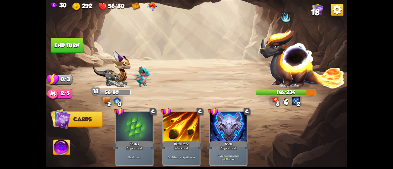
click at [81, 47] on button "End turn" at bounding box center [67, 44] width 33 height 15
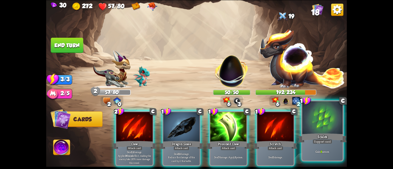
click at [309, 125] on div at bounding box center [322, 118] width 40 height 34
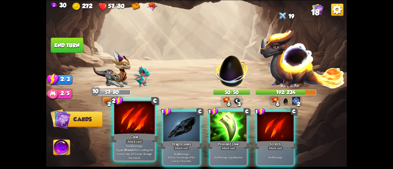
click at [126, 134] on div "Claw" at bounding box center [134, 138] width 48 height 11
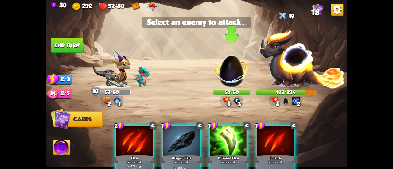
click at [224, 68] on img at bounding box center [232, 68] width 40 height 40
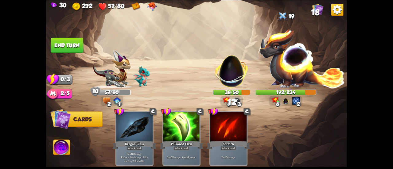
click at [77, 46] on button "End turn" at bounding box center [67, 44] width 33 height 15
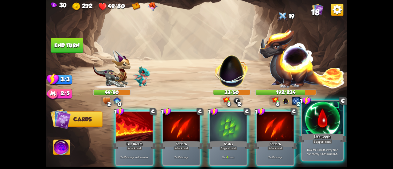
click at [323, 124] on div at bounding box center [322, 118] width 40 height 34
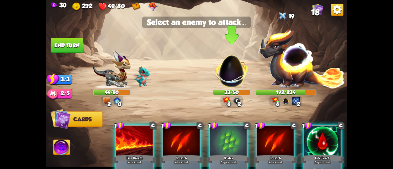
click at [236, 74] on img at bounding box center [232, 68] width 40 height 40
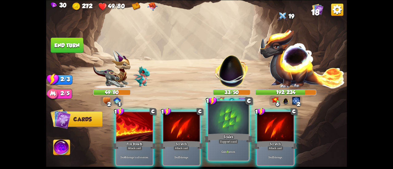
click at [233, 128] on div at bounding box center [228, 118] width 40 height 34
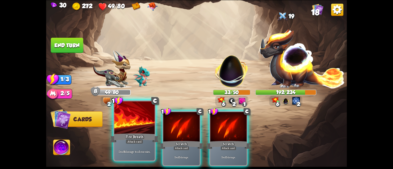
click at [129, 129] on div at bounding box center [134, 118] width 40 height 34
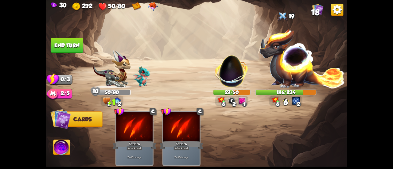
click at [71, 48] on button "End turn" at bounding box center [67, 44] width 33 height 15
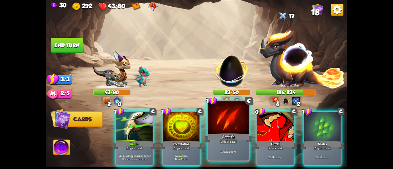
click at [231, 132] on div at bounding box center [228, 118] width 40 height 34
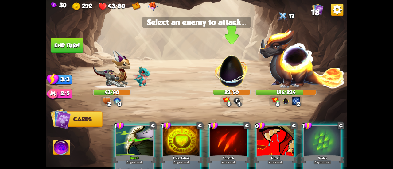
click at [217, 78] on img at bounding box center [232, 68] width 40 height 40
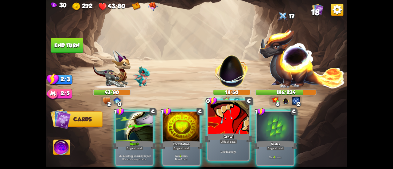
click at [225, 125] on div at bounding box center [228, 118] width 40 height 34
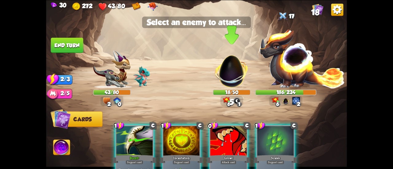
click at [227, 72] on img at bounding box center [232, 68] width 40 height 40
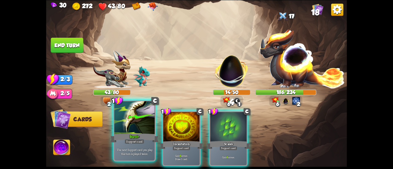
click at [141, 123] on div at bounding box center [134, 118] width 40 height 34
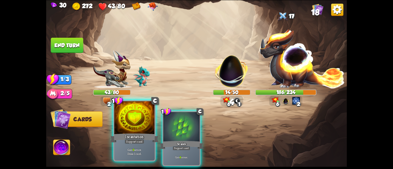
click at [144, 125] on div at bounding box center [134, 118] width 40 height 34
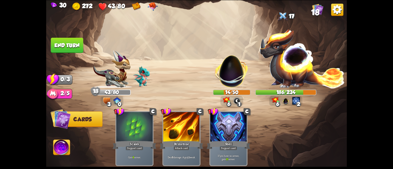
click at [70, 44] on button "End turn" at bounding box center [67, 44] width 33 height 15
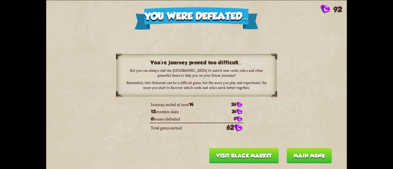
click at [289, 152] on button "Main menu" at bounding box center [308, 155] width 45 height 15
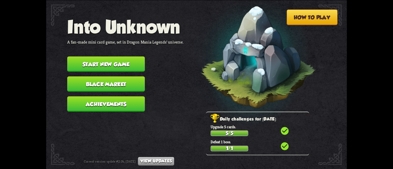
click at [127, 60] on button "Start new game" at bounding box center [106, 63] width 78 height 15
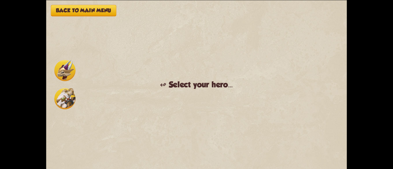
click at [74, 71] on img at bounding box center [64, 70] width 21 height 21
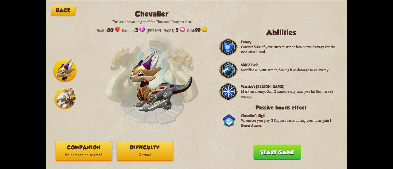
click at [146, 159] on button "Difficulty Normal" at bounding box center [145, 150] width 56 height 20
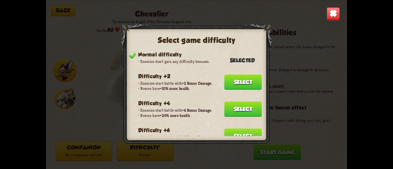
click at [226, 129] on button "Select" at bounding box center [242, 136] width 37 height 15
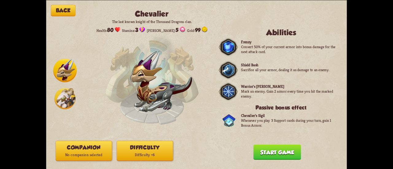
click at [98, 144] on button "Companion No companion selected" at bounding box center [84, 150] width 56 height 20
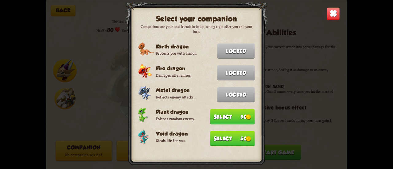
click at [219, 138] on button "Select 50" at bounding box center [232, 138] width 44 height 15
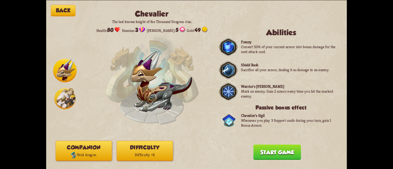
click at [269, 149] on button "Start game" at bounding box center [277, 151] width 48 height 15
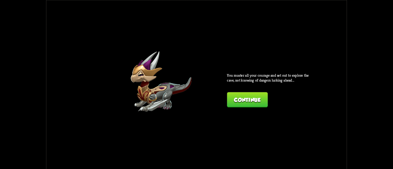
click at [229, 90] on div "You muster all your courage and set out to explore the cave, not knowing of dan…" at bounding box center [269, 90] width 85 height 34
click at [232, 91] on div "You muster all your courage and set out to explore the cave, not knowing of dan…" at bounding box center [269, 90] width 85 height 34
click at [235, 93] on button "Continue" at bounding box center [247, 99] width 40 height 15
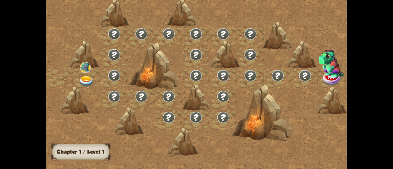
click at [83, 78] on img at bounding box center [86, 81] width 15 height 11
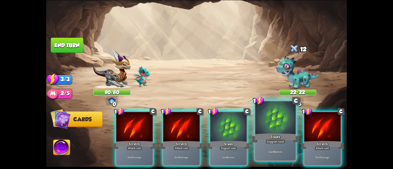
drag, startPoint x: 333, startPoint y: 138, endPoint x: 279, endPoint y: 122, distance: 57.1
click at [279, 122] on div "1 C Scratch Attack card Deal 5 damage. 1 C Scratch Attack card Deal 5 damage. 1…" at bounding box center [226, 131] width 240 height 75
click at [279, 122] on div at bounding box center [275, 118] width 40 height 34
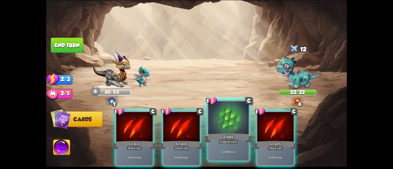
click at [237, 132] on div at bounding box center [228, 118] width 40 height 34
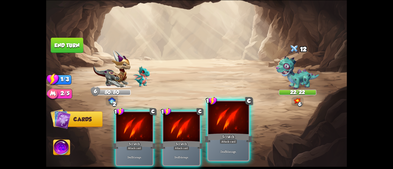
click at [246, 136] on div "Scratch" at bounding box center [228, 138] width 48 height 11
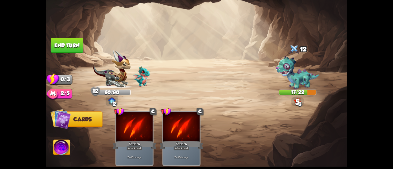
click at [68, 46] on button "End turn" at bounding box center [67, 44] width 33 height 15
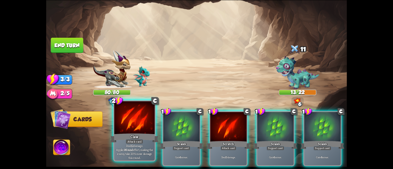
click at [136, 132] on div at bounding box center [134, 118] width 40 height 34
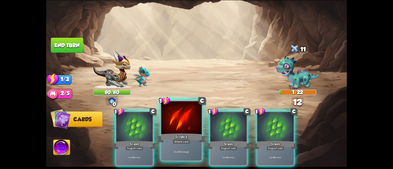
click at [175, 135] on div "Scratch" at bounding box center [181, 138] width 48 height 11
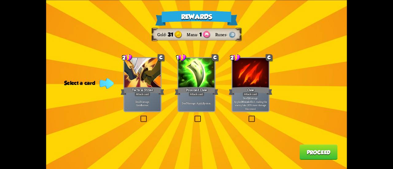
click at [187, 99] on div "Deal 7 damage. Apply 3 poison." at bounding box center [196, 103] width 36 height 16
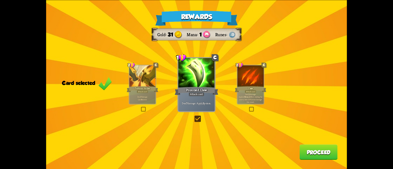
click at [302, 150] on button "Proceed" at bounding box center [318, 151] width 38 height 15
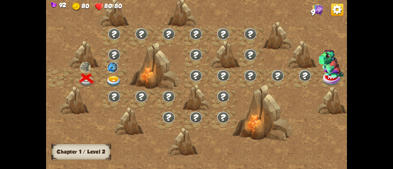
drag, startPoint x: 113, startPoint y: 75, endPoint x: 110, endPoint y: 76, distance: 3.2
click at [110, 76] on div at bounding box center [114, 78] width 27 height 21
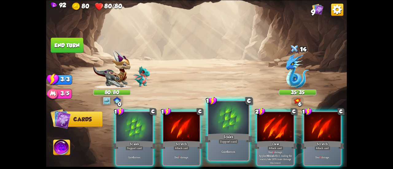
click at [219, 114] on div at bounding box center [228, 118] width 40 height 34
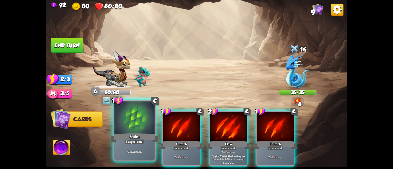
click at [117, 130] on div at bounding box center [134, 118] width 40 height 34
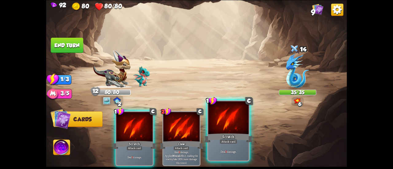
click at [225, 131] on div at bounding box center [228, 118] width 40 height 34
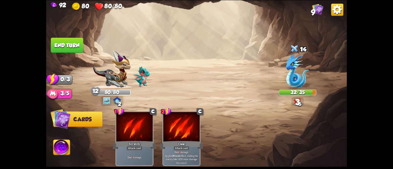
click at [76, 41] on button "End turn" at bounding box center [67, 44] width 33 height 15
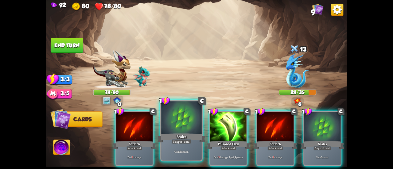
click at [187, 114] on div at bounding box center [181, 118] width 40 height 34
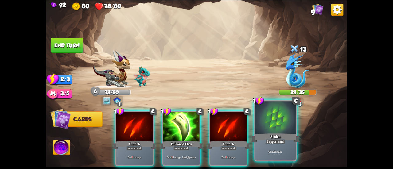
click at [269, 119] on div at bounding box center [275, 118] width 40 height 34
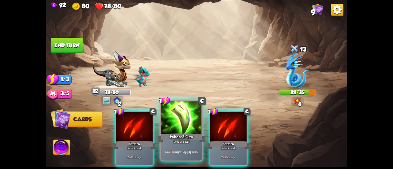
click at [185, 126] on div at bounding box center [181, 118] width 40 height 34
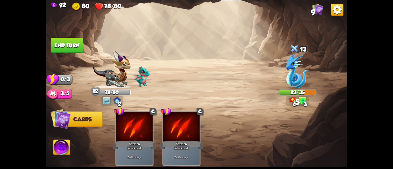
click at [82, 48] on button "End turn" at bounding box center [67, 44] width 33 height 15
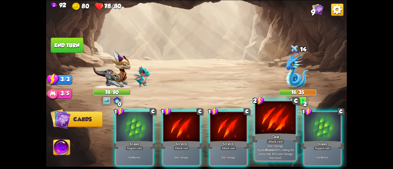
click at [257, 128] on div at bounding box center [275, 118] width 40 height 34
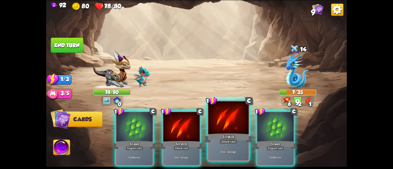
click at [228, 126] on div at bounding box center [228, 118] width 40 height 34
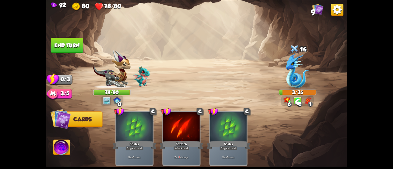
click at [70, 44] on button "End turn" at bounding box center [67, 44] width 33 height 15
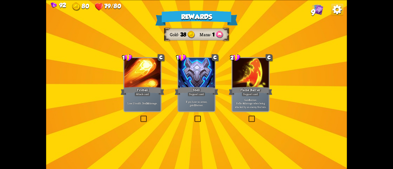
click at [202, 75] on div at bounding box center [196, 73] width 36 height 31
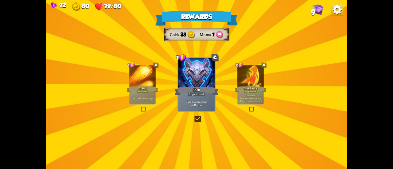
click at [259, 83] on div at bounding box center [250, 76] width 26 height 22
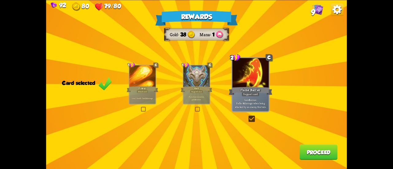
click at [312, 153] on button "Proceed" at bounding box center [318, 151] width 38 height 15
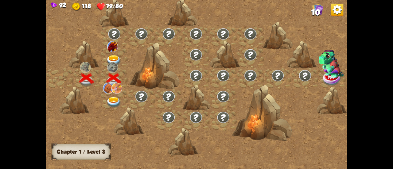
click at [114, 57] on img at bounding box center [113, 60] width 15 height 11
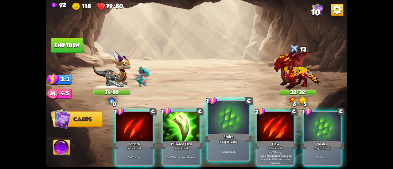
click at [236, 120] on div at bounding box center [228, 118] width 40 height 34
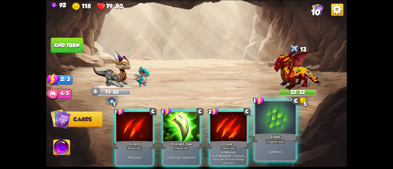
click at [268, 131] on div at bounding box center [275, 118] width 40 height 34
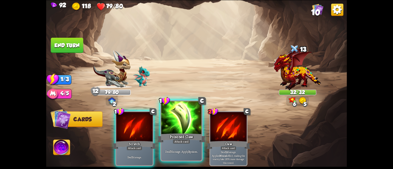
click at [190, 130] on div at bounding box center [181, 118] width 40 height 34
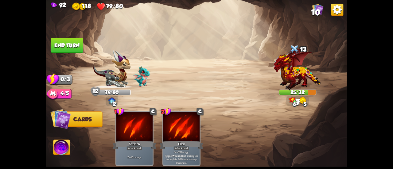
click at [67, 50] on button "End turn" at bounding box center [67, 44] width 33 height 15
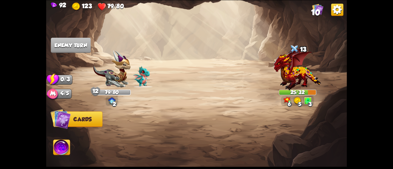
click at [287, 74] on img at bounding box center [298, 69] width 48 height 43
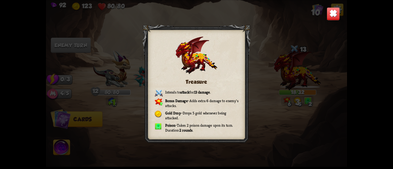
click at [329, 15] on img at bounding box center [332, 13] width 13 height 13
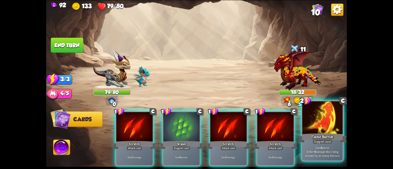
click at [321, 134] on div "Flame Barrier" at bounding box center [322, 138] width 48 height 11
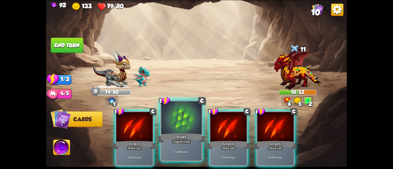
click at [177, 140] on div "Support card" at bounding box center [181, 141] width 20 height 5
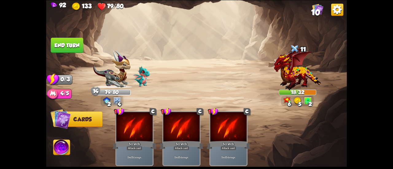
click at [65, 42] on button "End turn" at bounding box center [67, 44] width 33 height 15
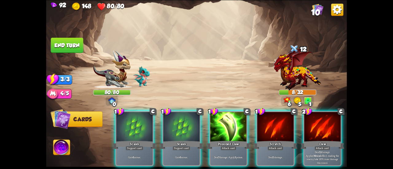
click at [304, 140] on div "Claw" at bounding box center [322, 145] width 44 height 10
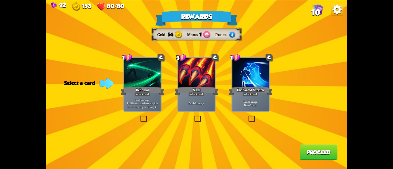
click at [158, 100] on p "Deal 8 damage. Put the next card you play this turn on top of your draw pile." at bounding box center [142, 103] width 35 height 11
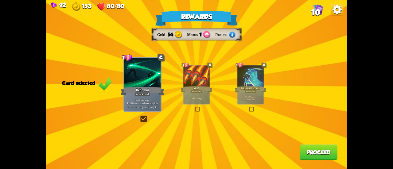
click at [231, 92] on div "Rewards Gold 54 Mana 1 Runes Card selected 1 C Rebound Attack card Deal 8 damag…" at bounding box center [196, 84] width 301 height 169
click at [252, 95] on div "Deal 7 damage. Draw 1 card." at bounding box center [250, 97] width 26 height 11
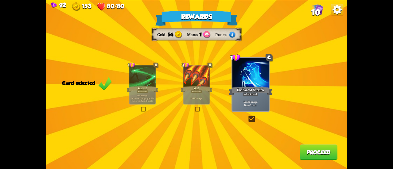
click at [310, 156] on button "Proceed" at bounding box center [318, 151] width 38 height 15
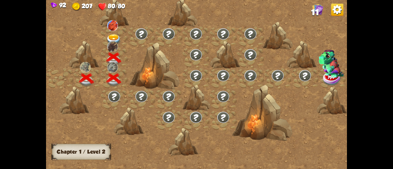
click at [106, 29] on div at bounding box center [114, 37] width 27 height 21
